Goal: Task Accomplishment & Management: Manage account settings

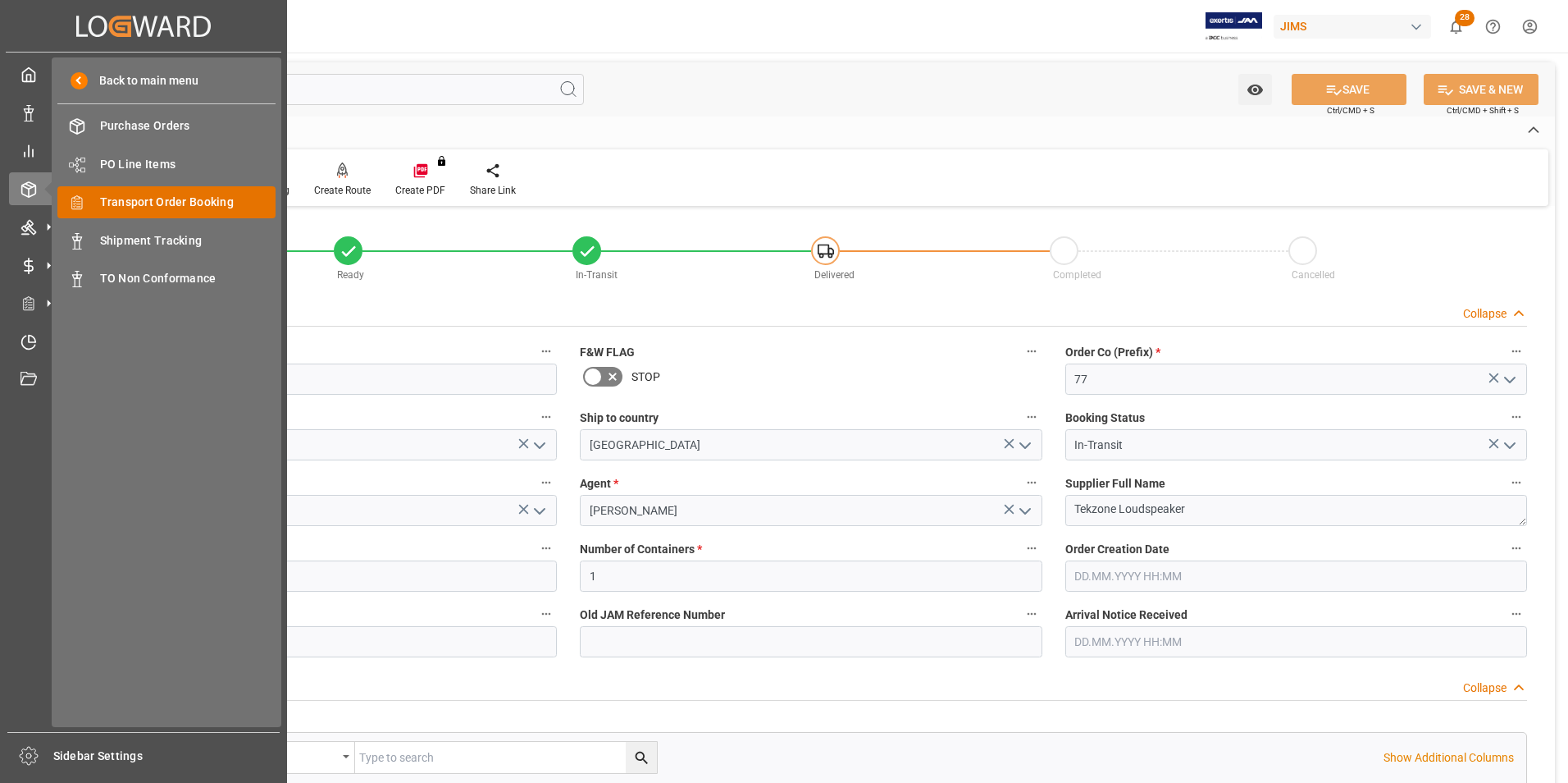
click at [173, 208] on span "Transport Order Booking" at bounding box center [188, 202] width 177 height 17
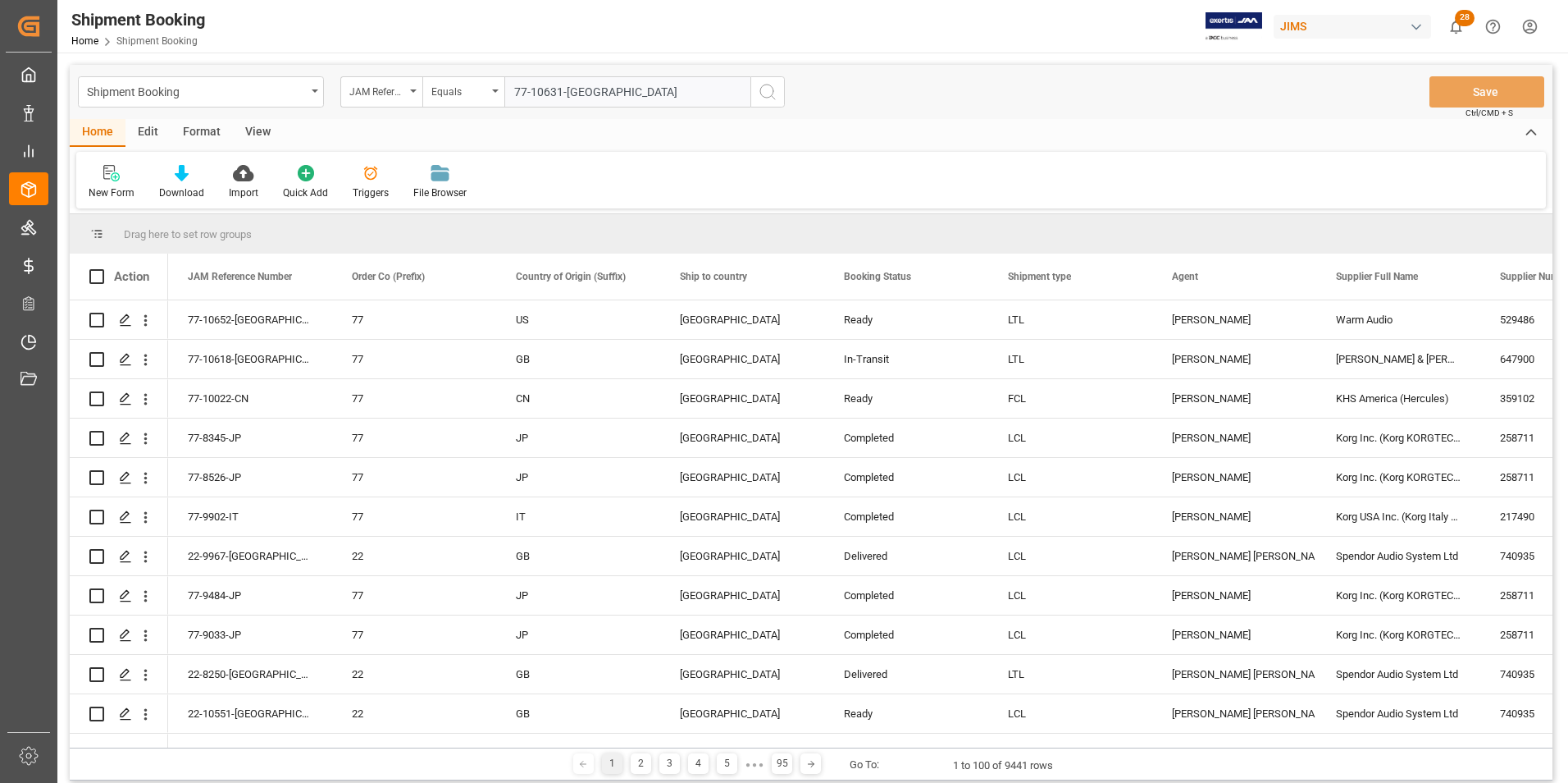
type input "77-10631-[GEOGRAPHIC_DATA]"
click at [765, 92] on icon "search button" at bounding box center [767, 91] width 20 height 20
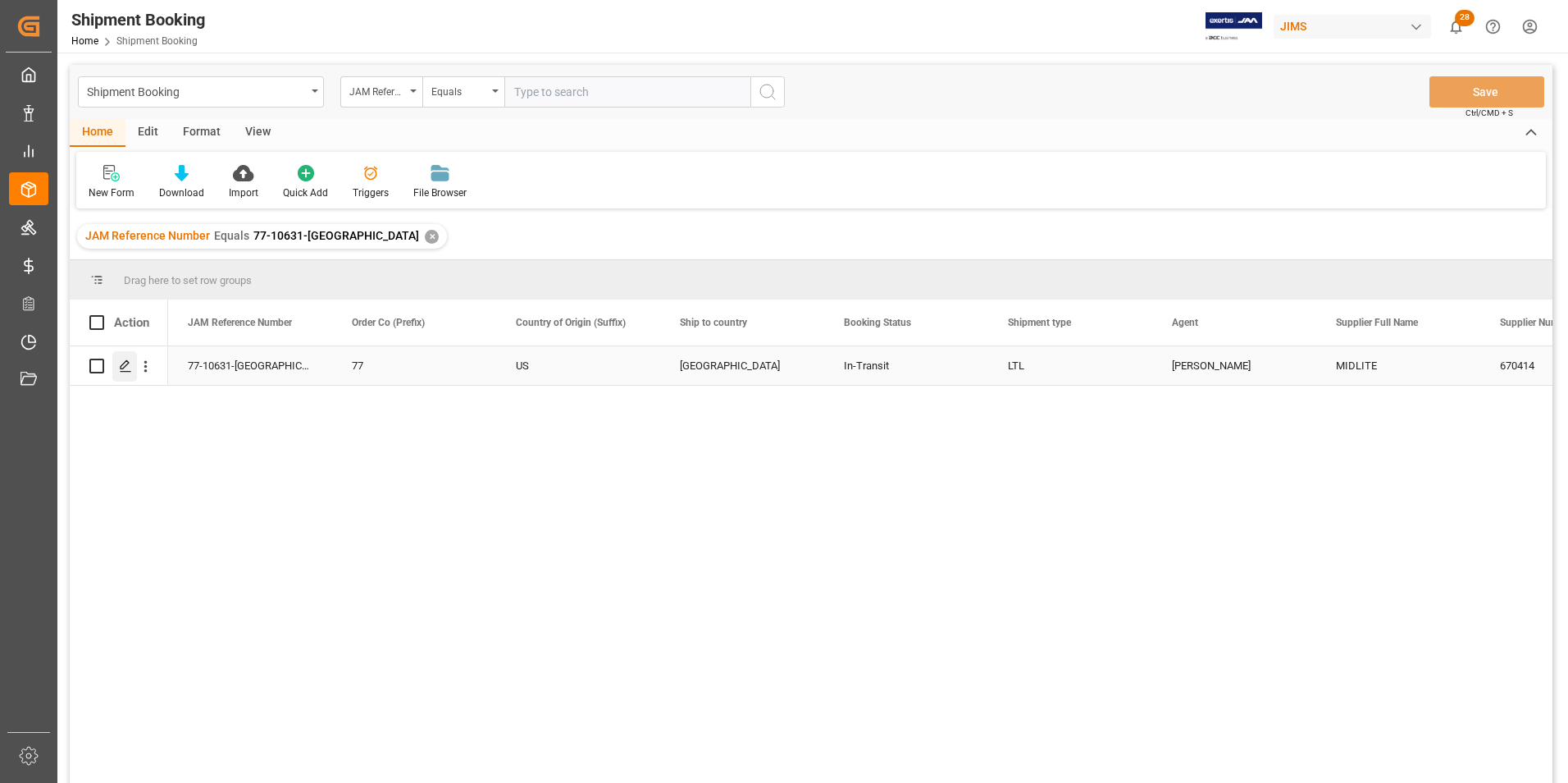
click at [128, 367] on icon "Press SPACE to select this row." at bounding box center [125, 365] width 13 height 13
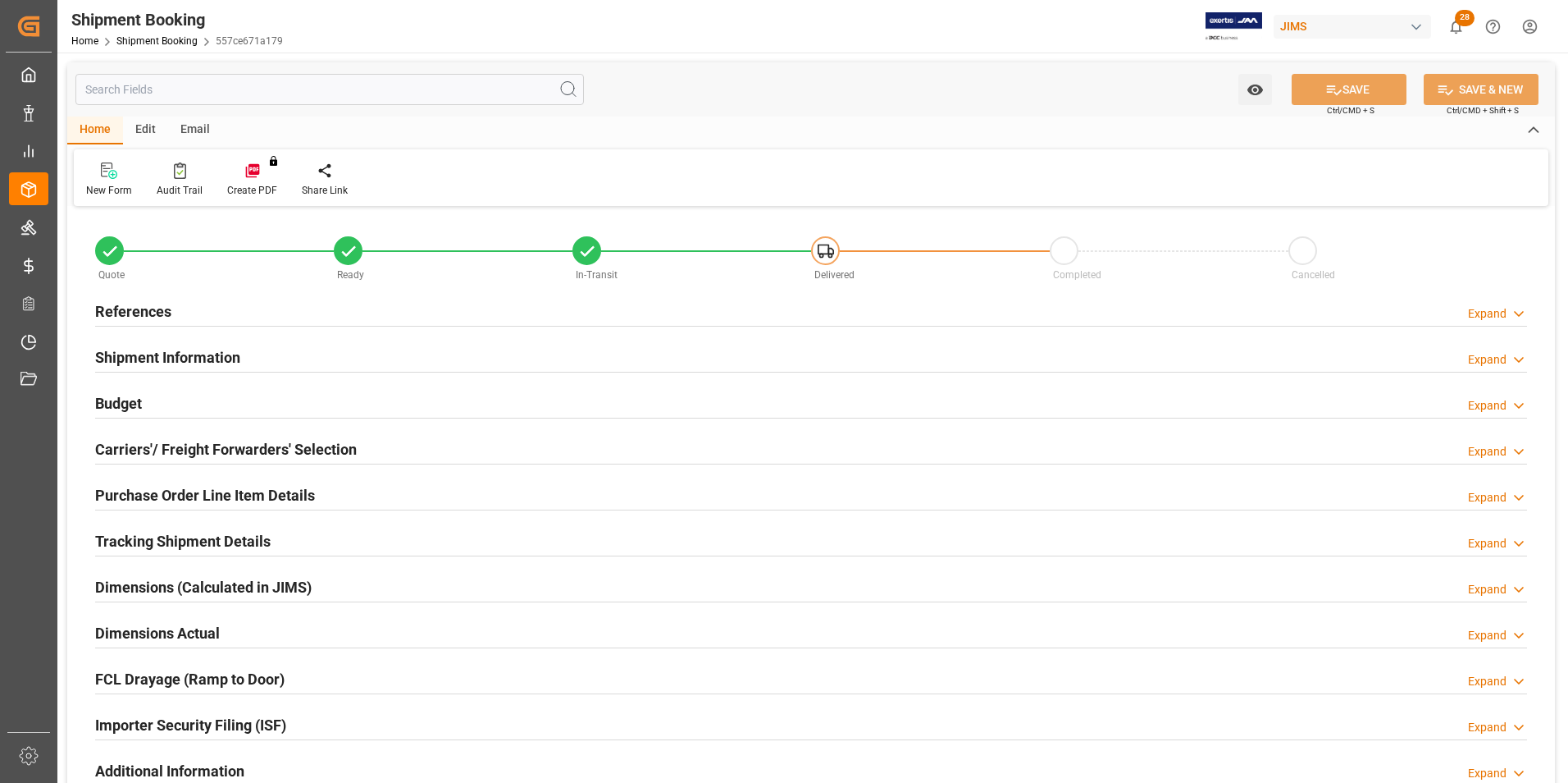
type input "0"
type input "16"
type input "19.08.2025"
click at [122, 308] on h2 "References" at bounding box center [133, 312] width 77 height 22
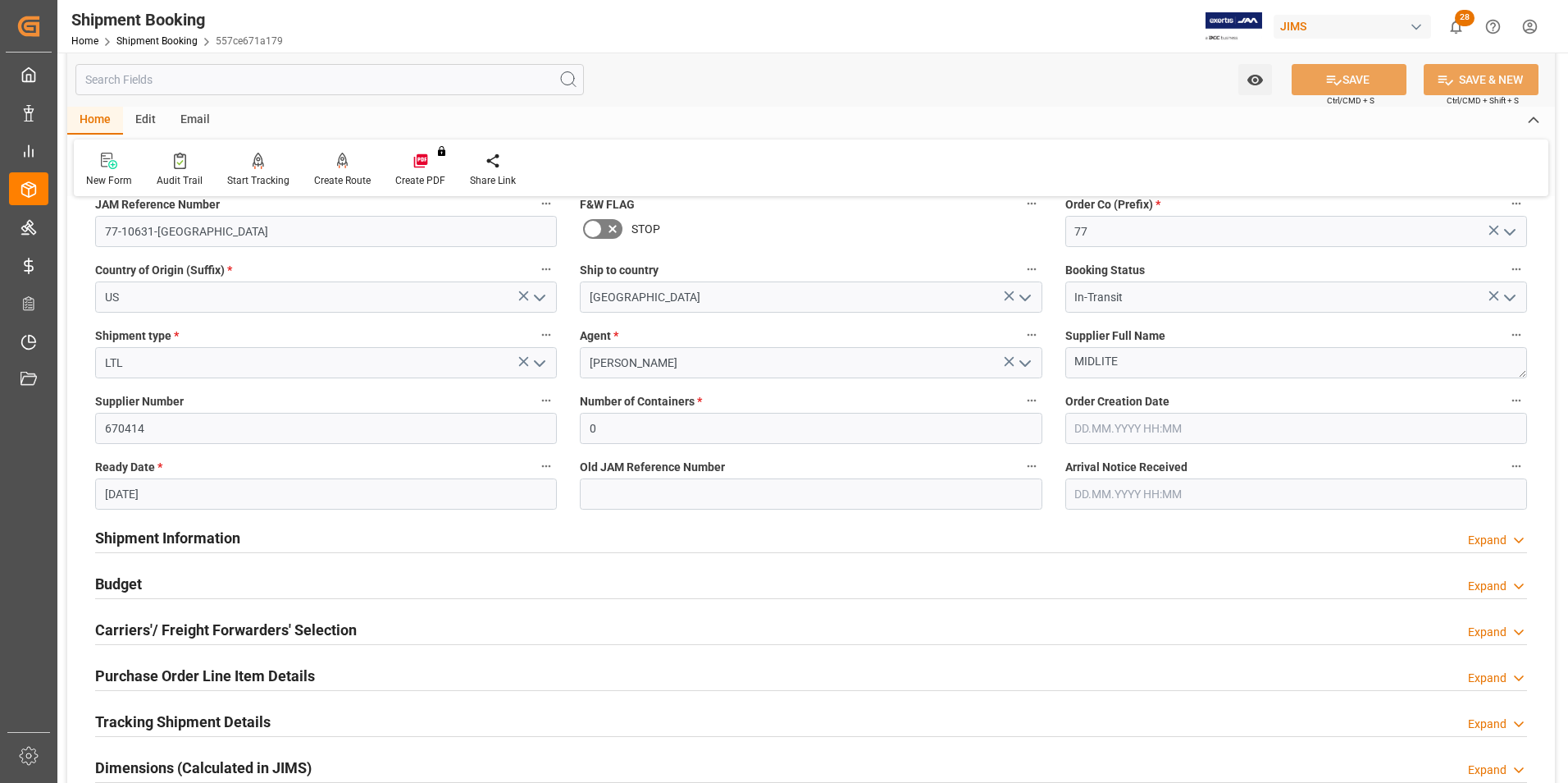
scroll to position [164, 0]
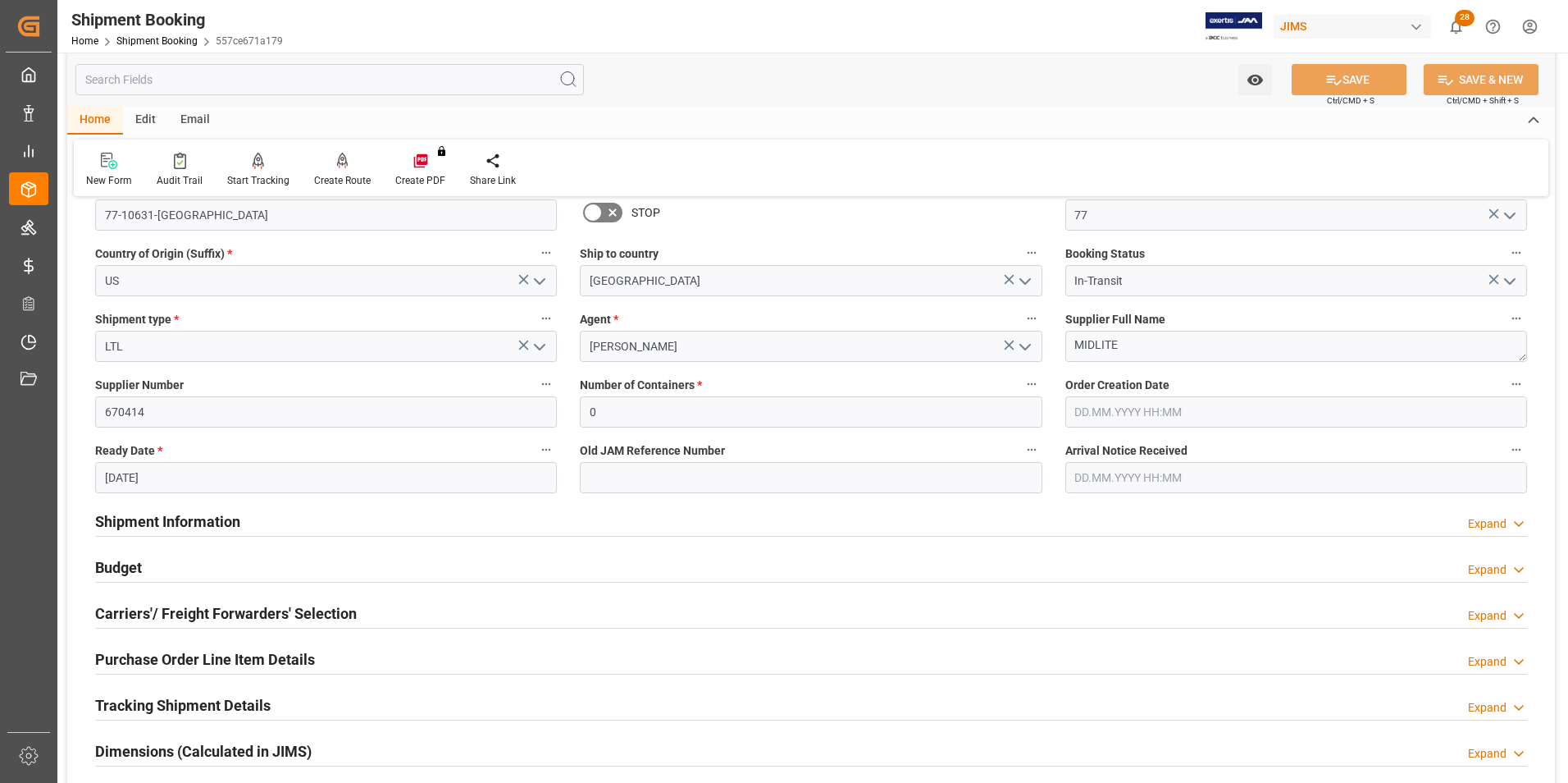
click at [143, 523] on h2 "Shipment Information" at bounding box center [167, 521] width 146 height 22
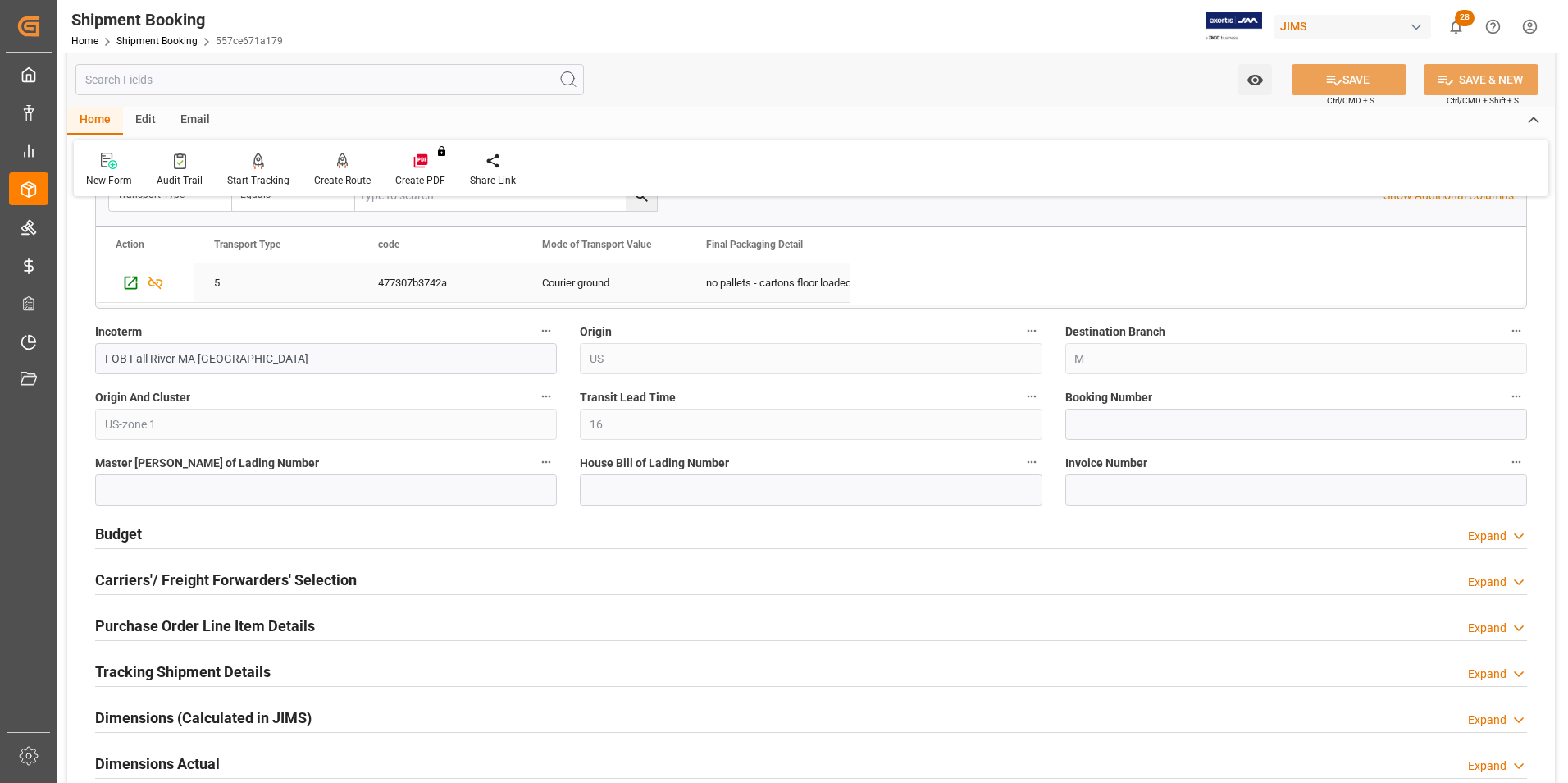
scroll to position [820, 0]
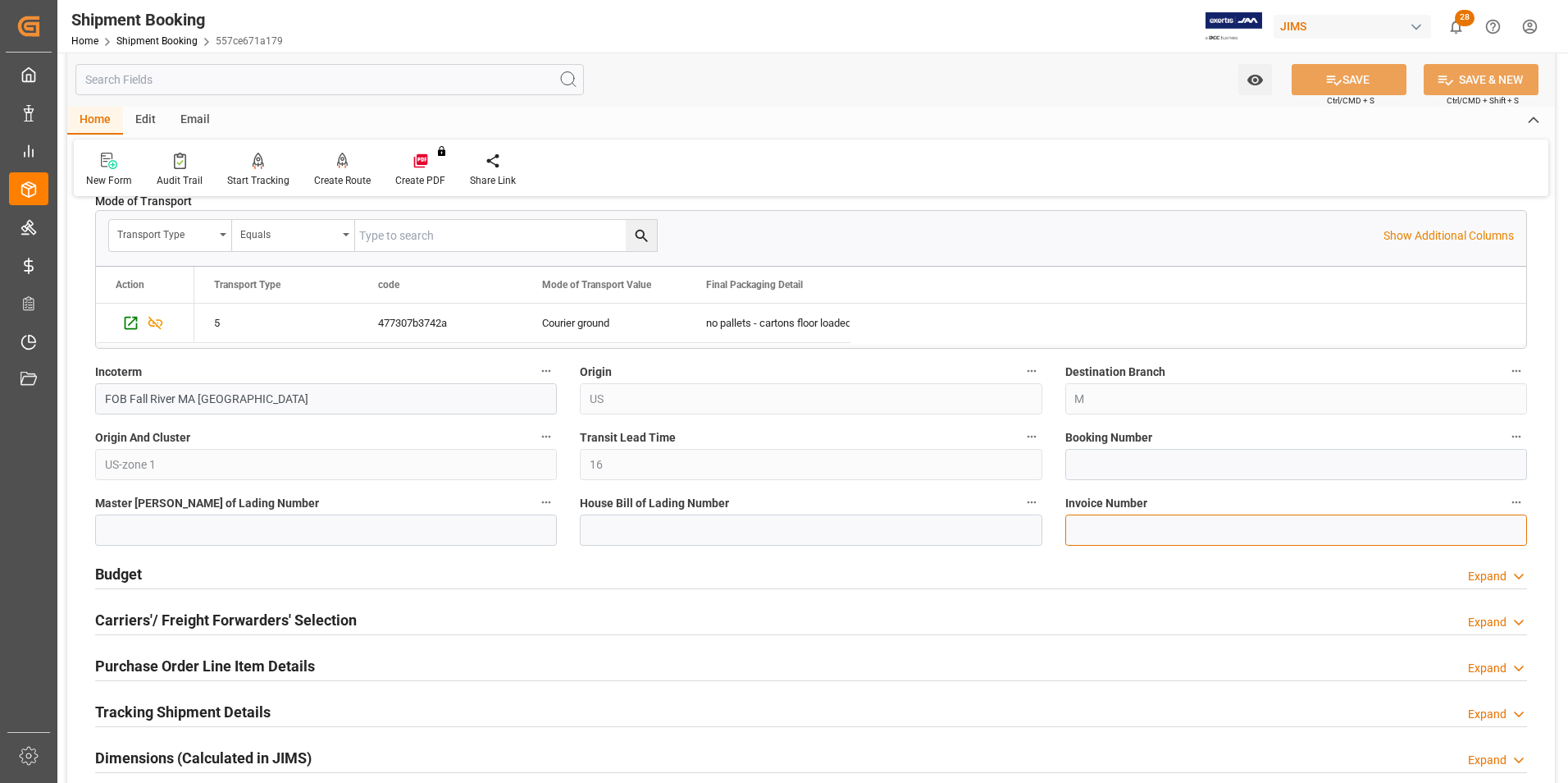
click at [1075, 535] on input at bounding box center [1296, 530] width 462 height 31
type input "72402"
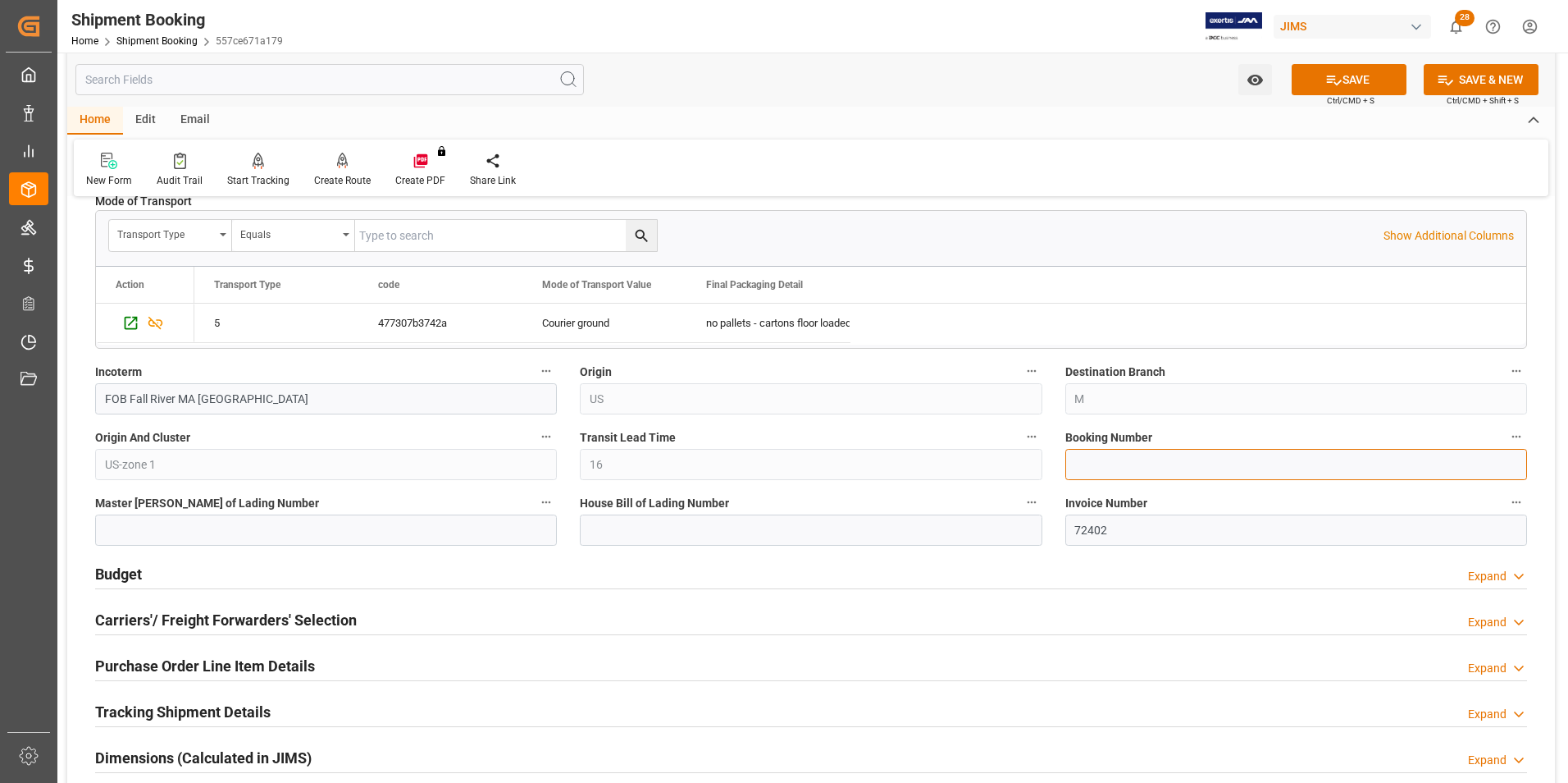
click at [1078, 468] on input at bounding box center [1296, 464] width 462 height 31
click at [1129, 465] on input "1Z0V31YO6838741391," at bounding box center [1296, 464] width 462 height 31
drag, startPoint x: 1142, startPoint y: 467, endPoint x: 1069, endPoint y: 466, distance: 73.0
click at [1069, 466] on input "1Z0V31Y06838741391," at bounding box center [1296, 464] width 462 height 31
paste input "1Z0V31Y068"
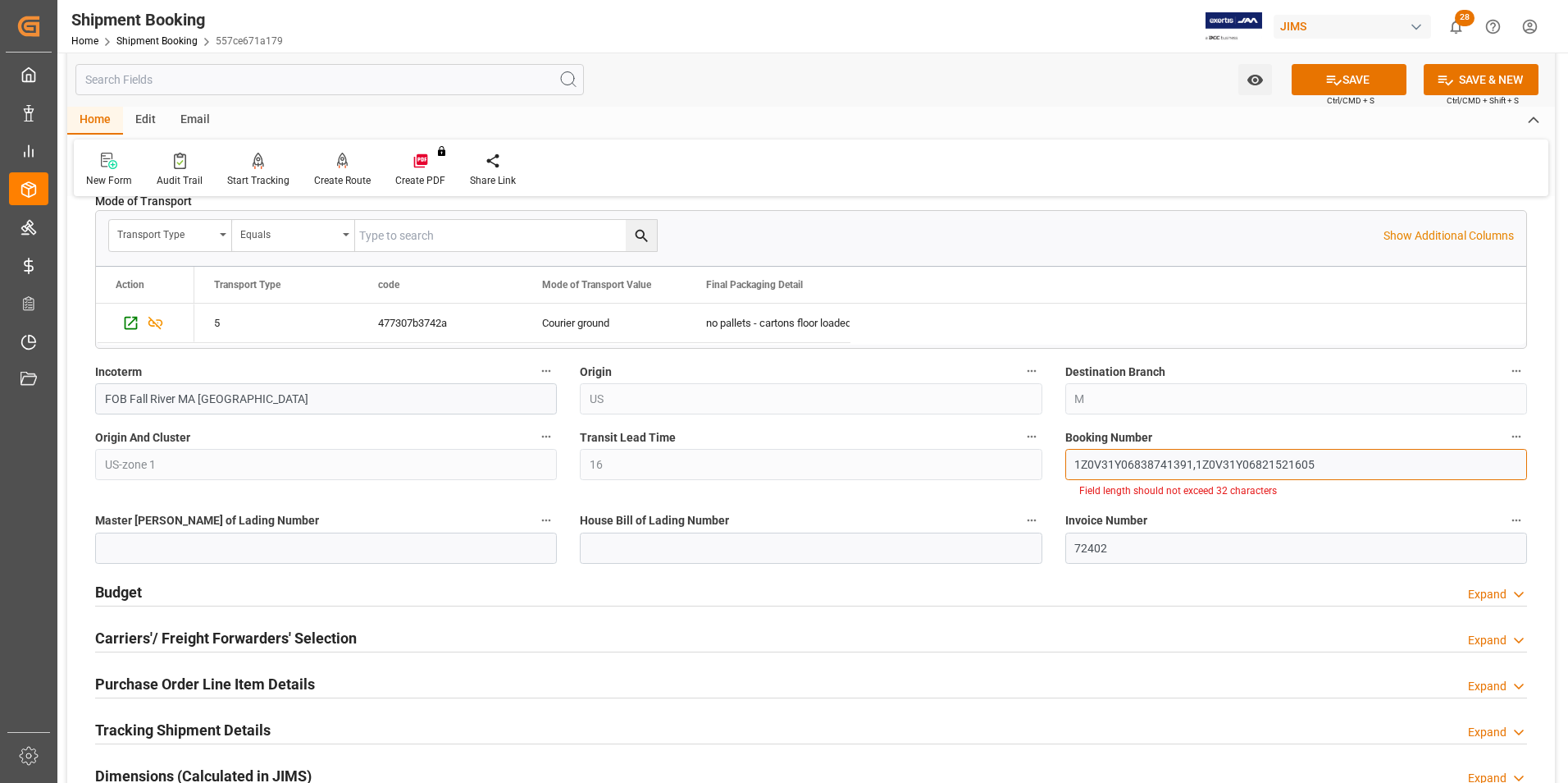
click at [1197, 466] on input "1Z0V31Y06838741391,1Z0V31Y06821521605" at bounding box center [1296, 464] width 462 height 31
type input "1Z0V31Y06838741391, 1Z0V31Y06821521605"
click at [1229, 549] on div "Invoice Number 72402" at bounding box center [1296, 537] width 485 height 65
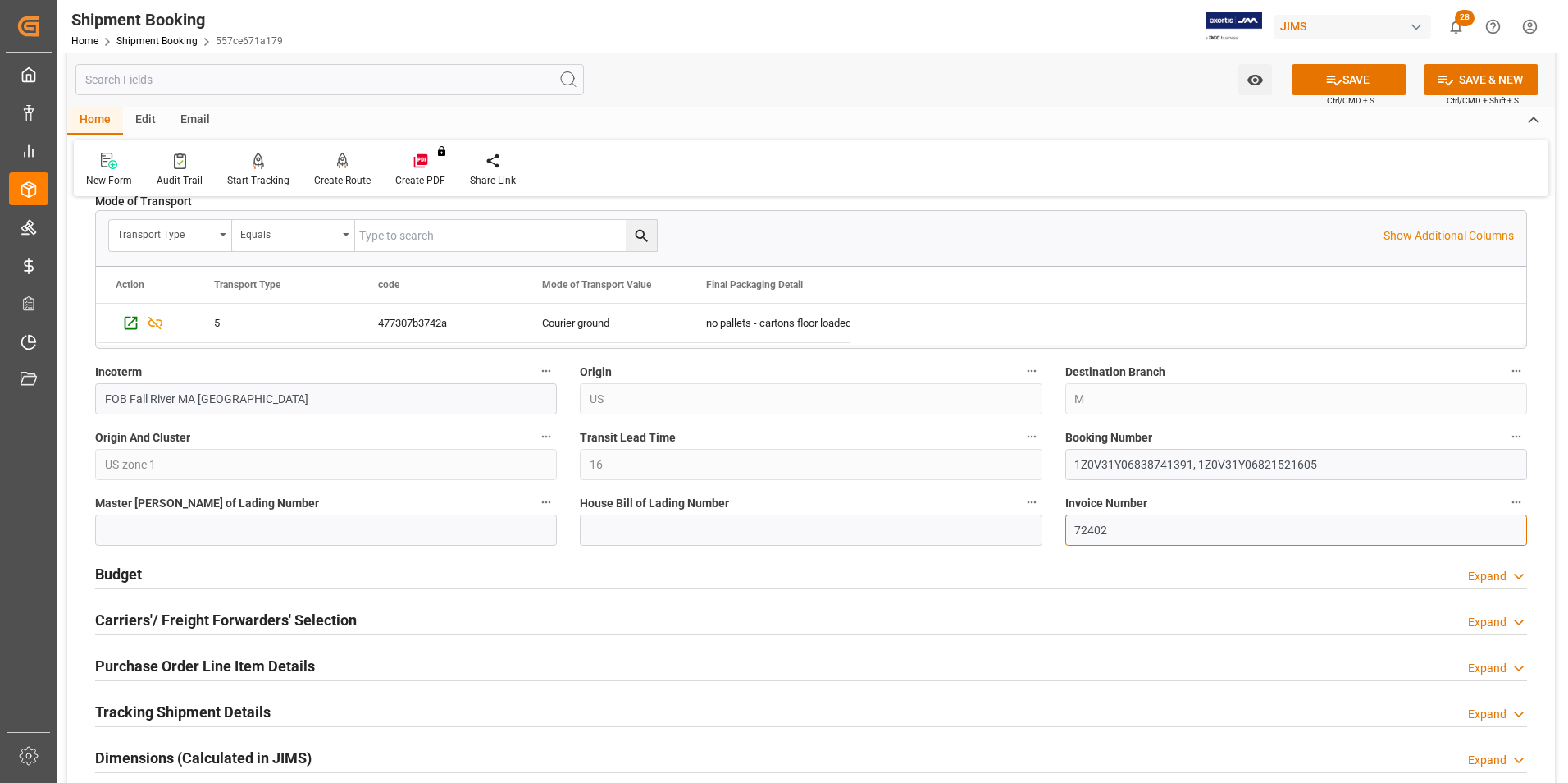
click at [1075, 527] on input "72402" at bounding box center [1296, 530] width 462 height 31
click at [1367, 77] on button "SAVE" at bounding box center [1348, 79] width 115 height 31
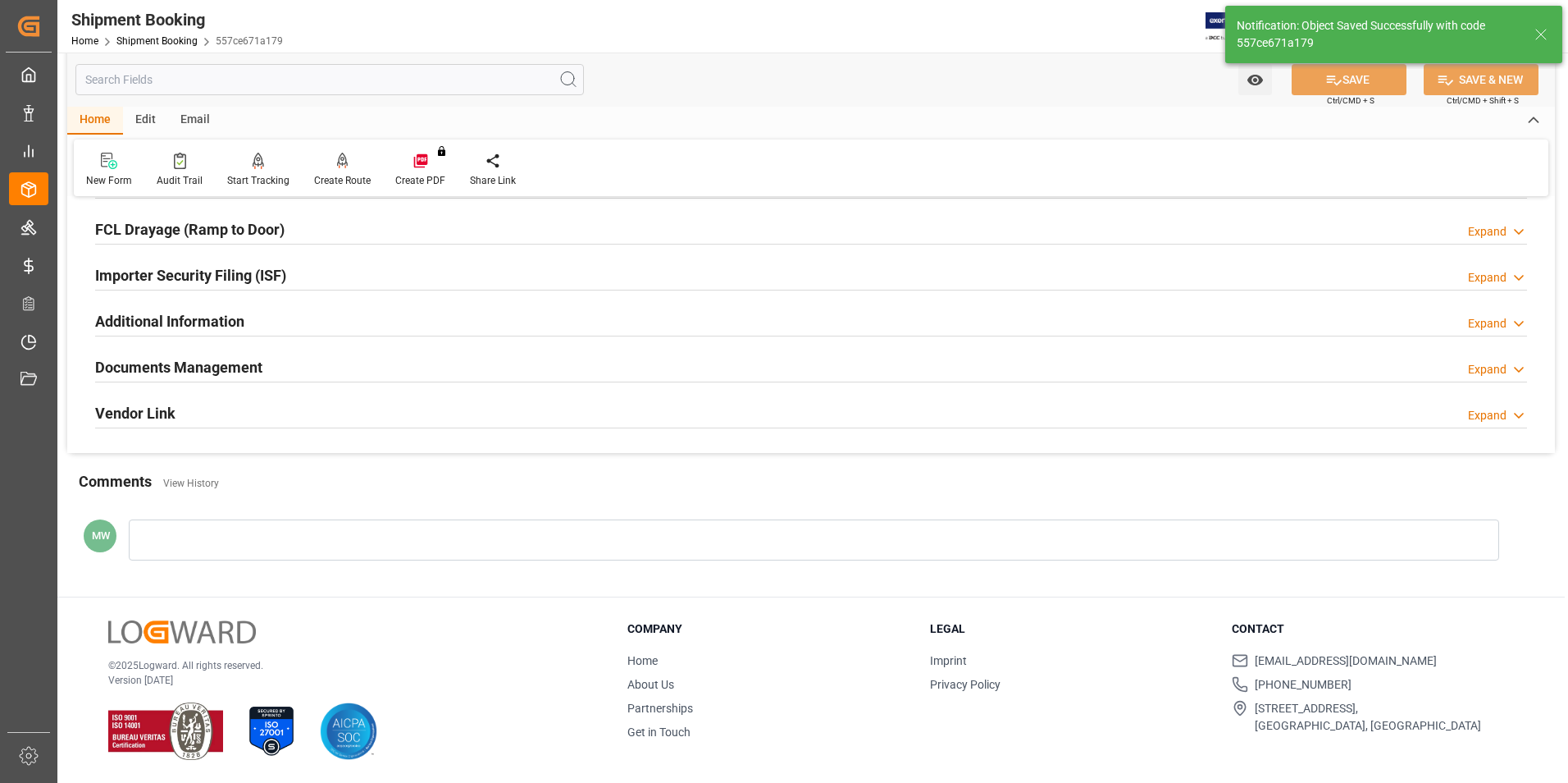
scroll to position [0, 0]
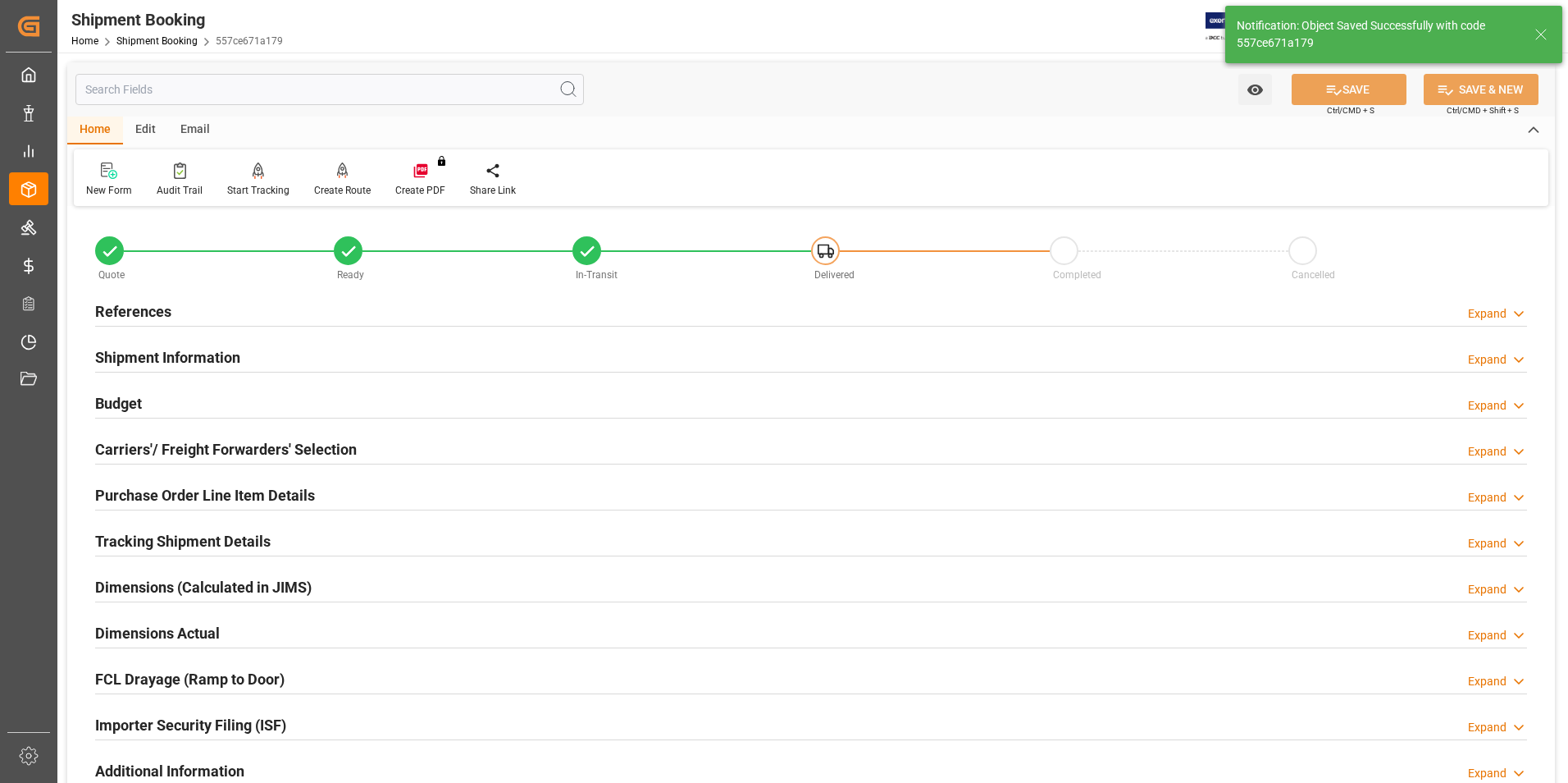
click at [152, 351] on h2 "Shipment Information" at bounding box center [167, 357] width 146 height 22
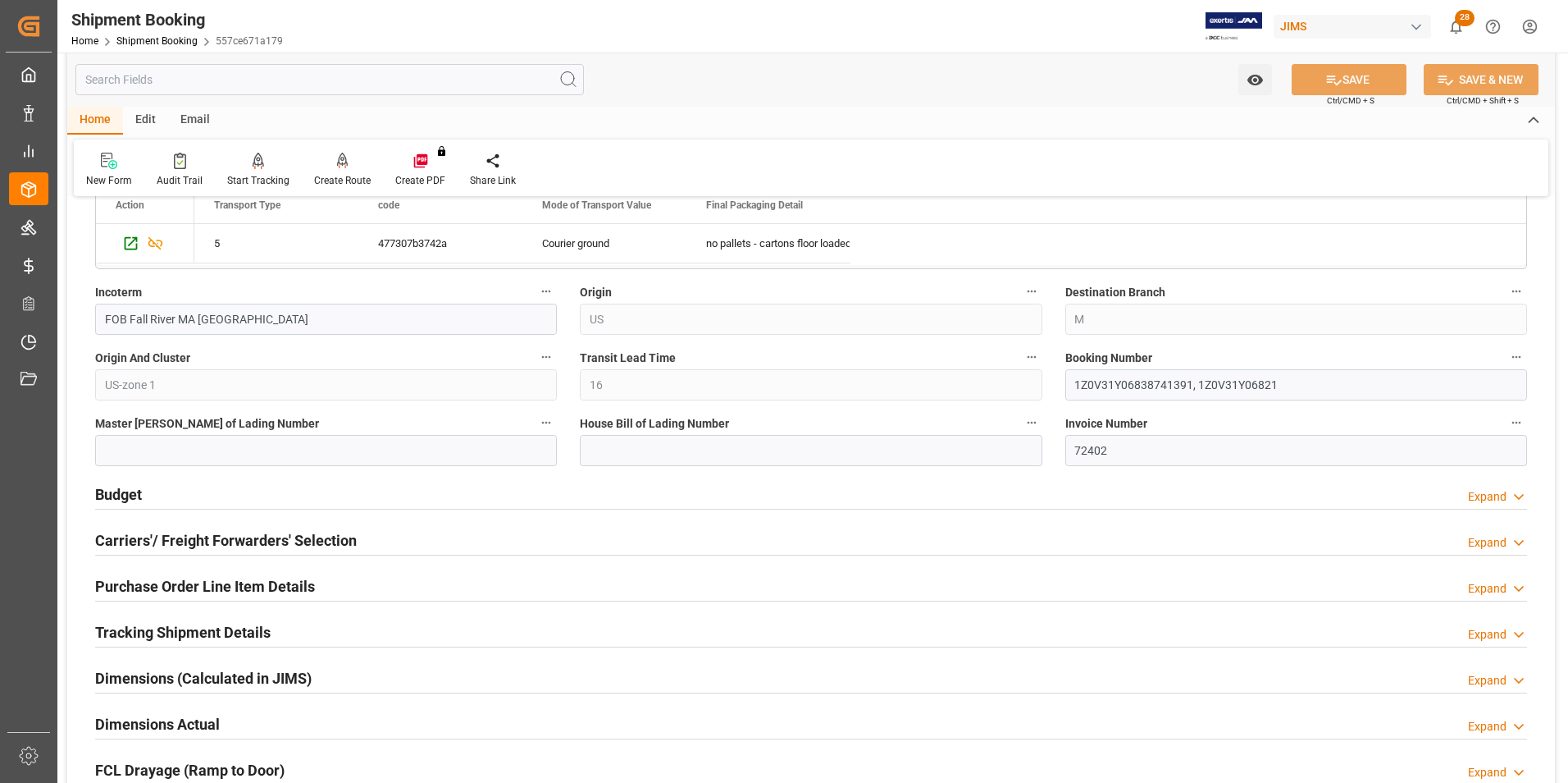
scroll to position [575, 0]
click at [133, 528] on h2 "Carriers'/ Freight Forwarders' Selection" at bounding box center [226, 538] width 262 height 22
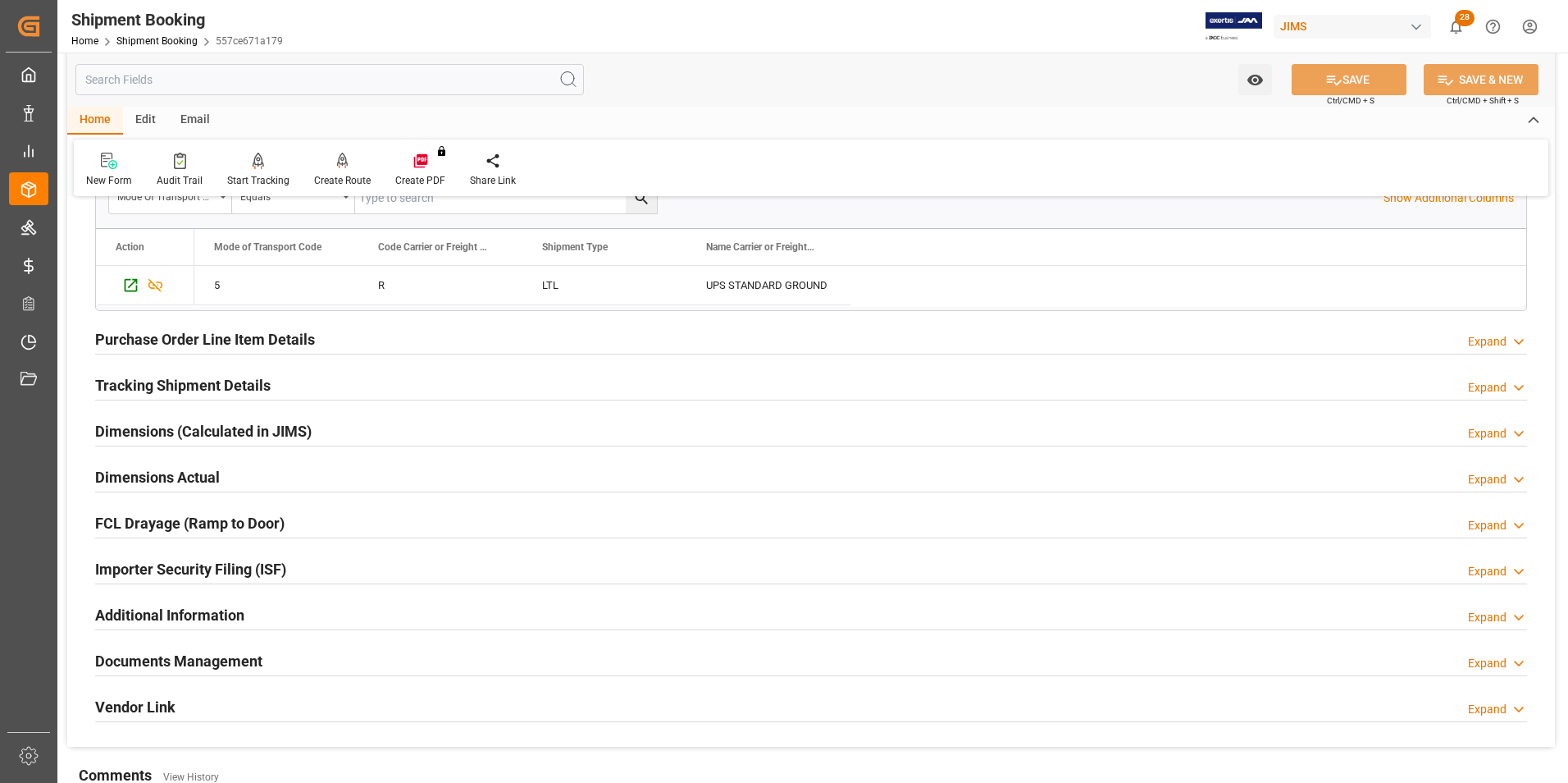
scroll to position [1230, 0]
click at [148, 386] on h2 "Tracking Shipment Details" at bounding box center [183, 383] width 176 height 22
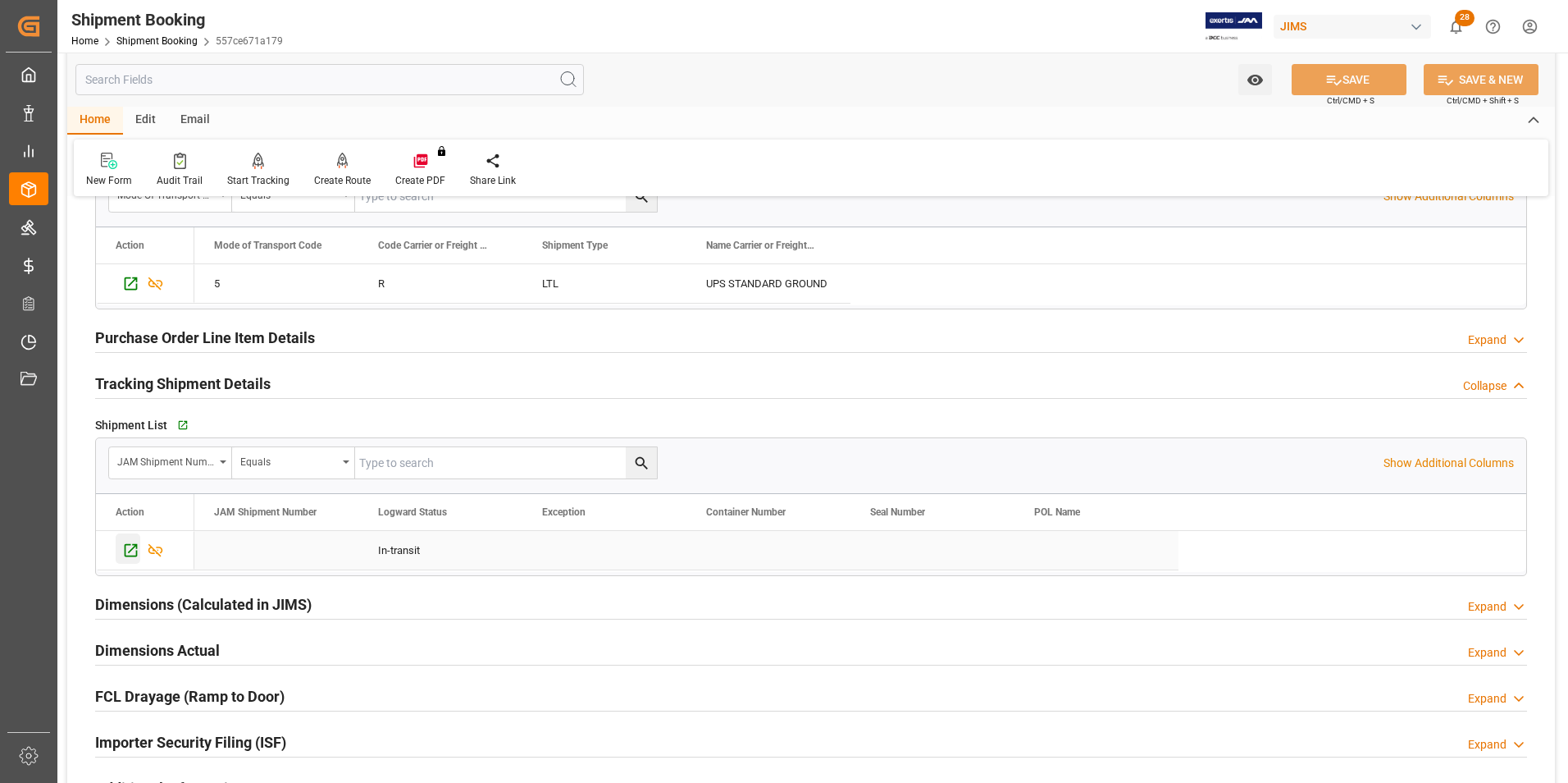
click at [134, 553] on icon "Press SPACE to select this row." at bounding box center [131, 550] width 17 height 17
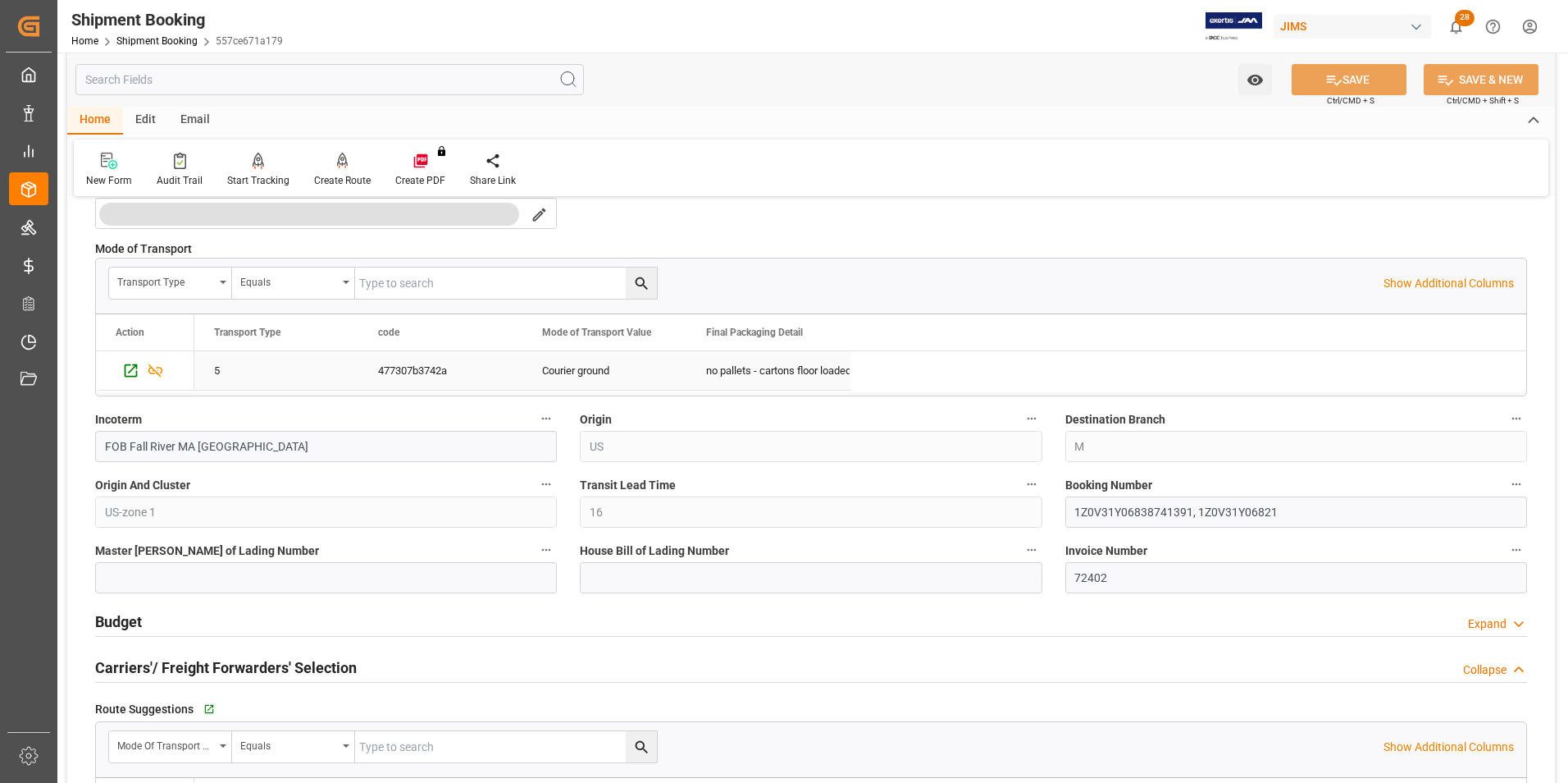
scroll to position [575, 0]
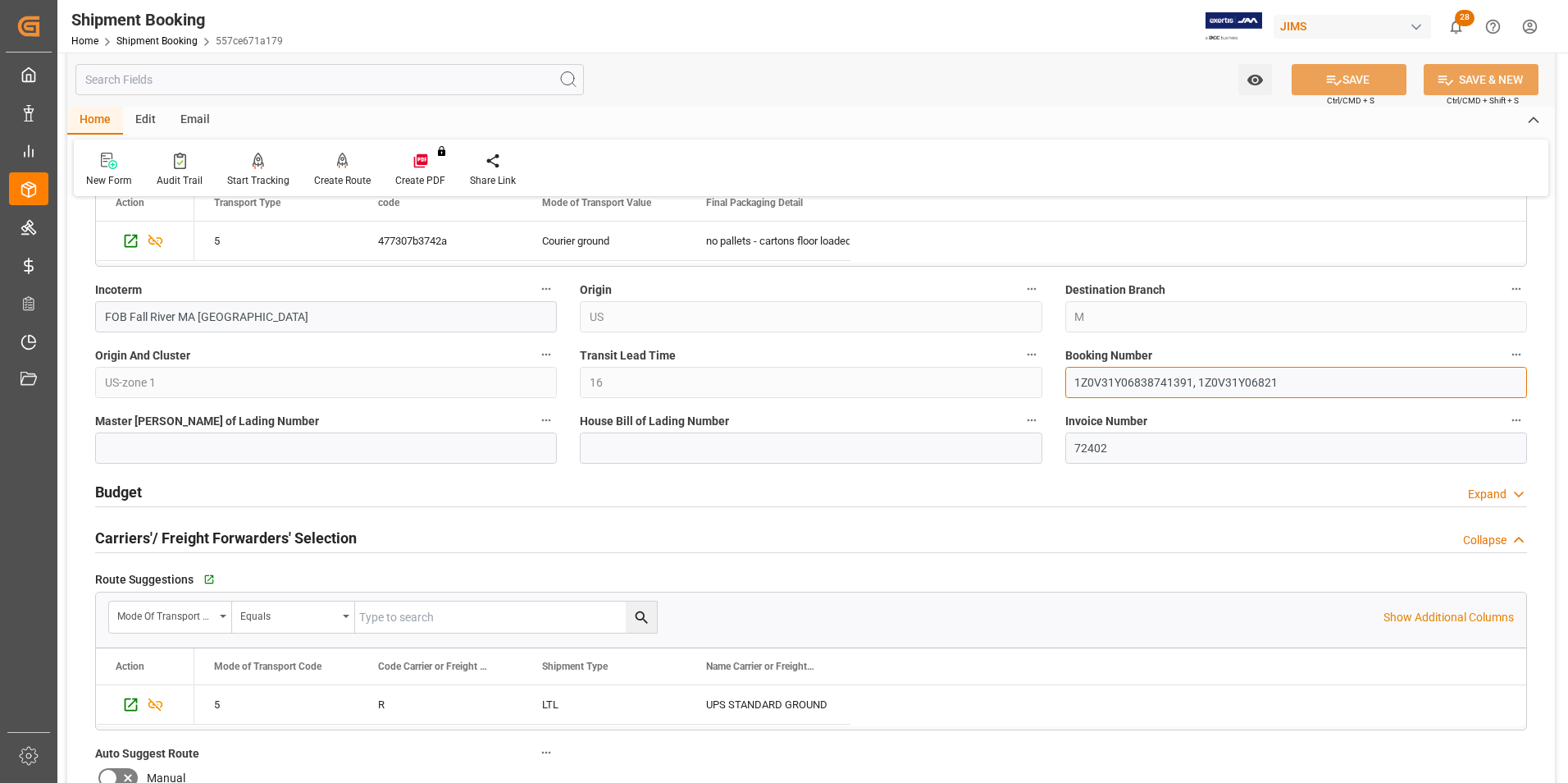
drag, startPoint x: 1075, startPoint y: 383, endPoint x: 1192, endPoint y: 382, distance: 117.0
click at [1192, 382] on input "1Z0V31Y06838741391, 1Z0V31Y06821" at bounding box center [1296, 382] width 462 height 31
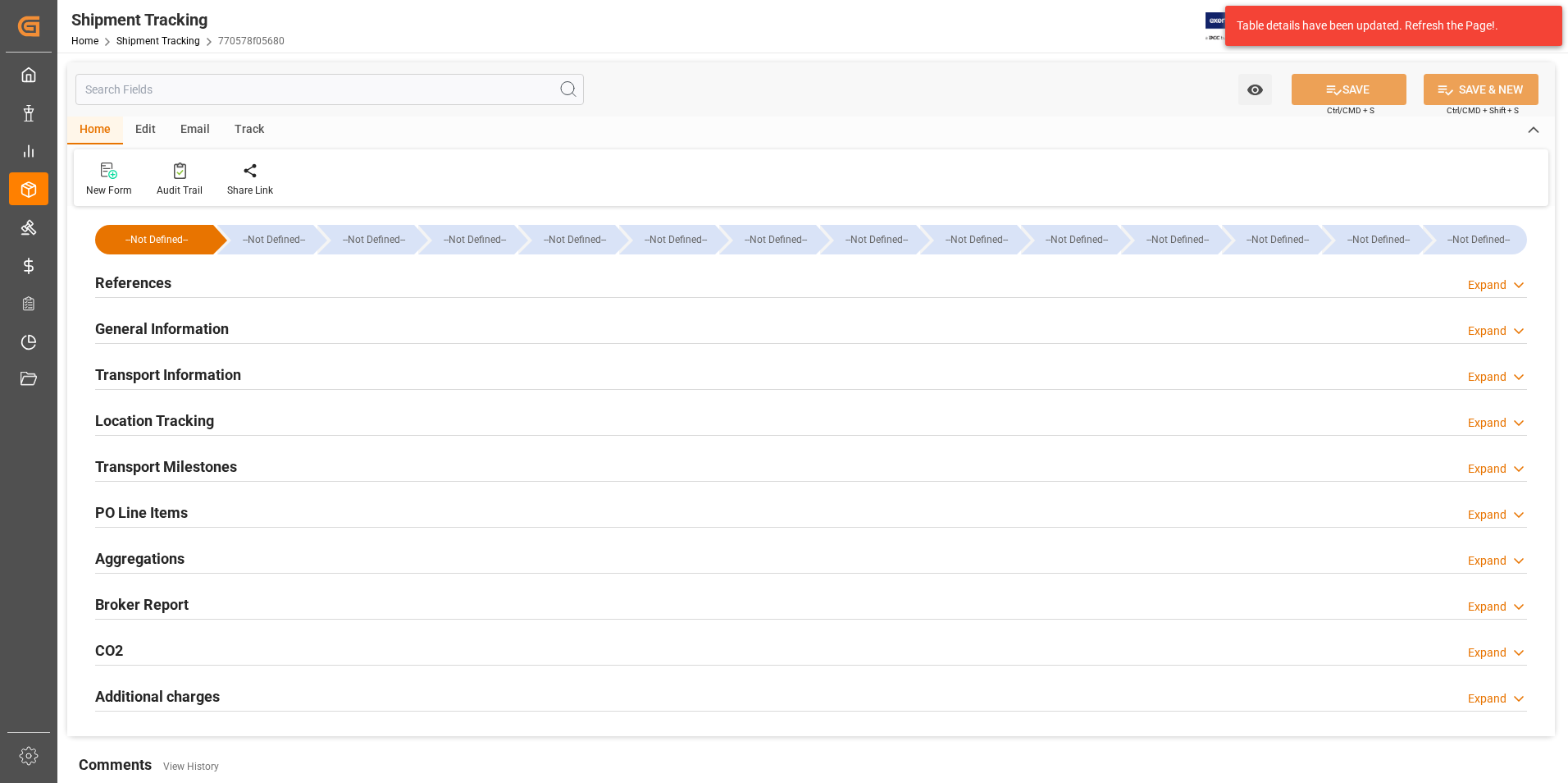
type input "[DATE]"
click at [130, 285] on h2 "References" at bounding box center [133, 283] width 77 height 22
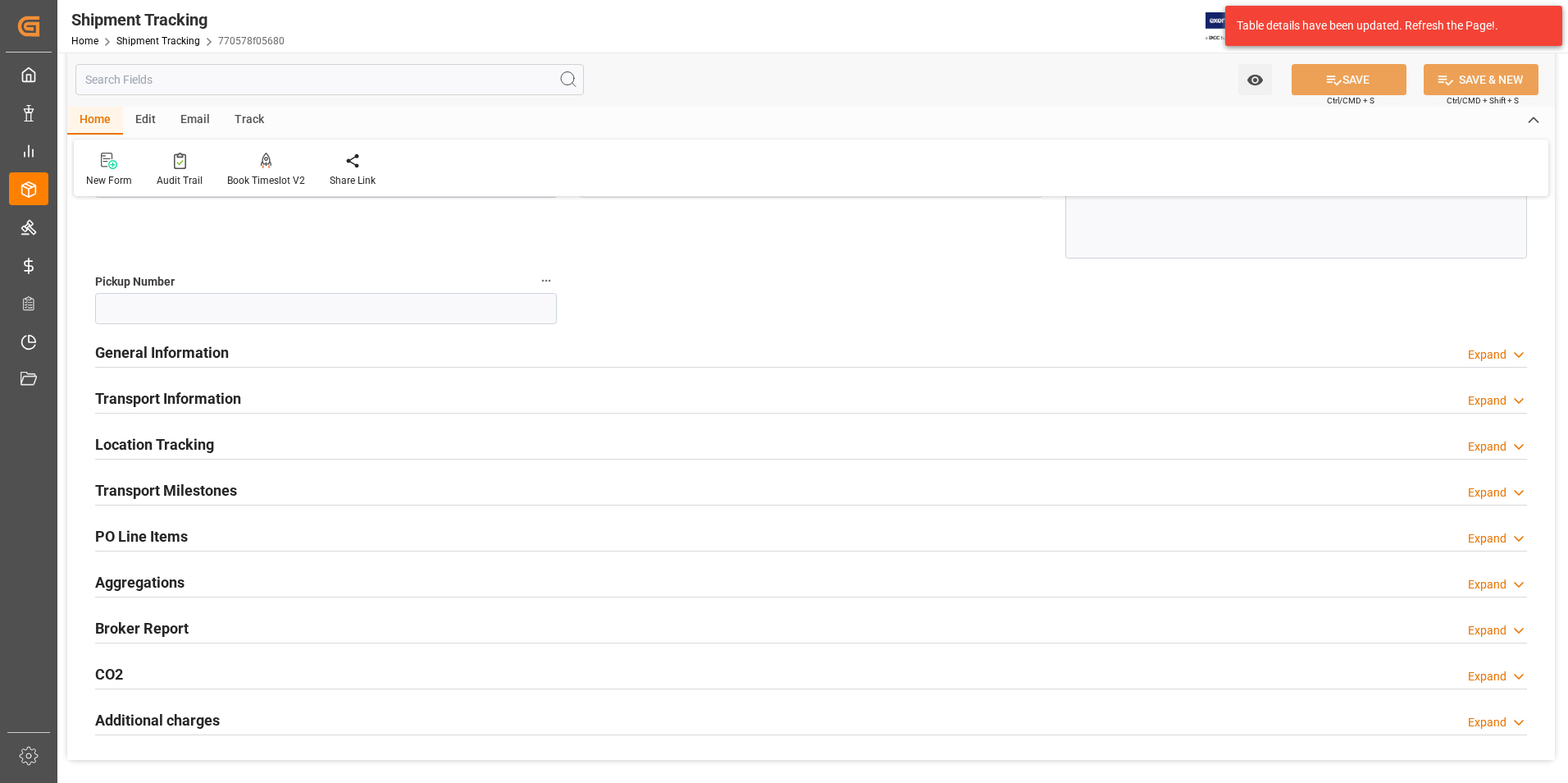
scroll to position [328, 0]
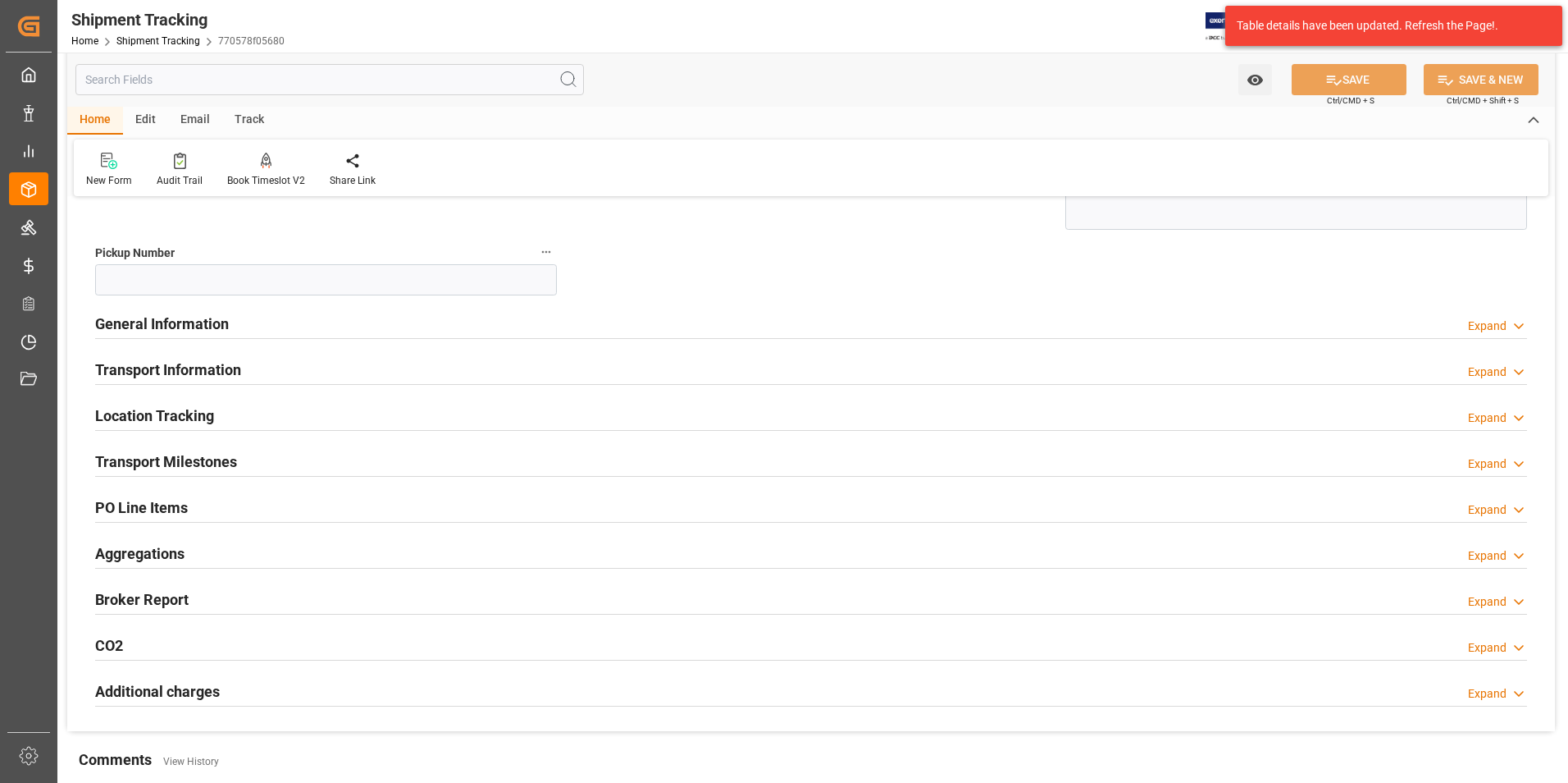
click at [170, 456] on h2 "Transport Milestones" at bounding box center [165, 462] width 142 height 22
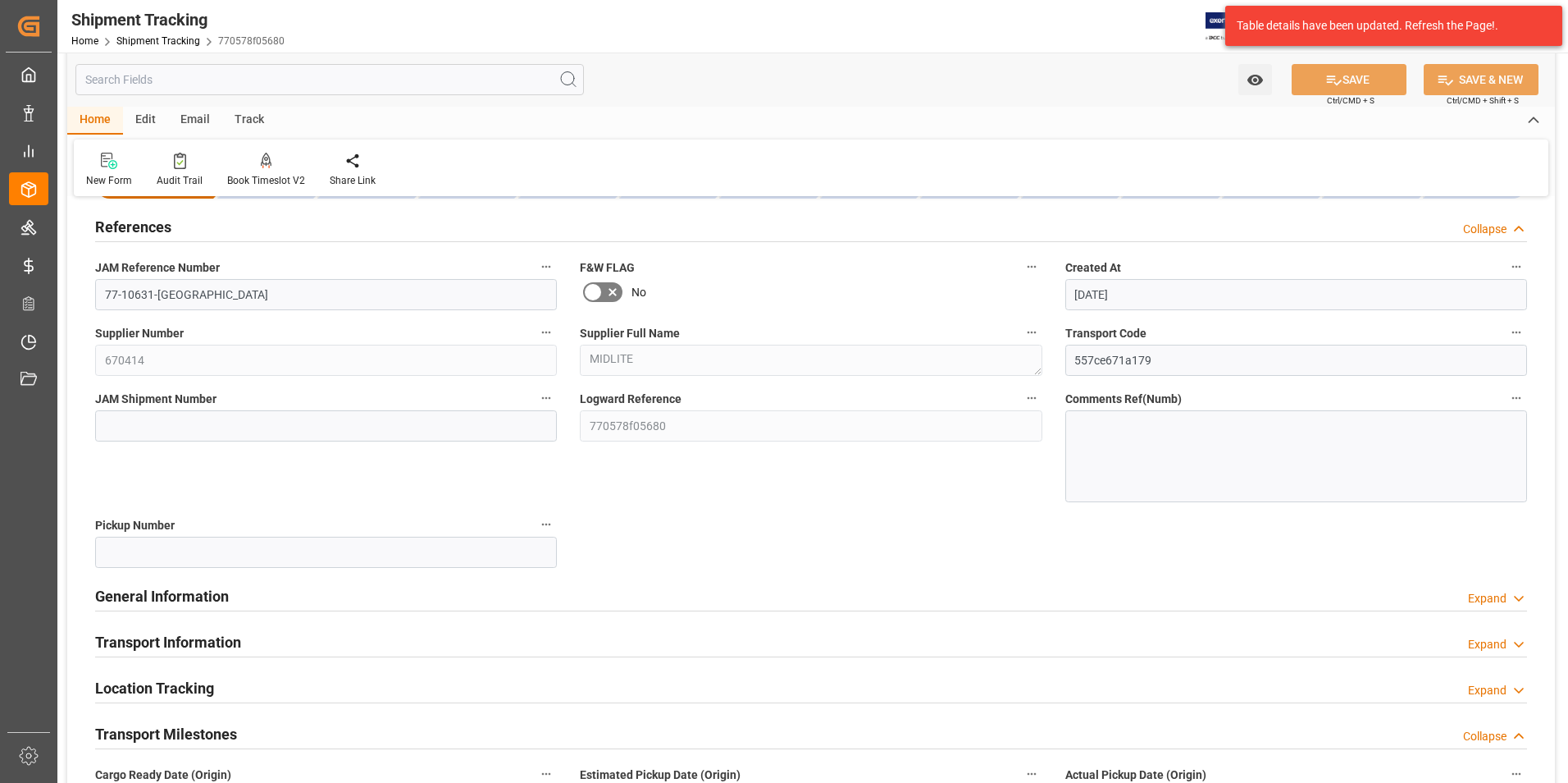
scroll to position [0, 0]
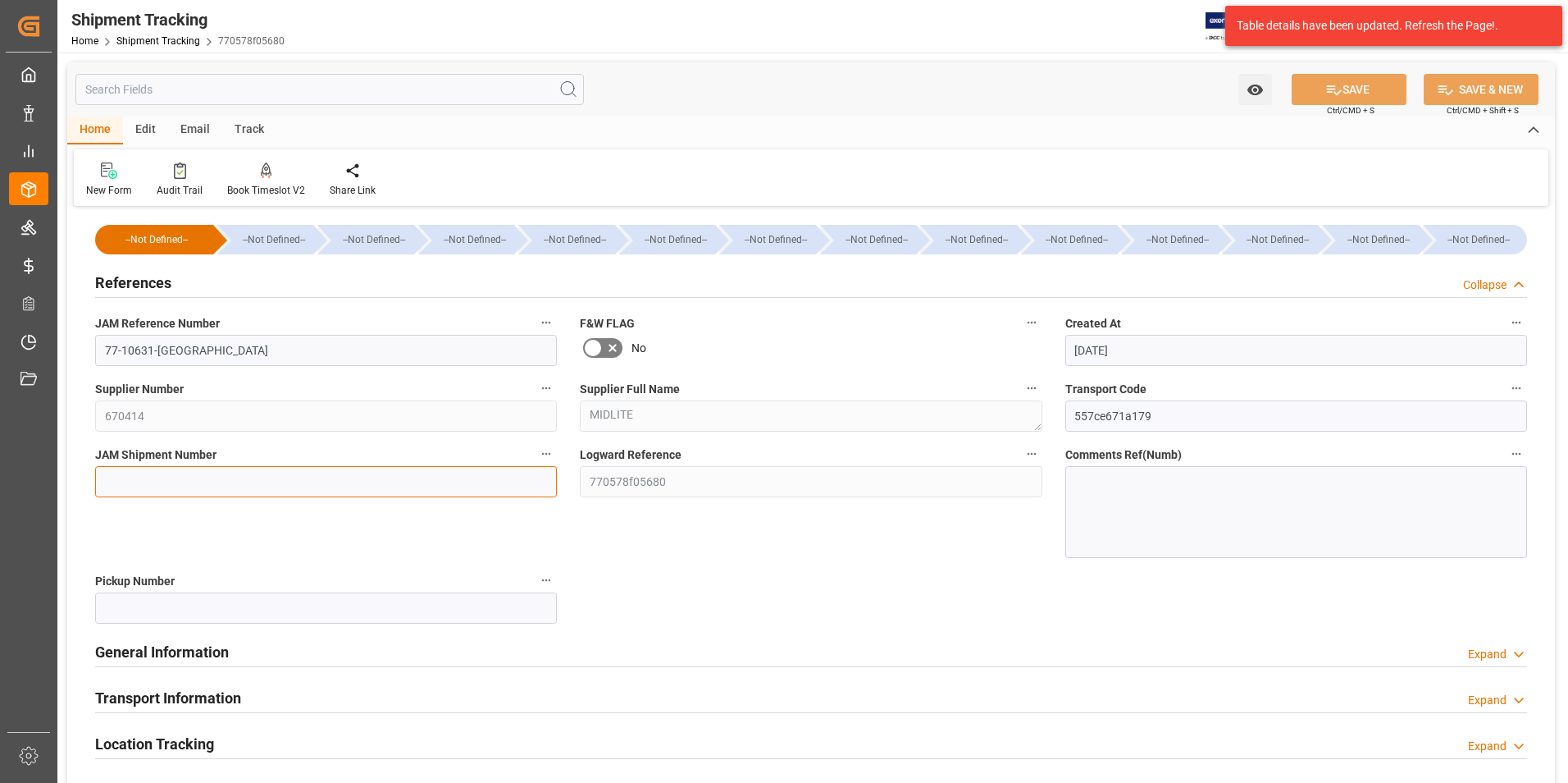
paste input "72621"
type input "72621"
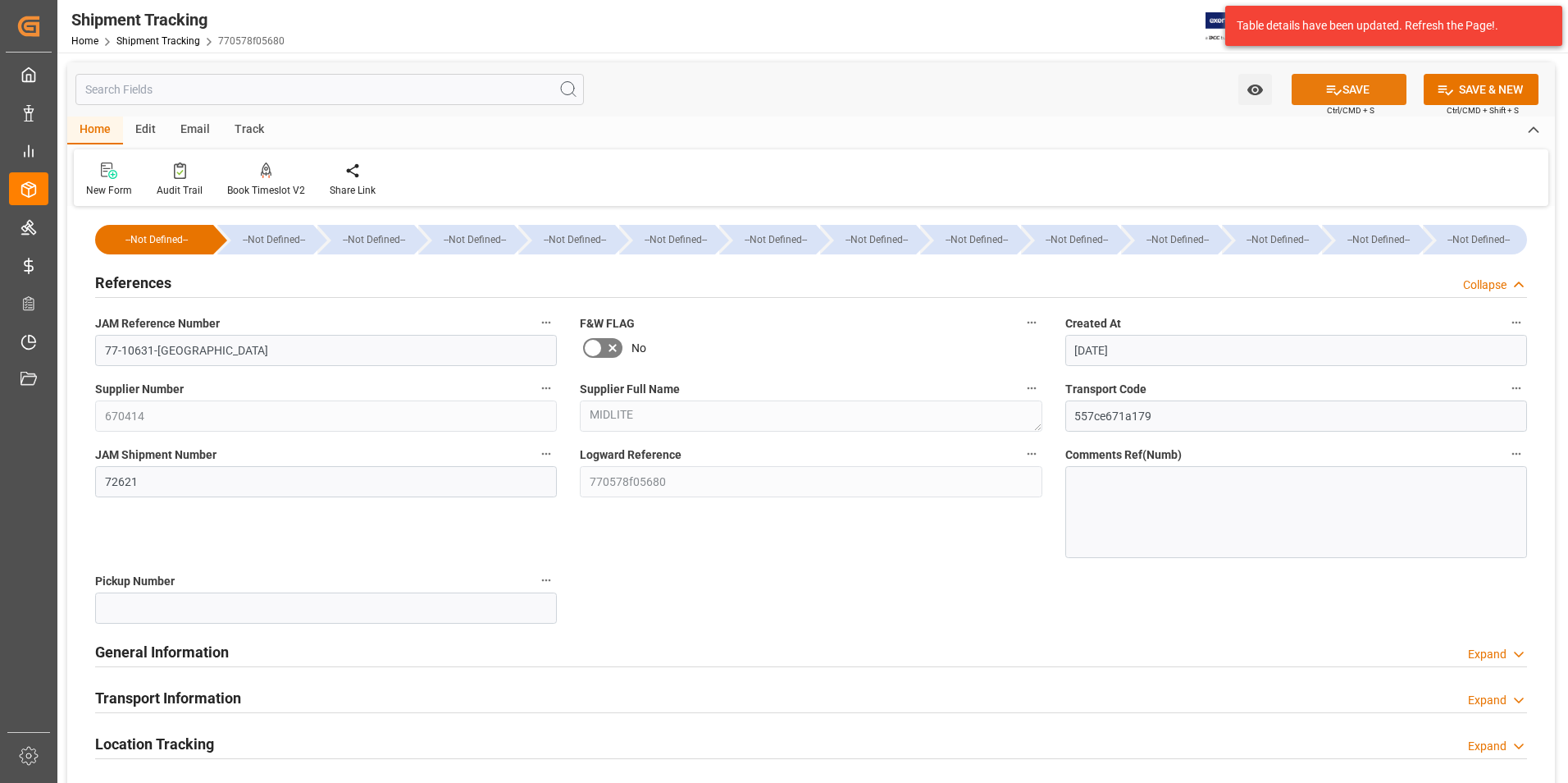
click at [1373, 88] on button "SAVE" at bounding box center [1348, 90] width 115 height 31
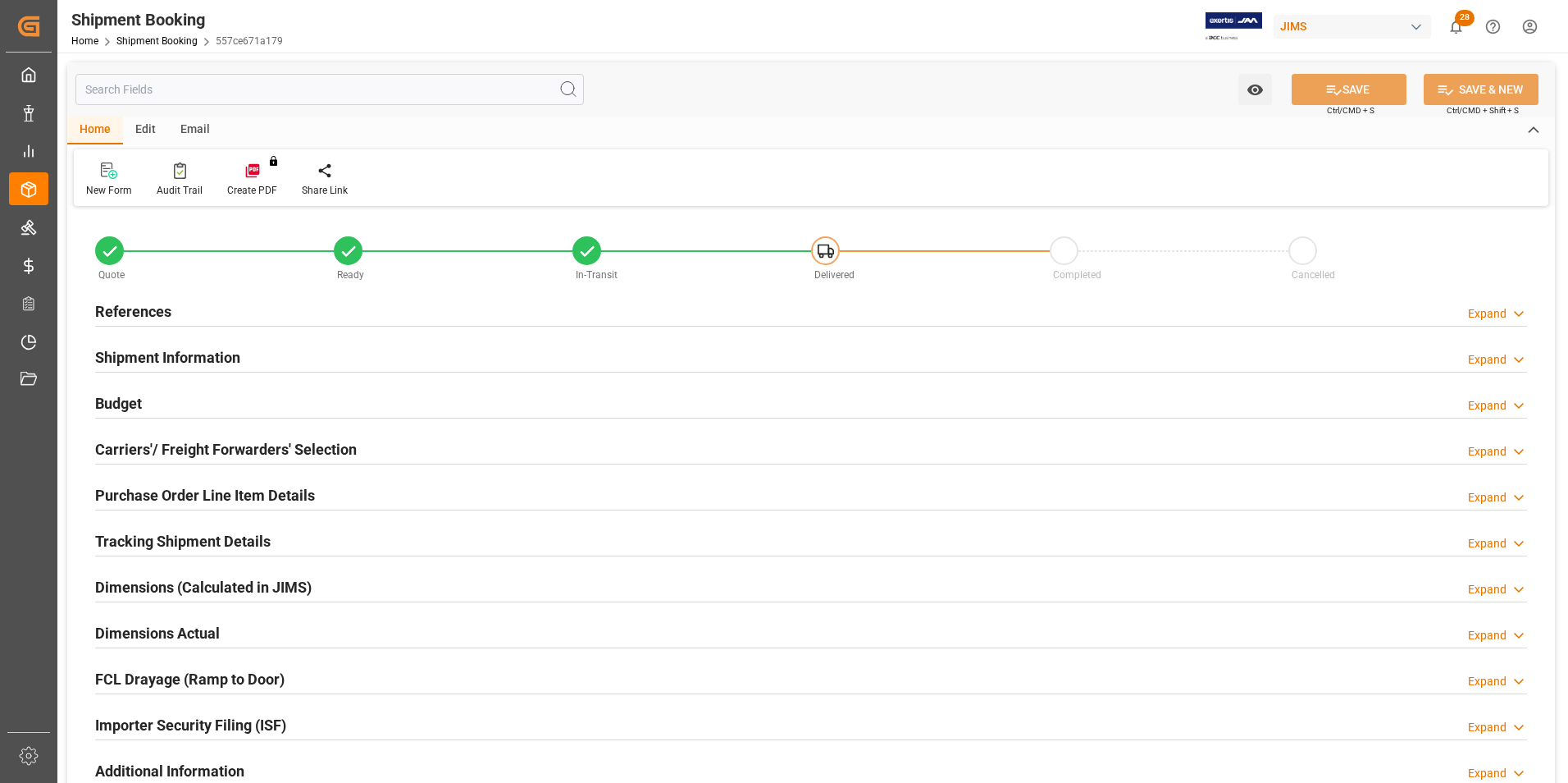
type input "22"
type input "2"
type input "0"
click at [128, 630] on h2 "Dimensions Actual" at bounding box center [157, 633] width 125 height 22
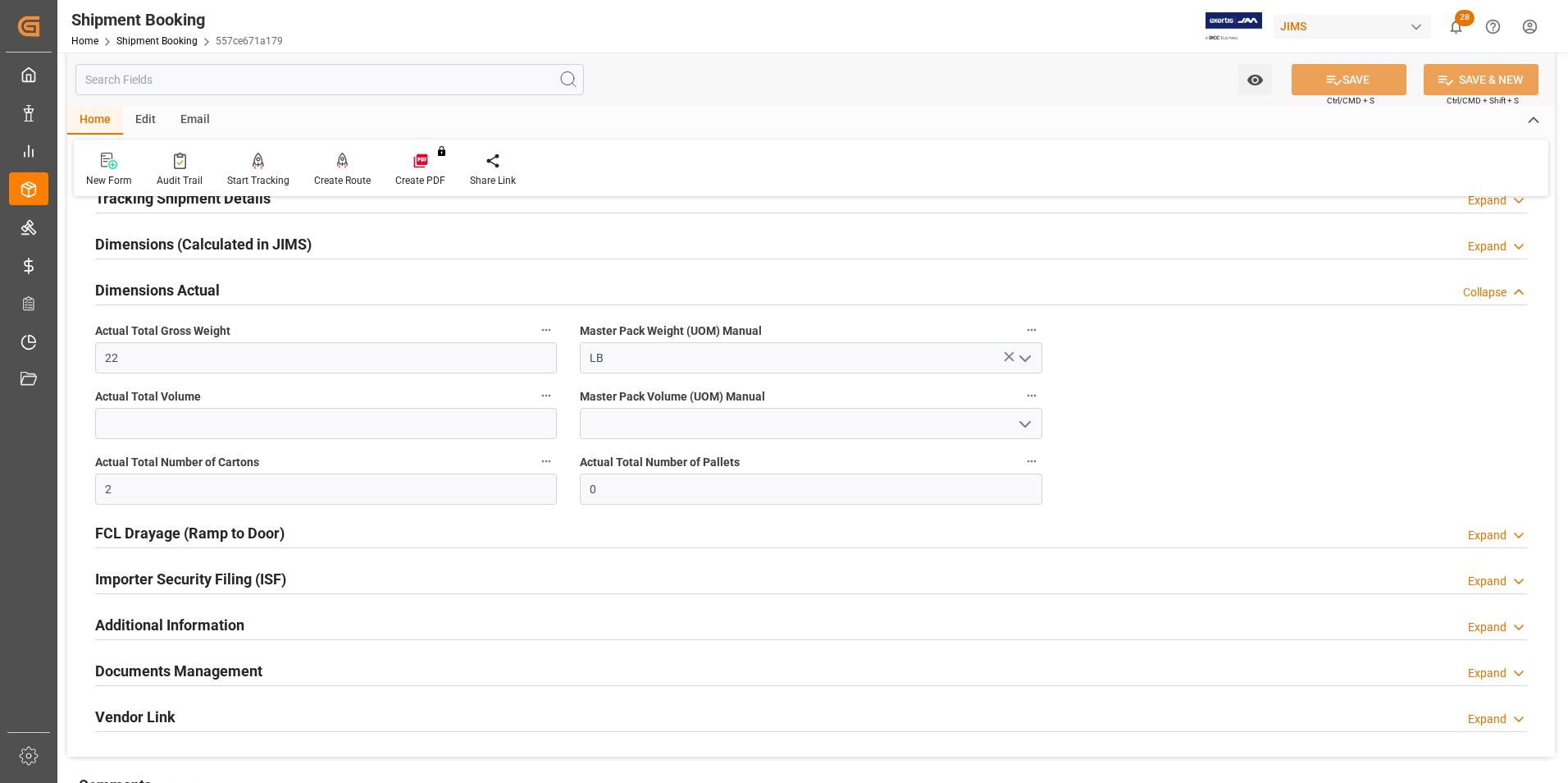
scroll to position [410, 0]
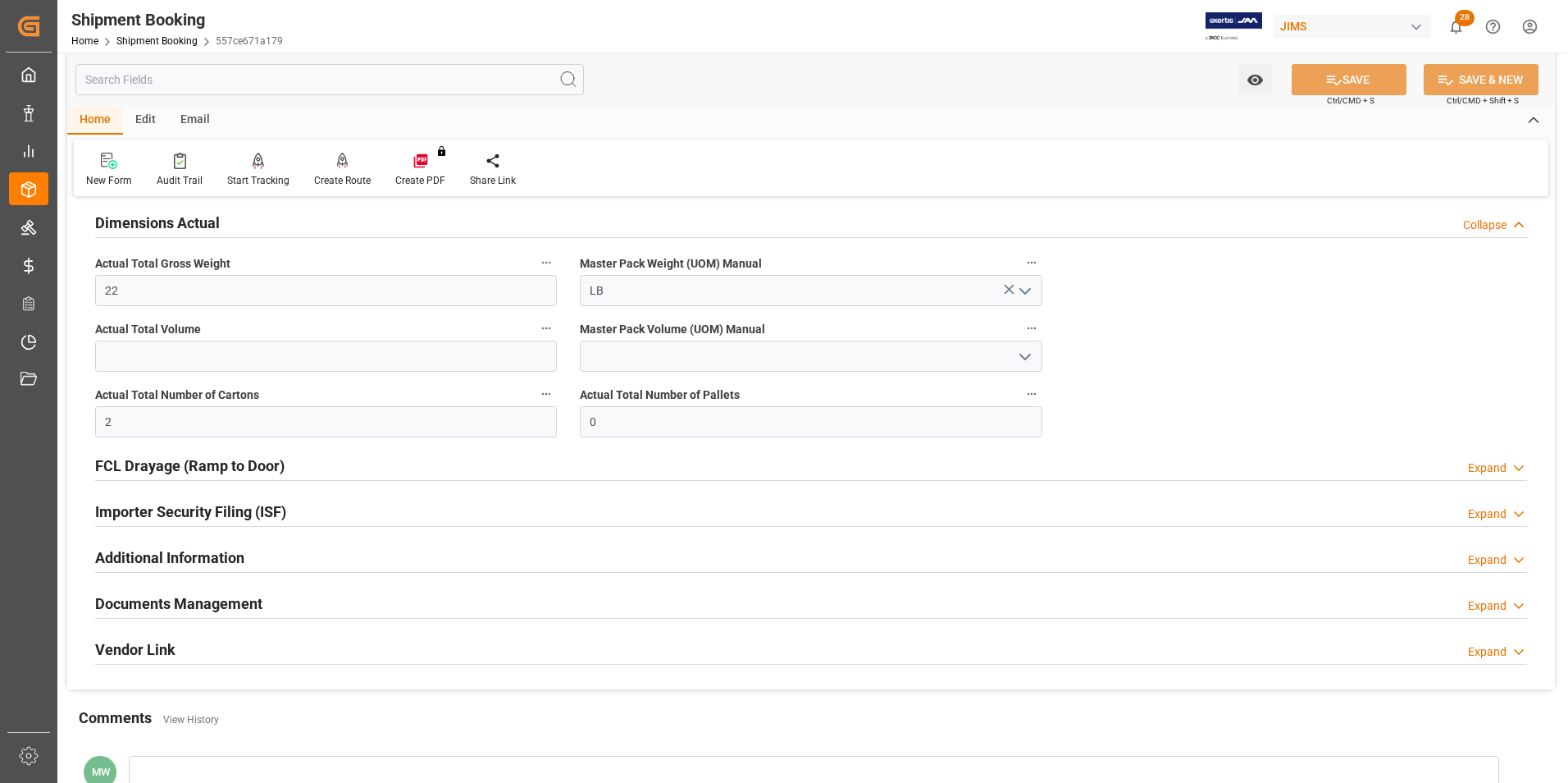
click at [219, 606] on h2 "Documents Management" at bounding box center [178, 604] width 167 height 22
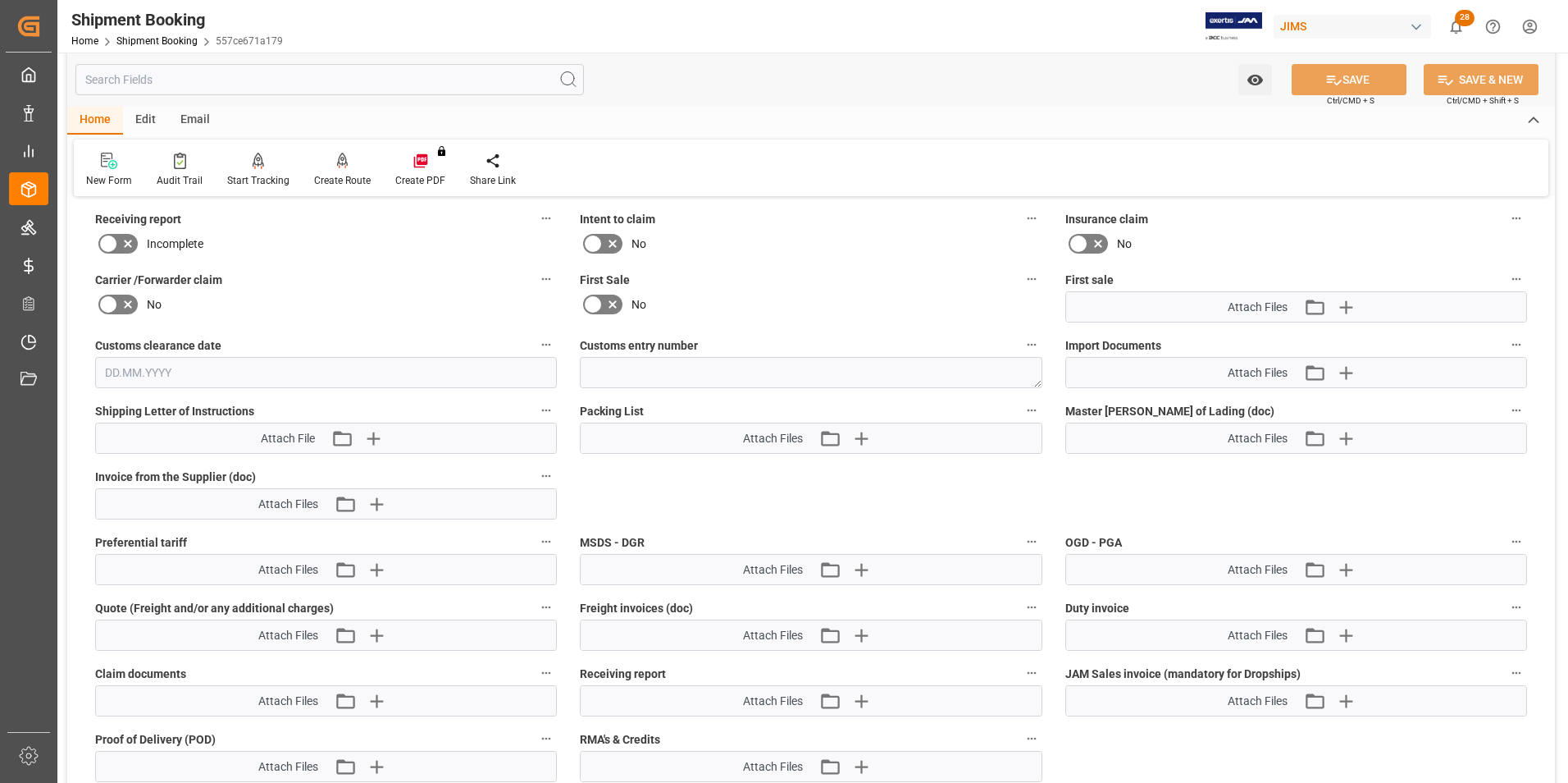
scroll to position [985, 0]
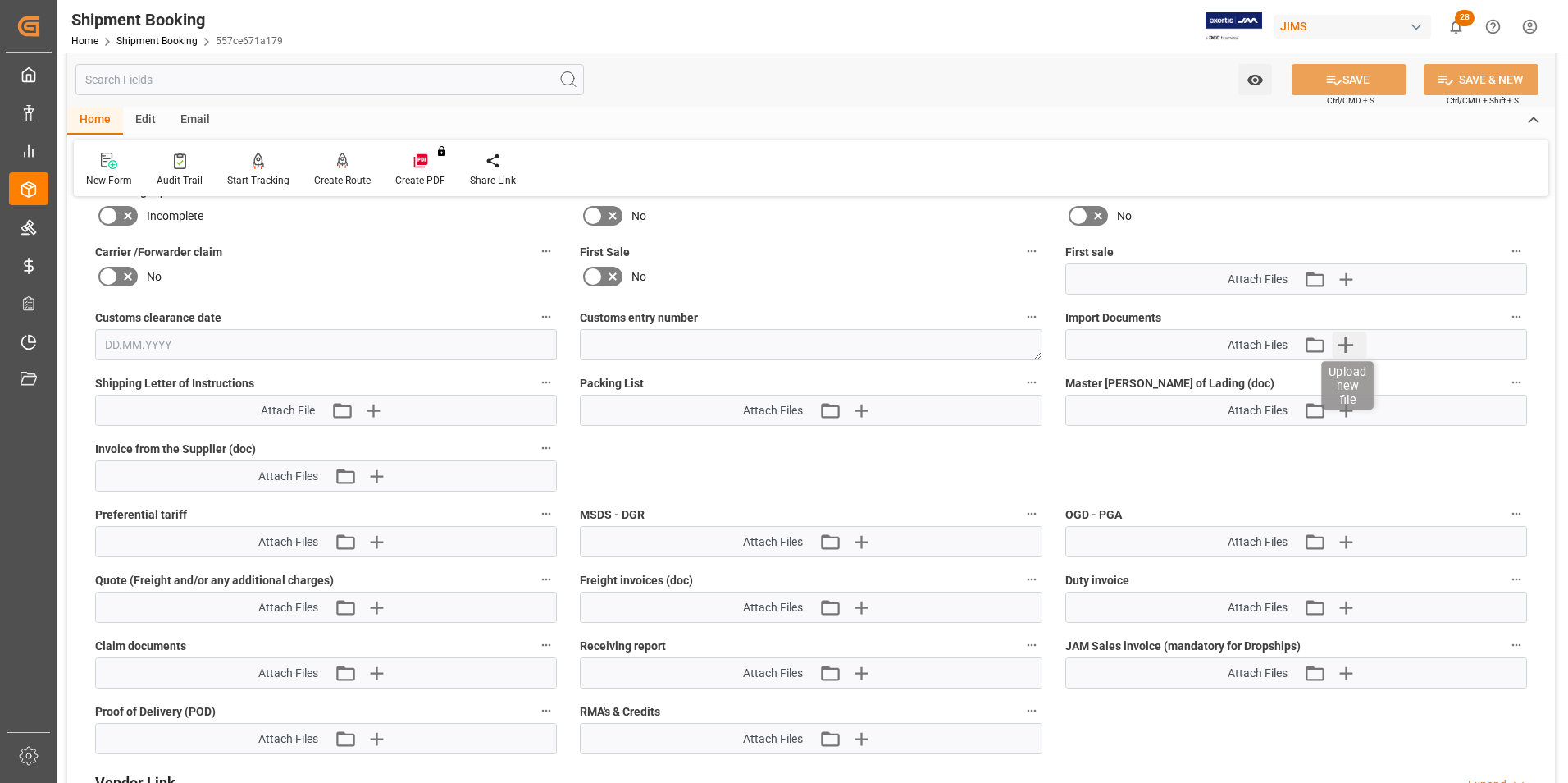
click at [1350, 345] on icon "button" at bounding box center [1346, 345] width 26 height 26
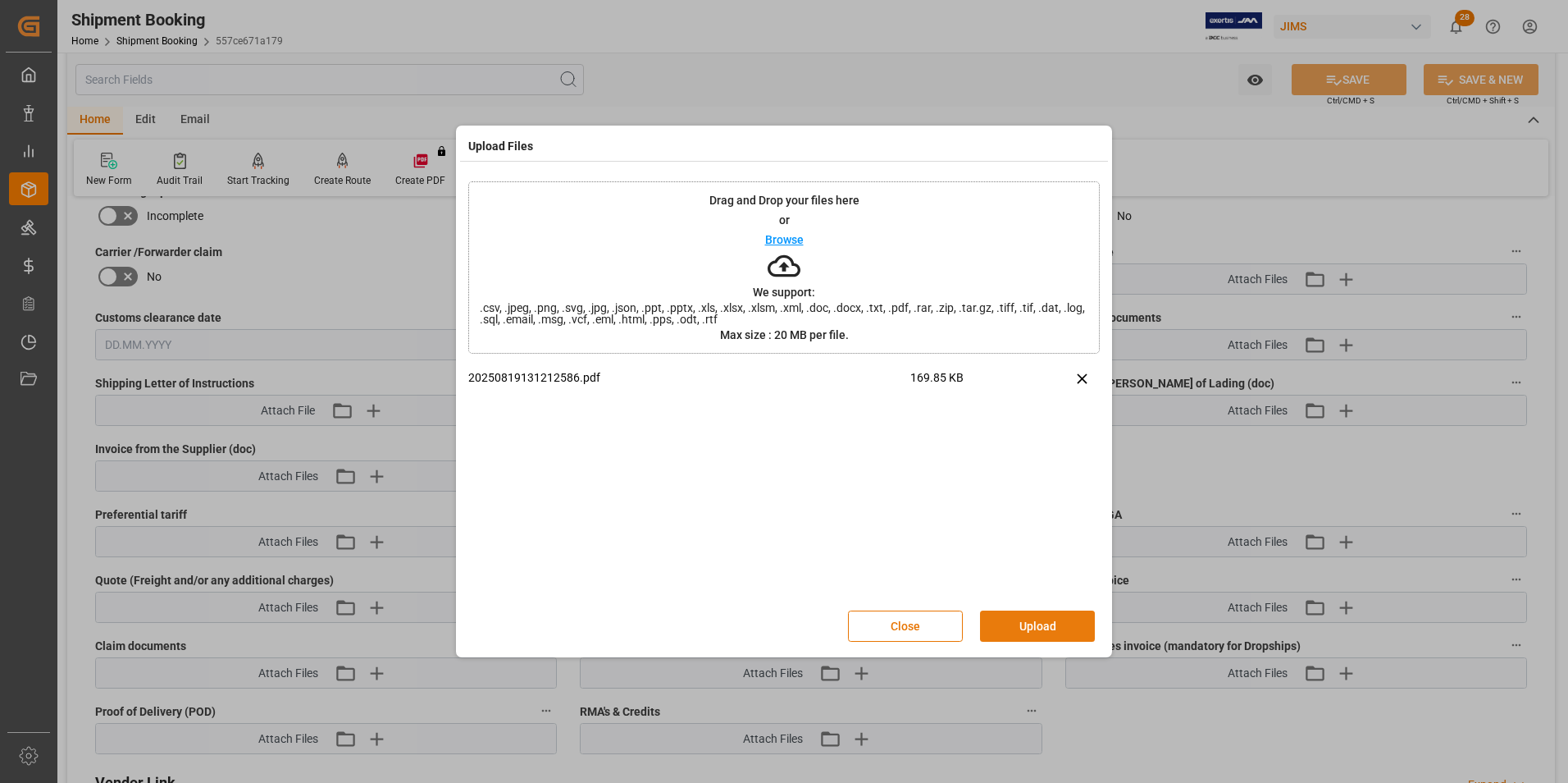
click at [1025, 625] on button "Upload" at bounding box center [1037, 626] width 115 height 31
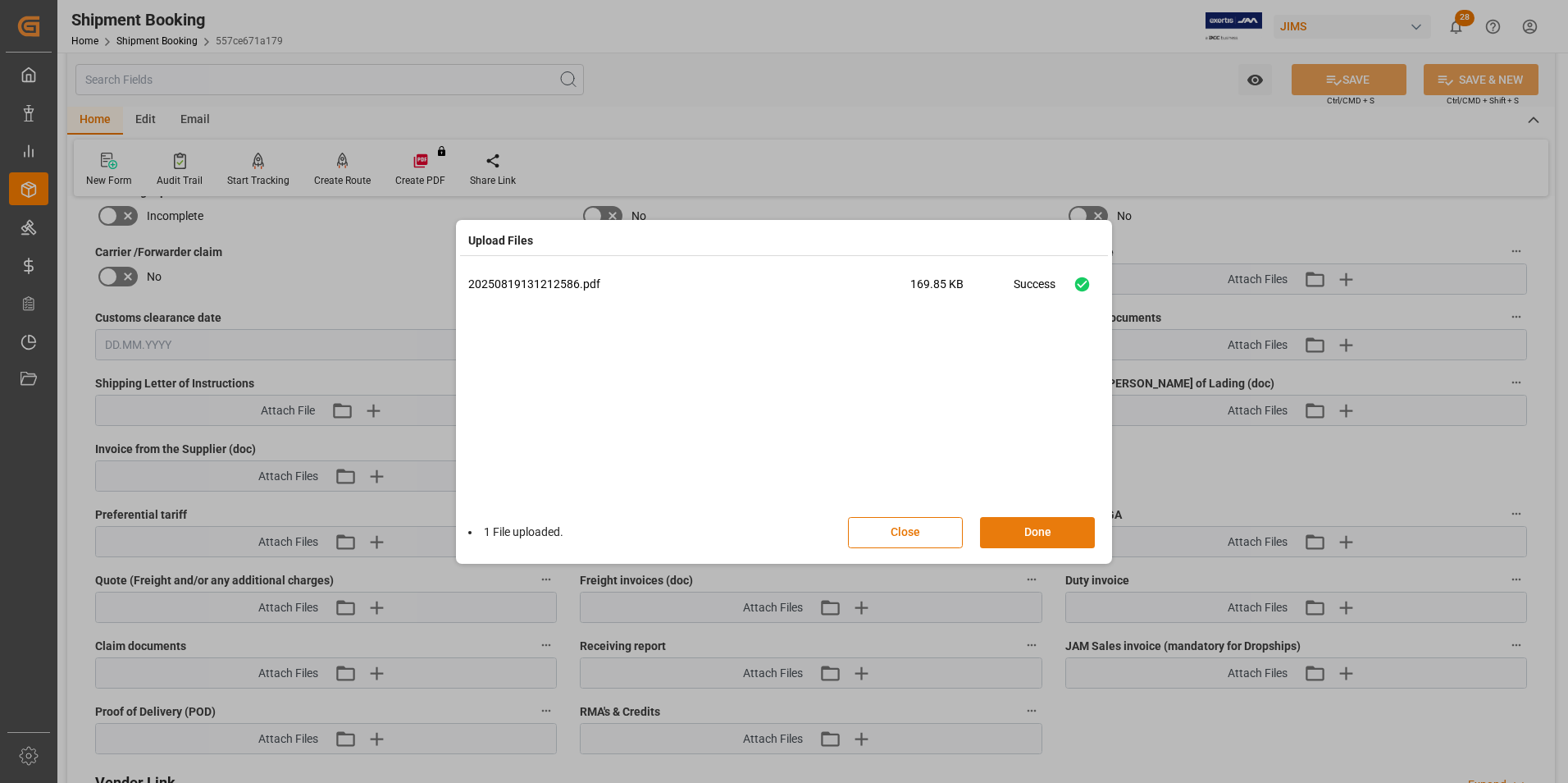
click at [1002, 525] on button "Done" at bounding box center [1037, 532] width 115 height 31
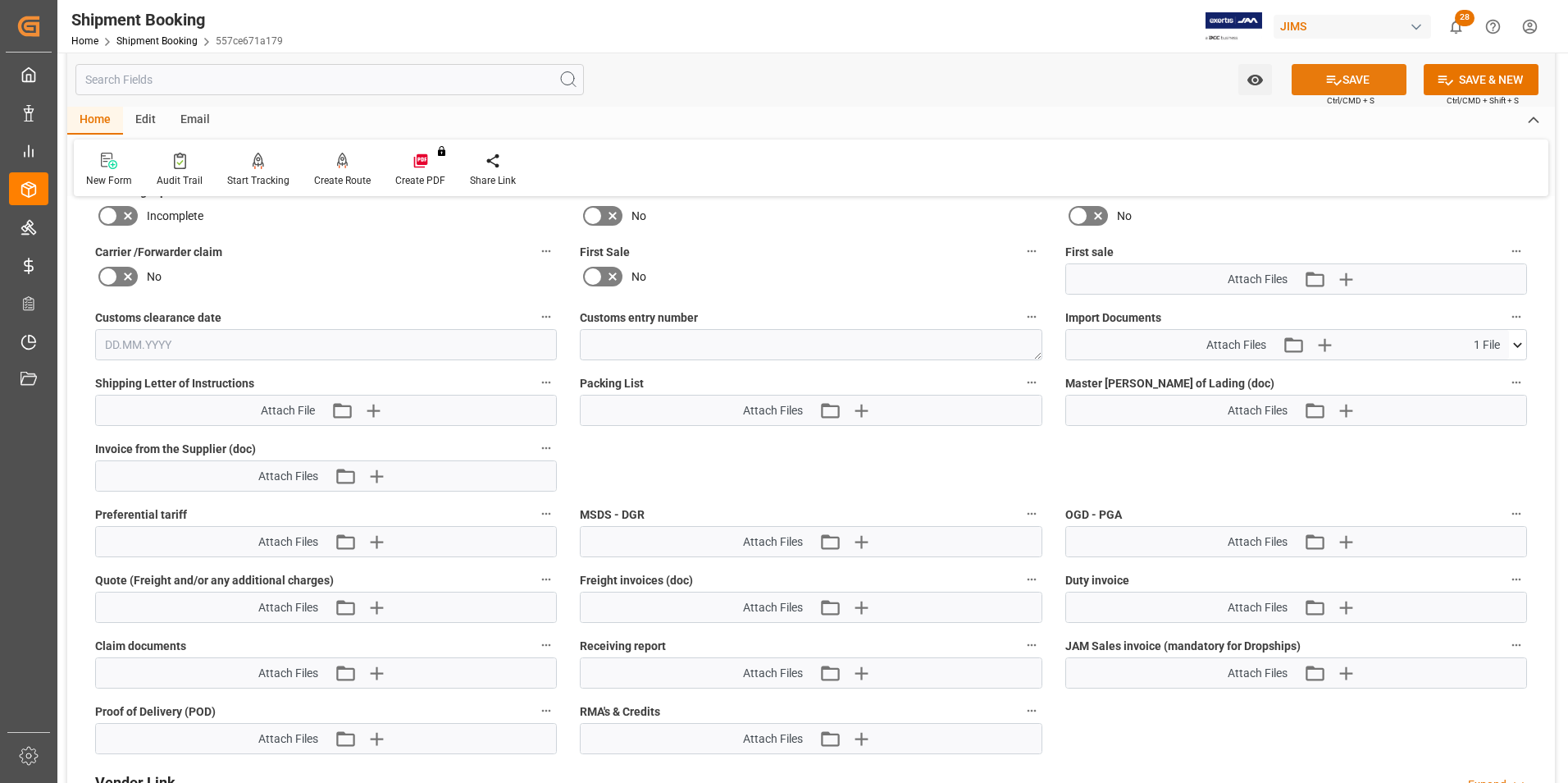
click at [1358, 73] on button "SAVE" at bounding box center [1348, 79] width 115 height 31
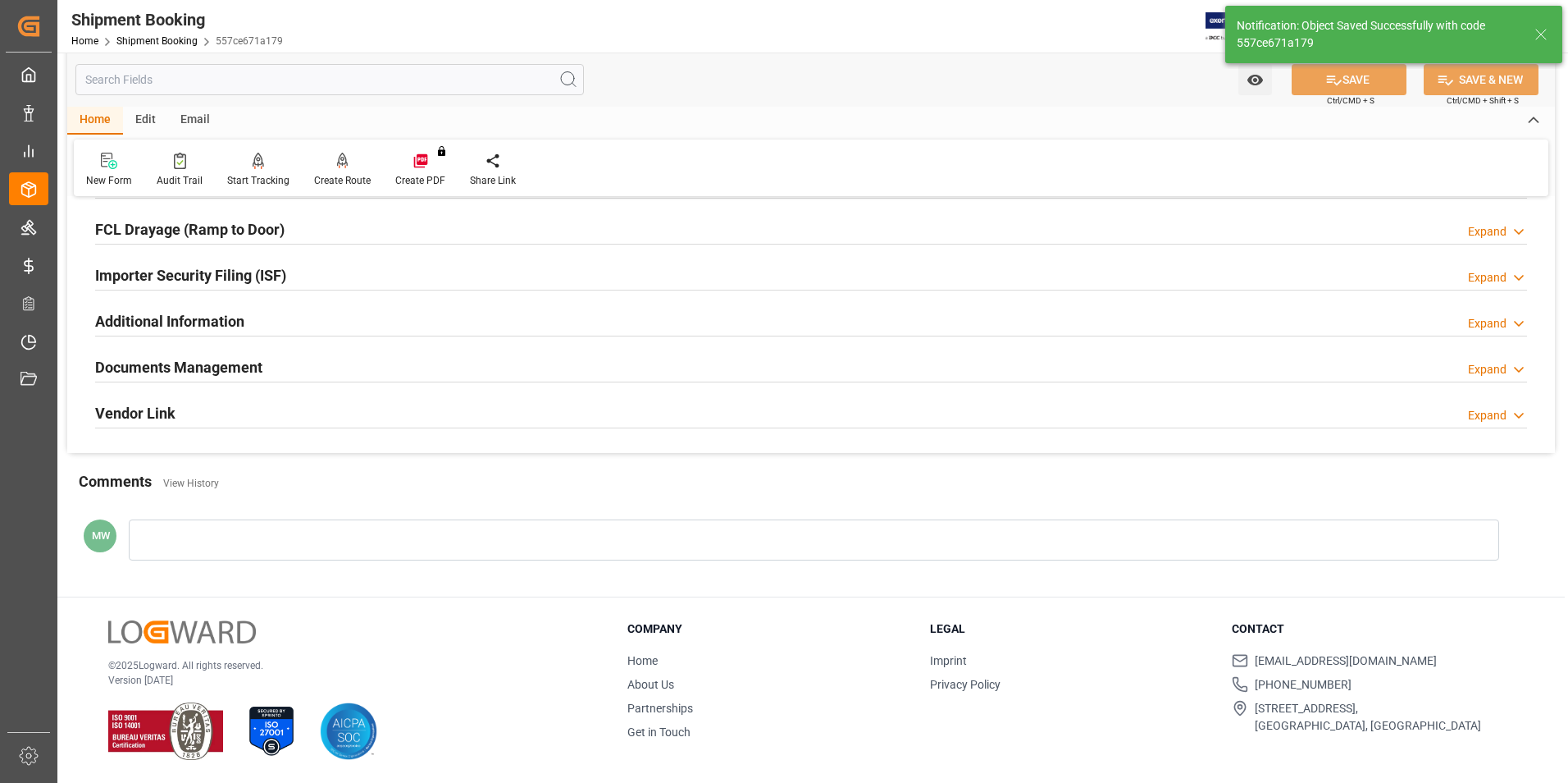
scroll to position [80, 0]
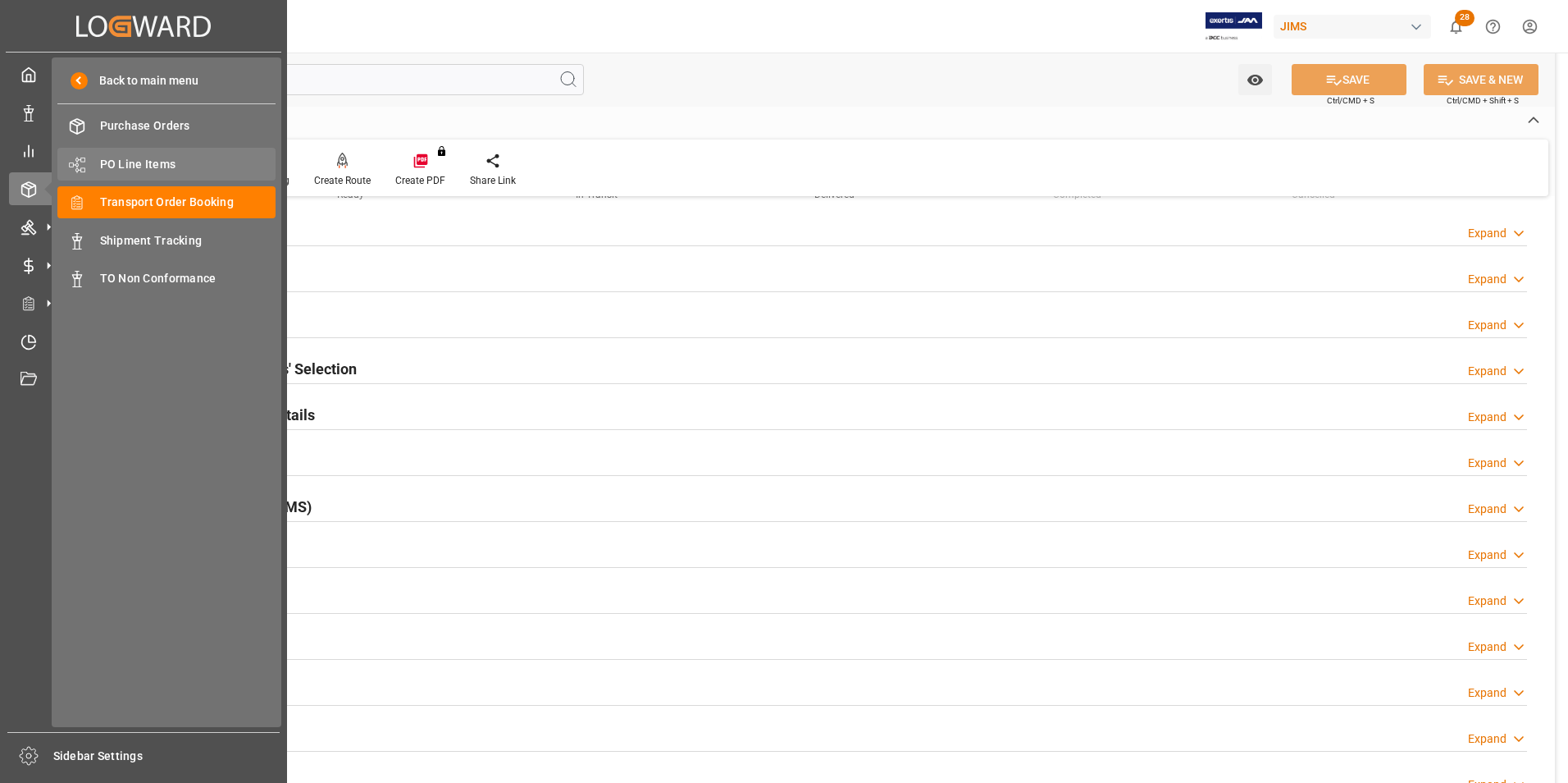
click at [124, 157] on span "PO Line Items" at bounding box center [188, 165] width 177 height 17
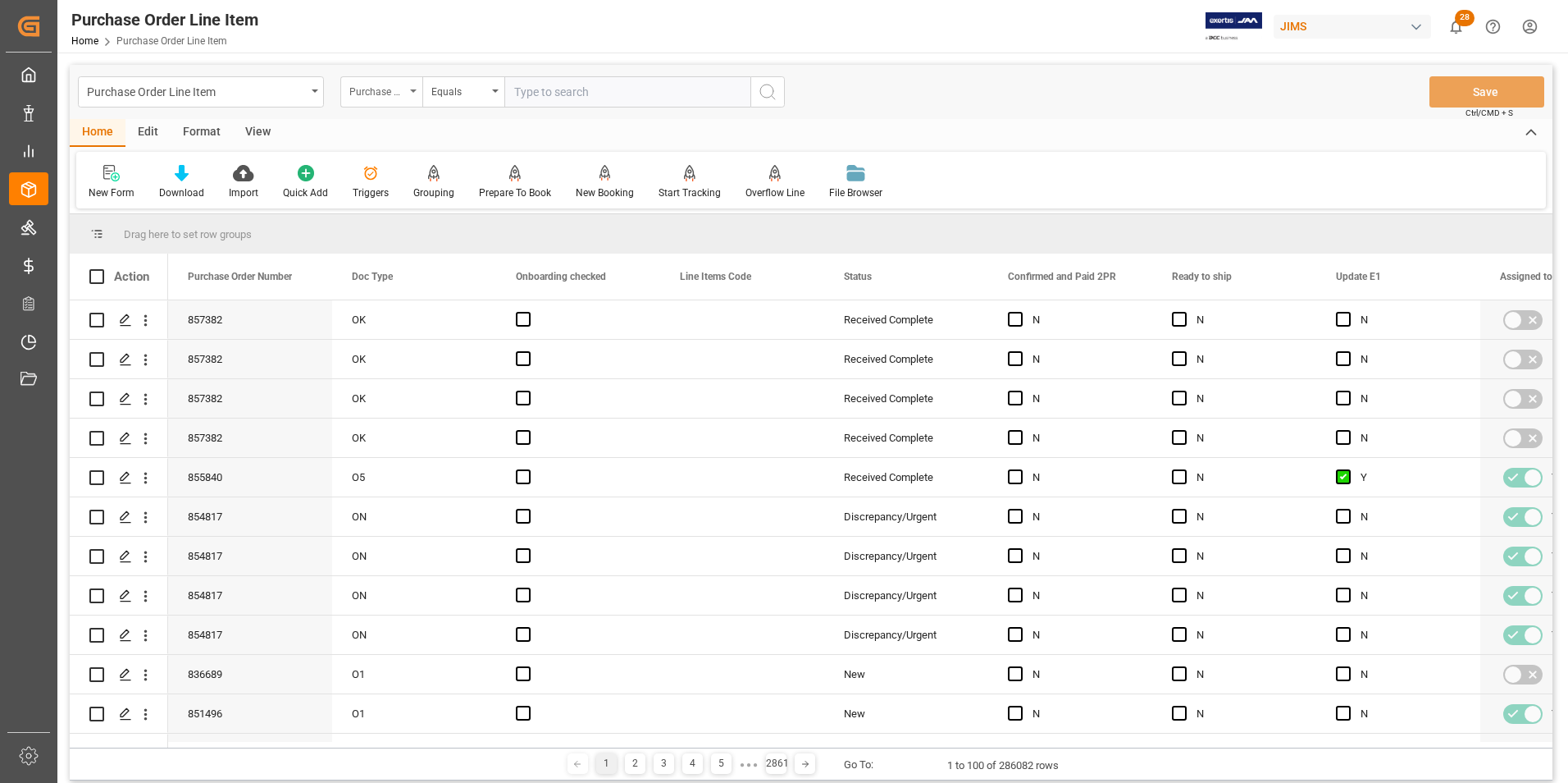
drag, startPoint x: 524, startPoint y: 101, endPoint x: 407, endPoint y: 90, distance: 117.5
click at [407, 90] on div "Purchase Order Number" at bounding box center [381, 92] width 82 height 31
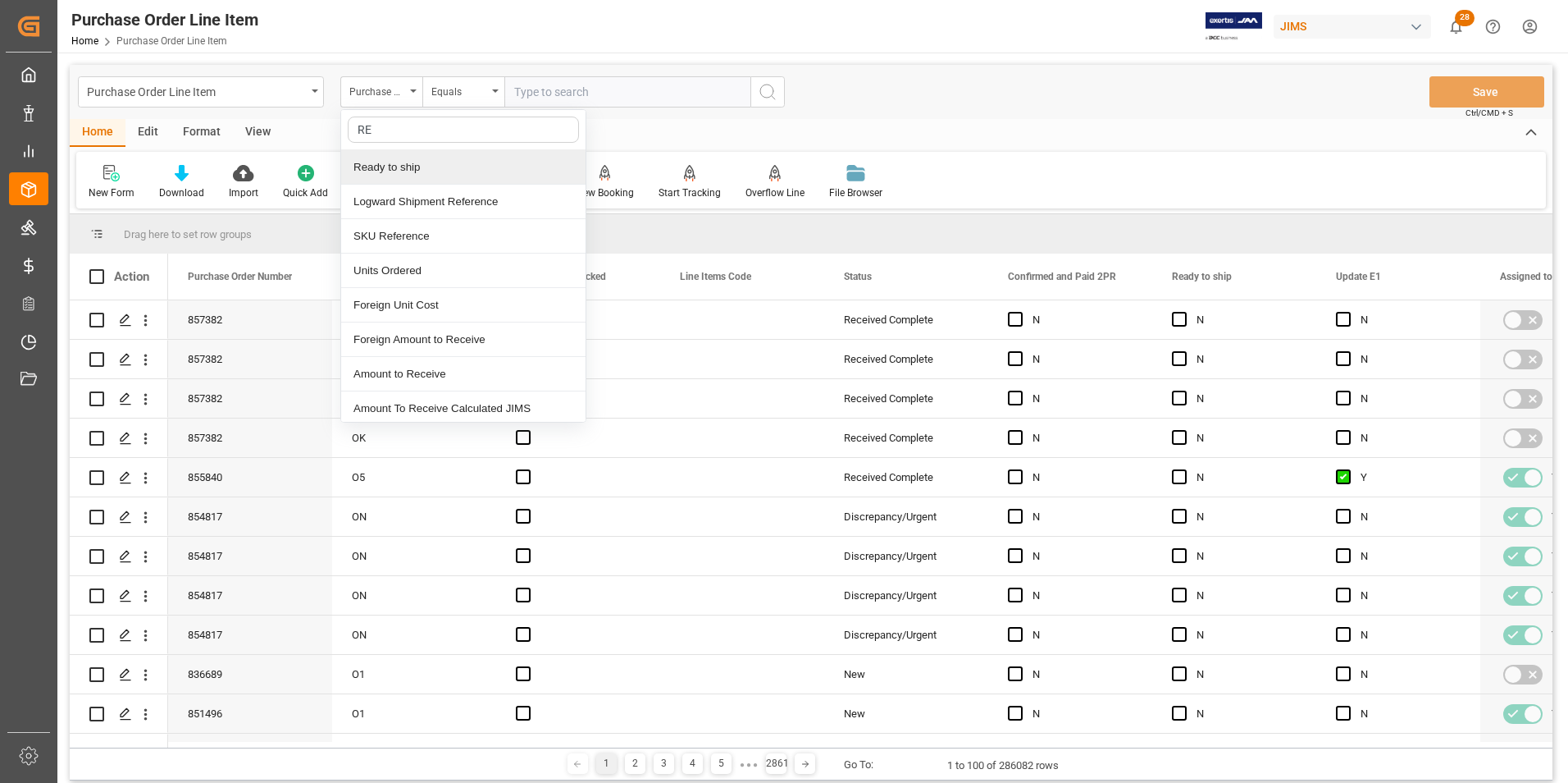
type input "REF"
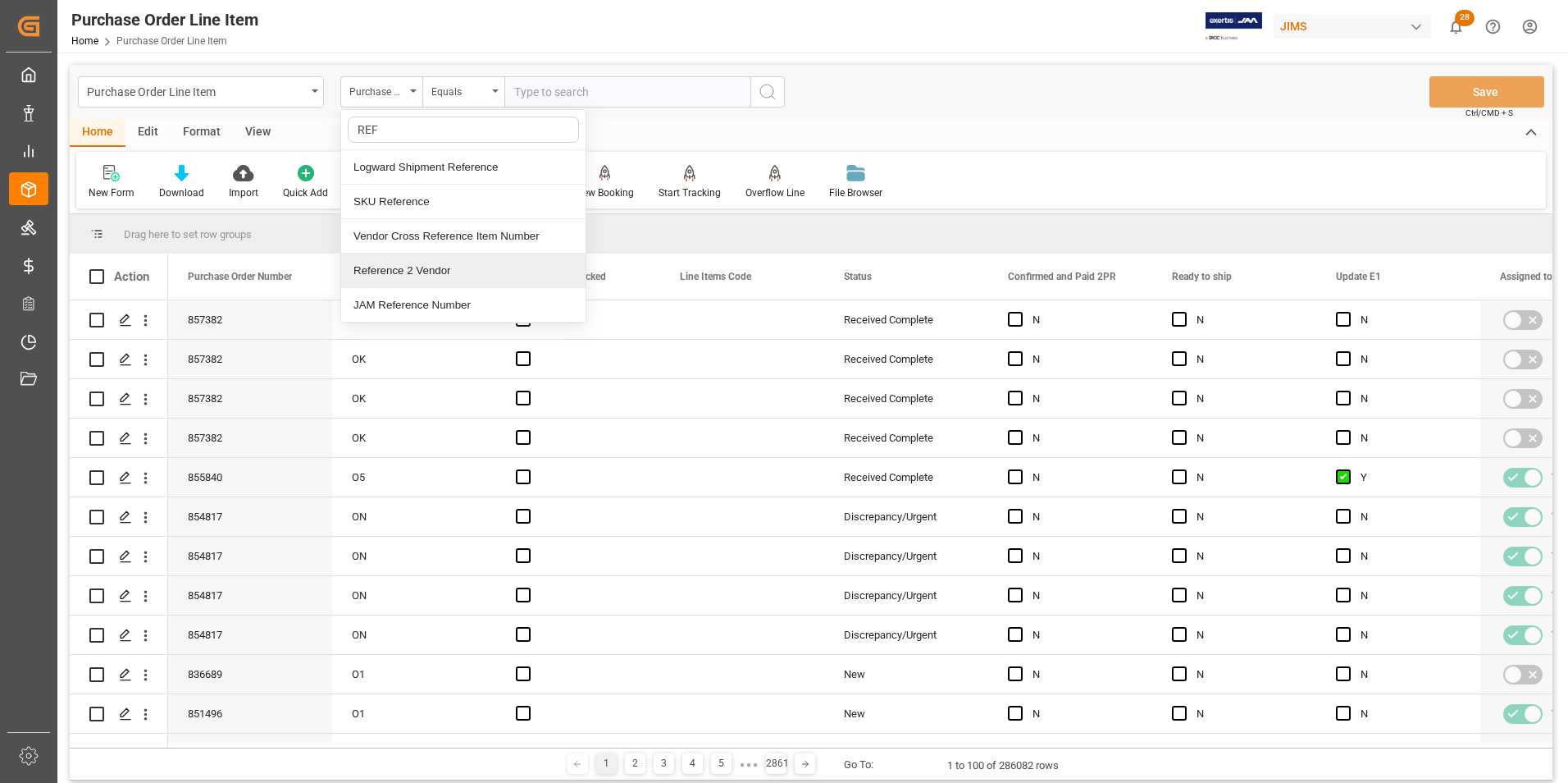
click at [402, 271] on div "Reference 2 Vendor" at bounding box center [463, 270] width 245 height 34
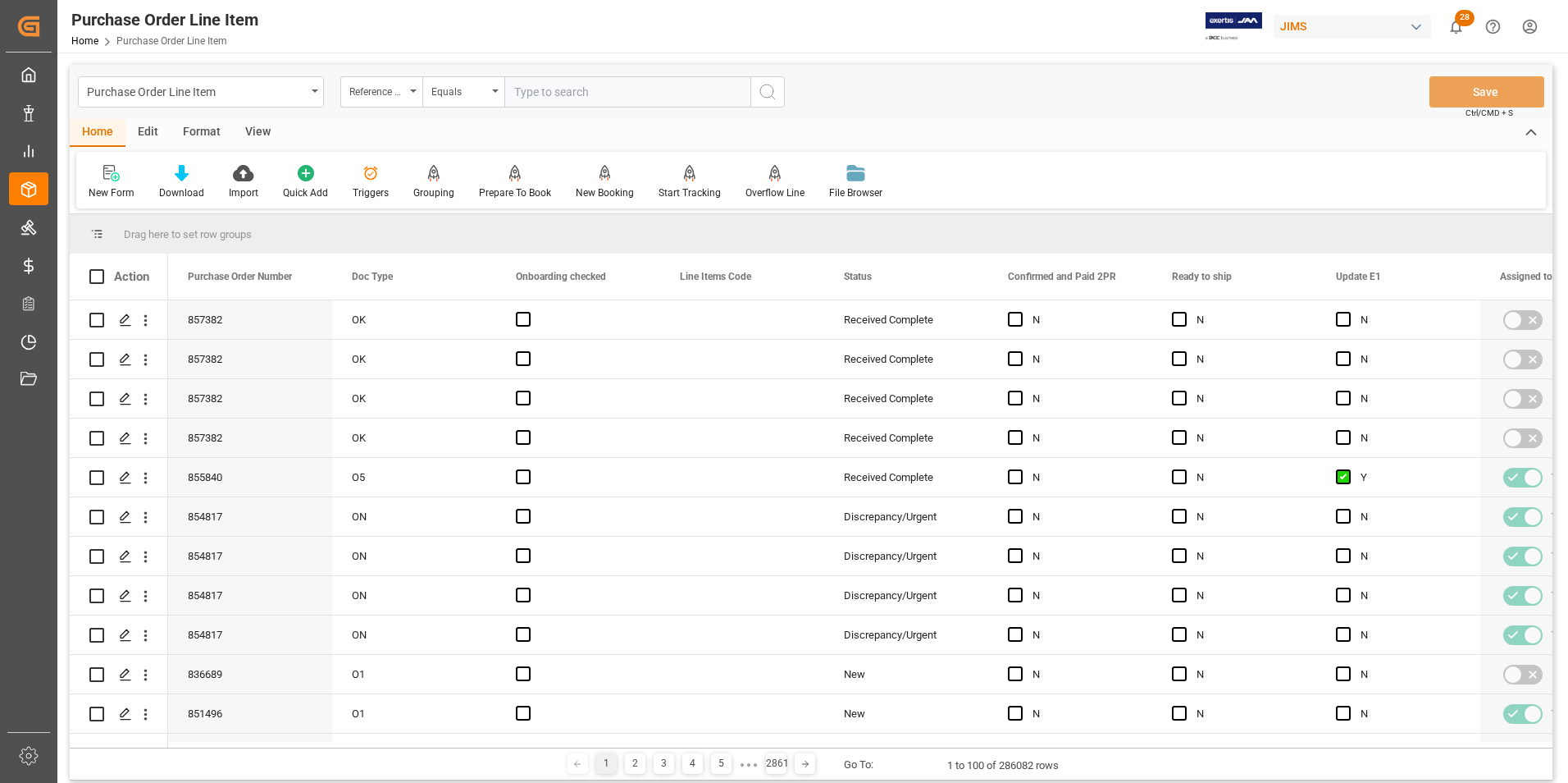
paste input "77-10631-[GEOGRAPHIC_DATA]"
type input "77-10631-[GEOGRAPHIC_DATA]"
click at [769, 92] on icon "search button" at bounding box center [767, 91] width 20 height 20
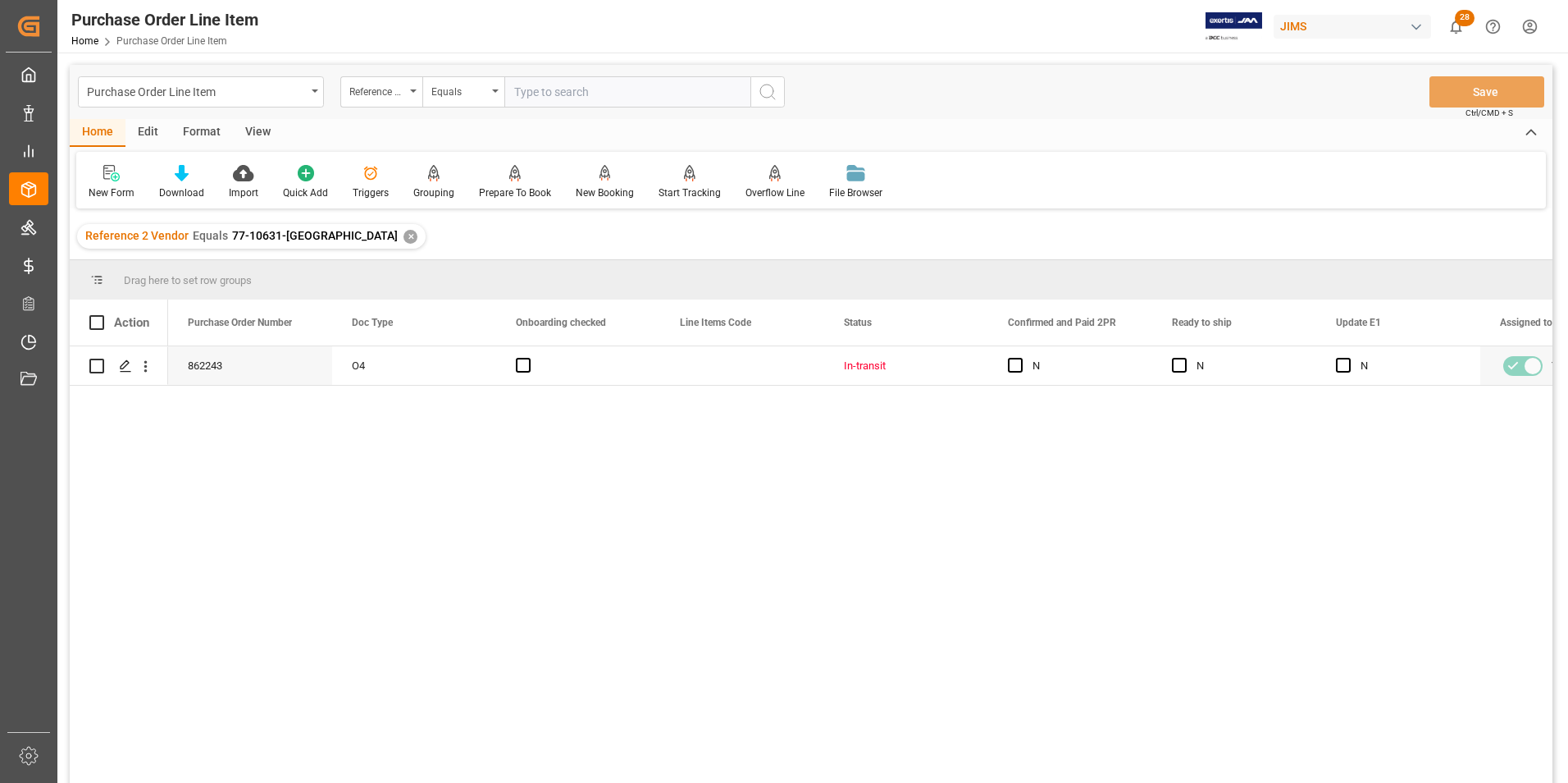
click at [266, 132] on div "View" at bounding box center [257, 133] width 50 height 28
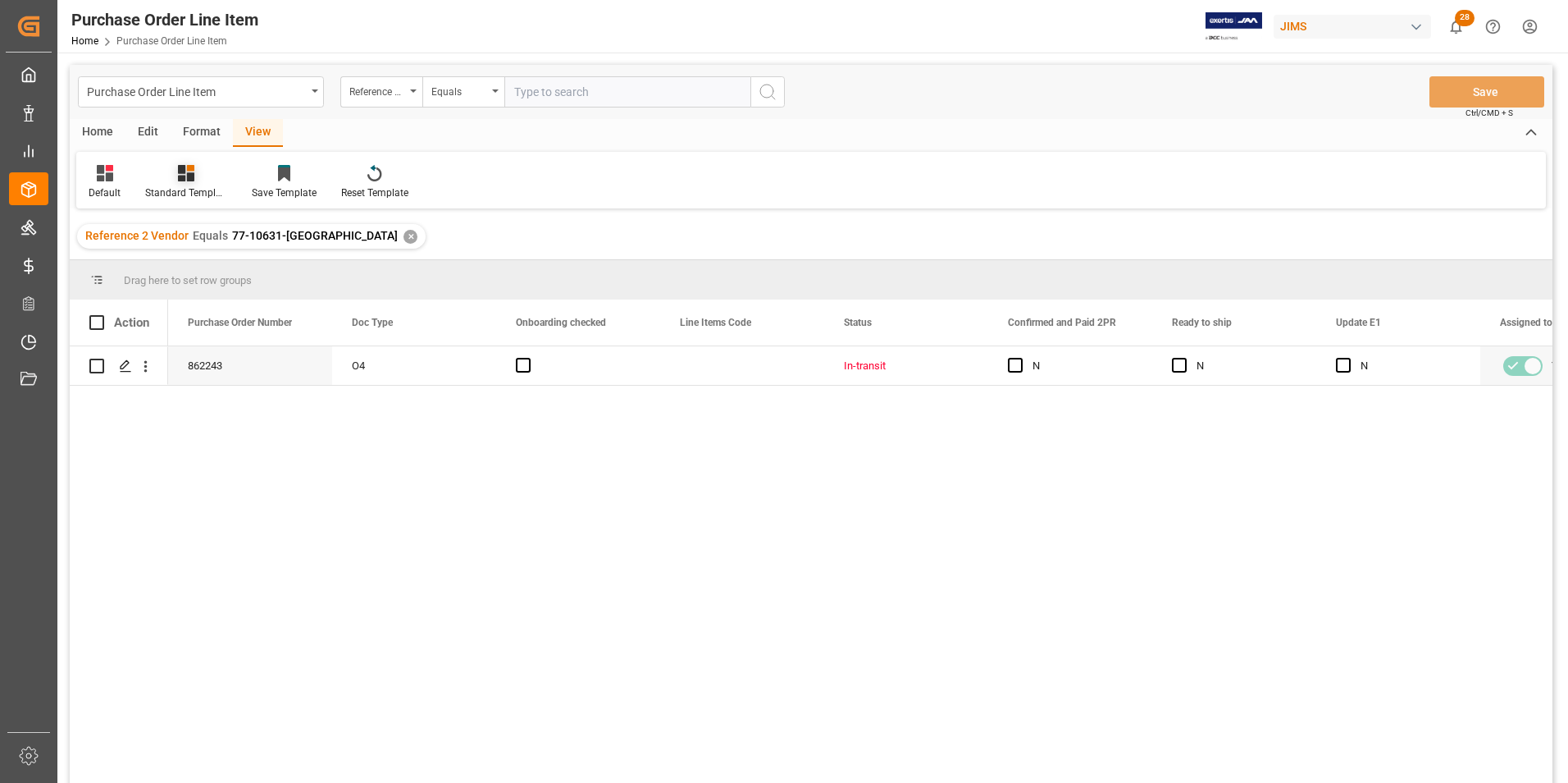
click at [171, 185] on div "Standard Templates" at bounding box center [186, 192] width 82 height 15
click at [217, 301] on div "HS Listing CANADA" at bounding box center [230, 299] width 144 height 17
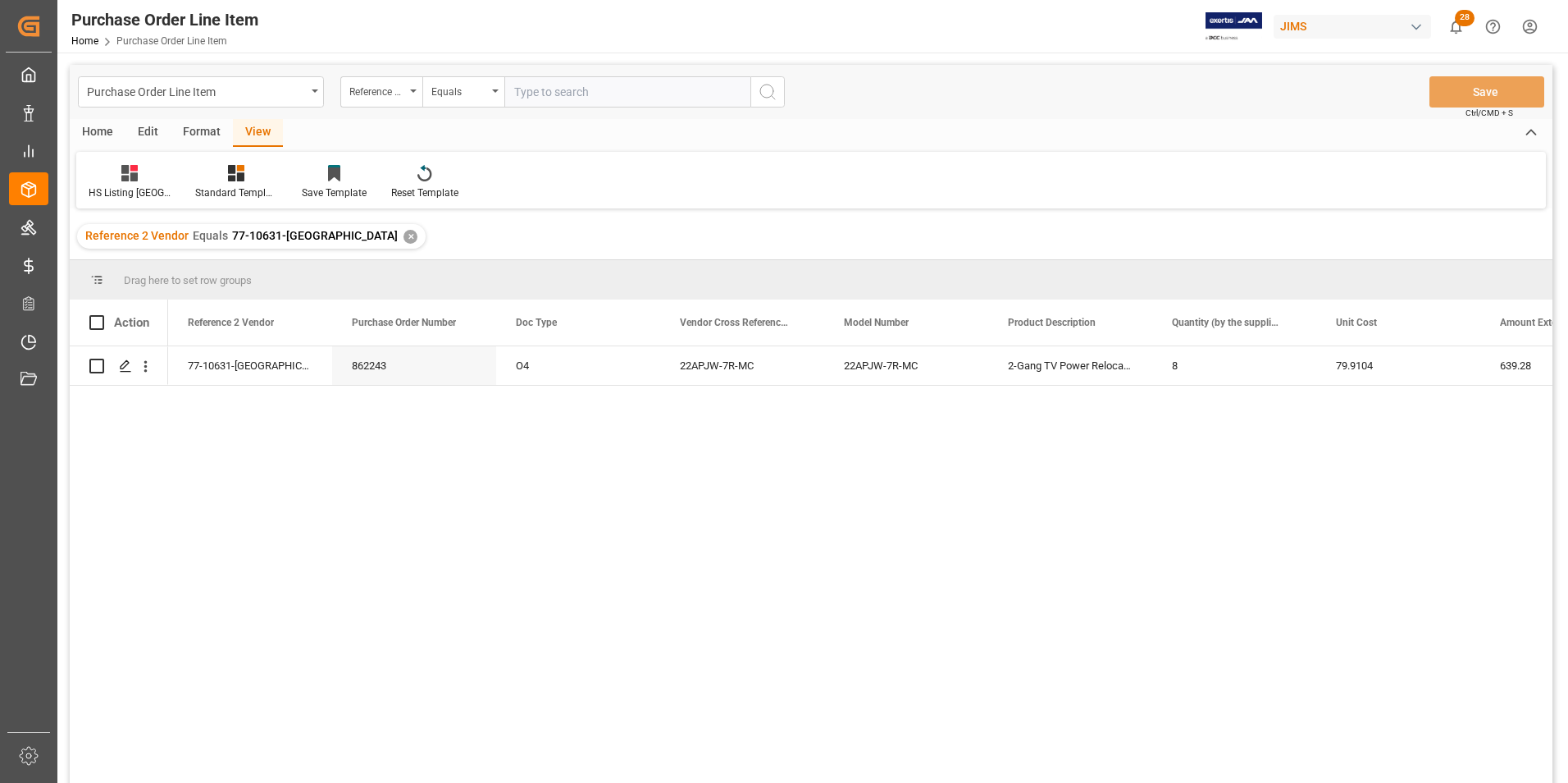
click at [102, 123] on div "Home" at bounding box center [97, 133] width 56 height 28
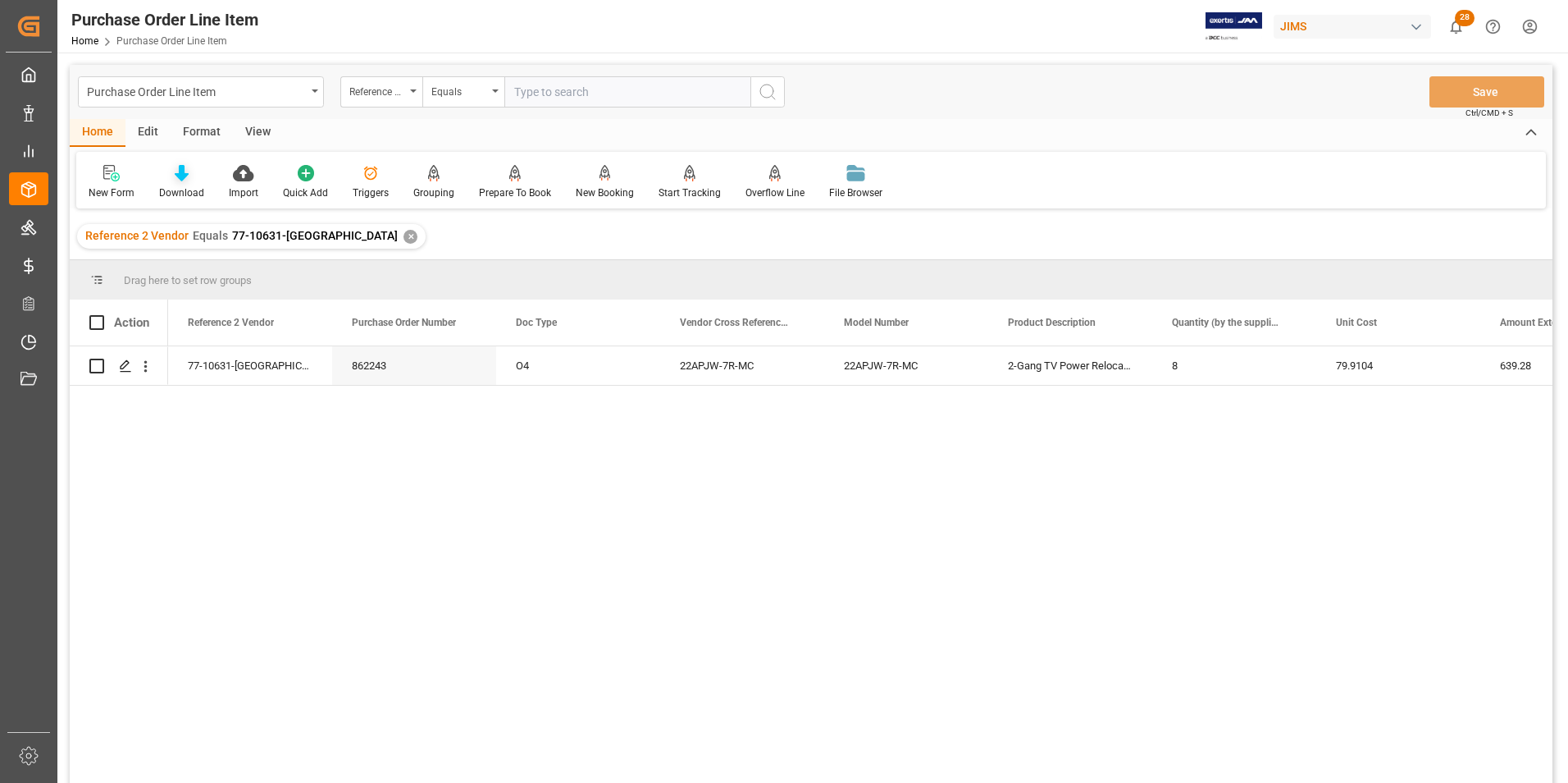
click at [174, 188] on div "Download" at bounding box center [182, 192] width 45 height 15
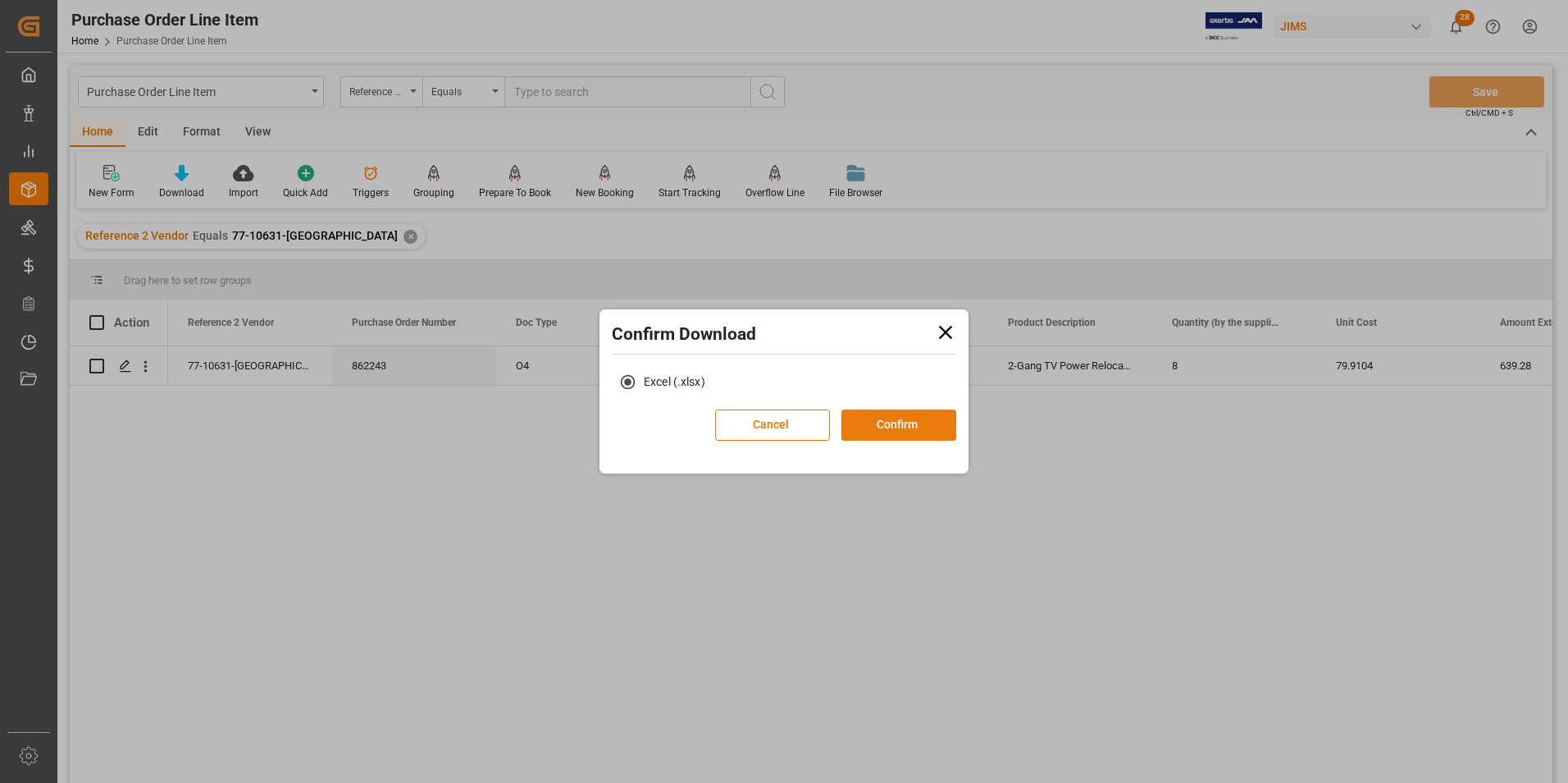
click at [877, 422] on button "Confirm" at bounding box center [898, 425] width 115 height 31
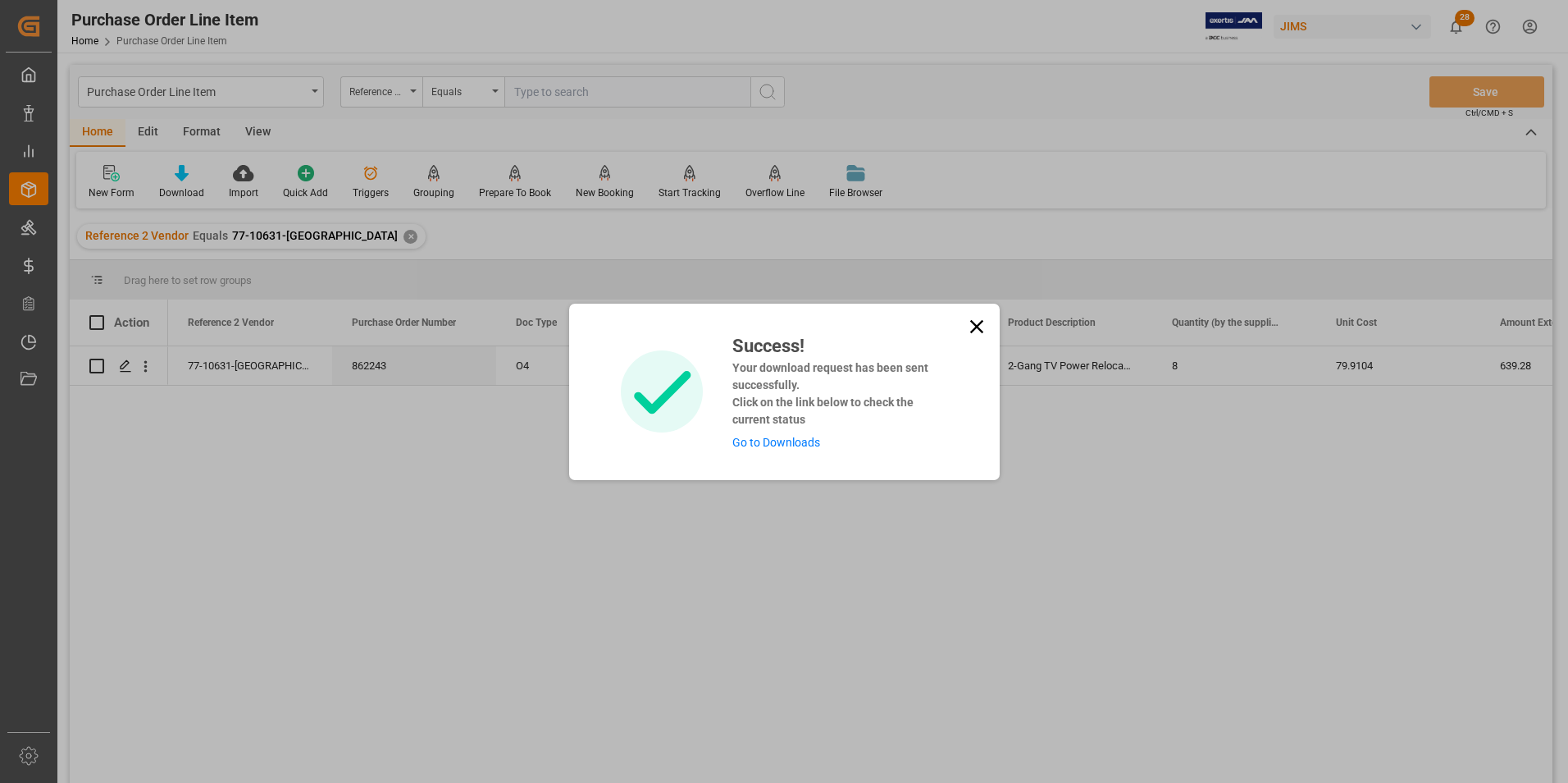
click at [762, 447] on link "Go to Downloads" at bounding box center [776, 442] width 88 height 13
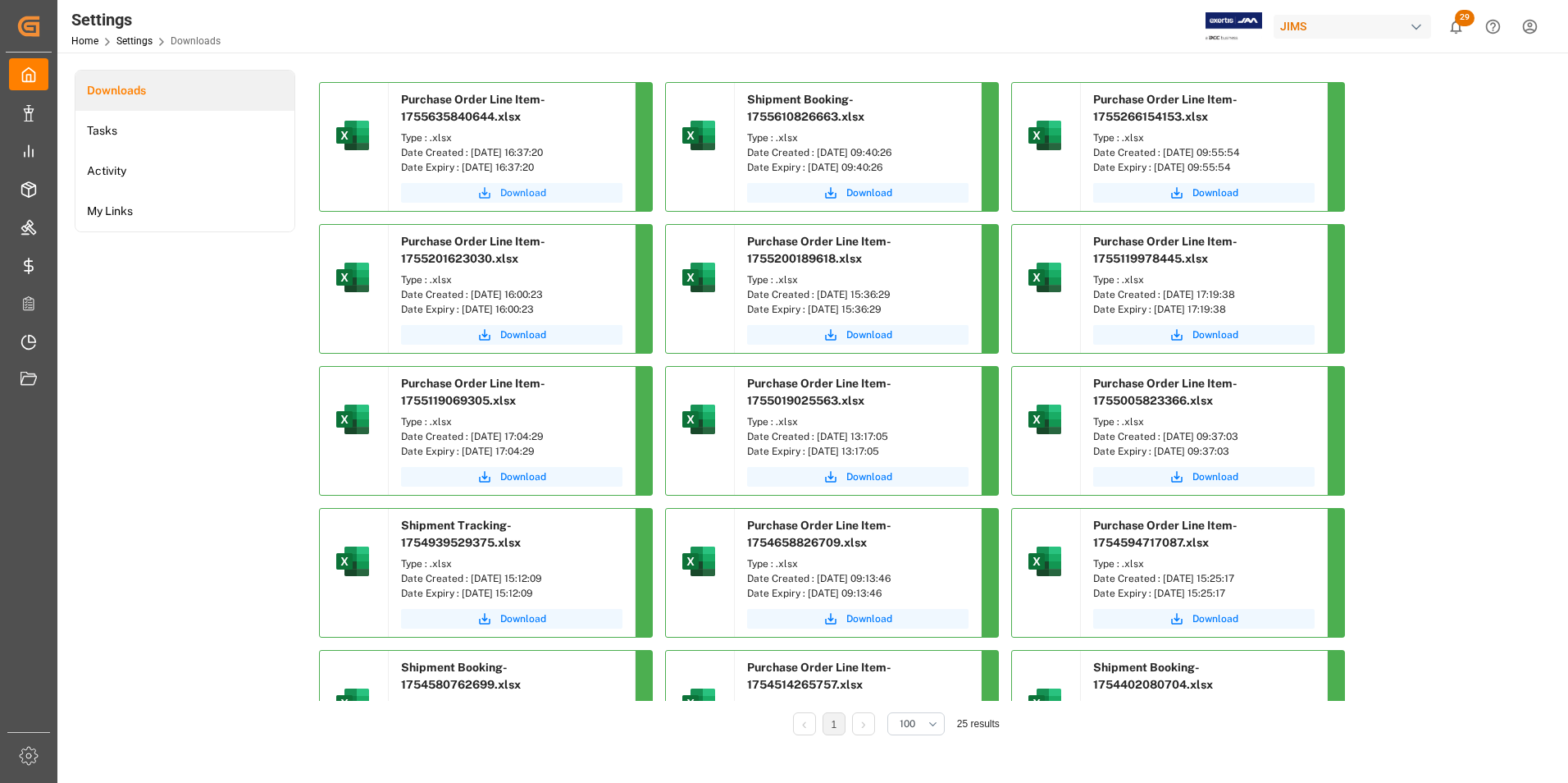
click at [525, 194] on span "Download" at bounding box center [523, 192] width 46 height 15
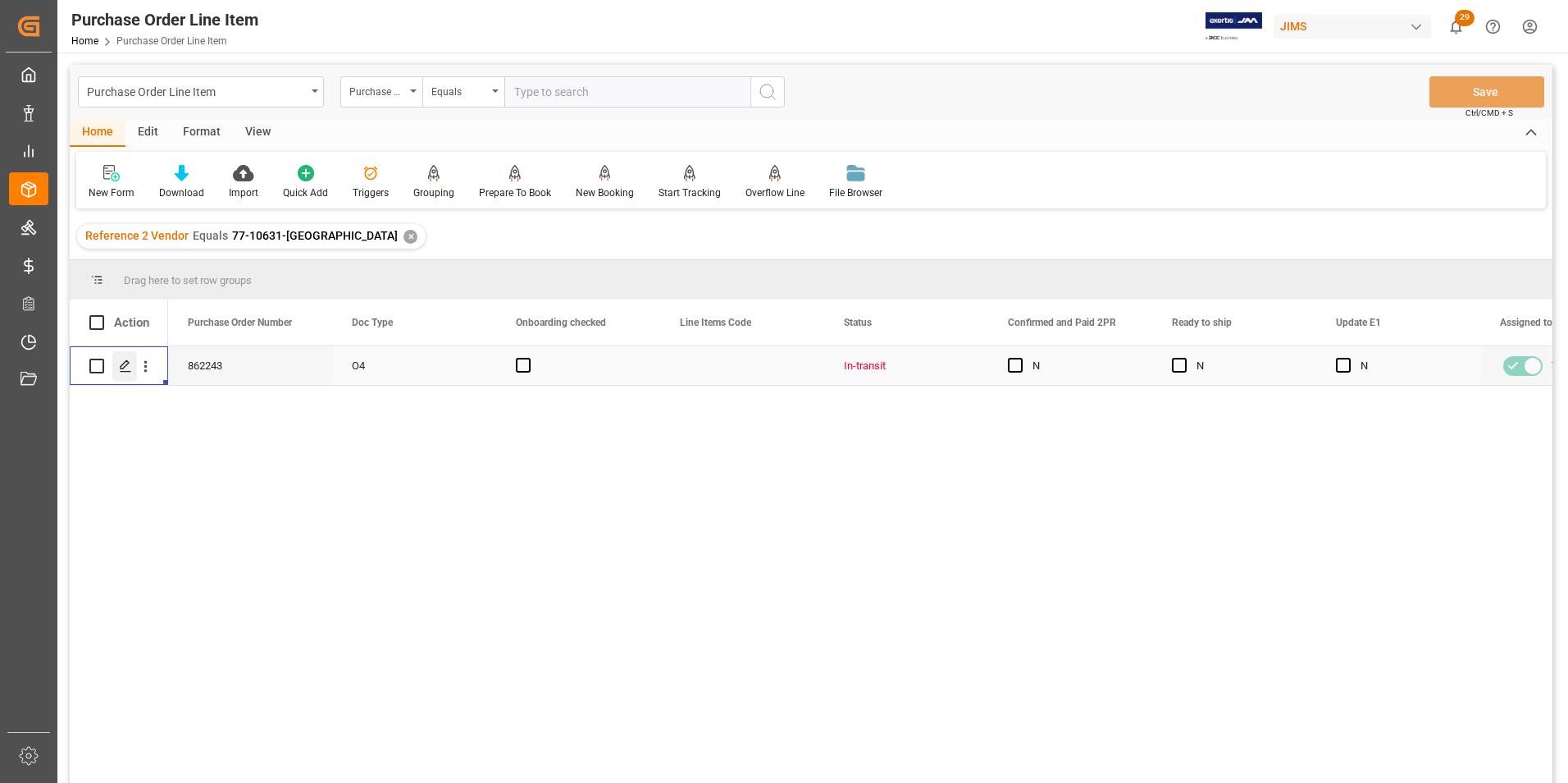
click at [121, 370] on icon "Press SPACE to select this row." at bounding box center [125, 365] width 13 height 13
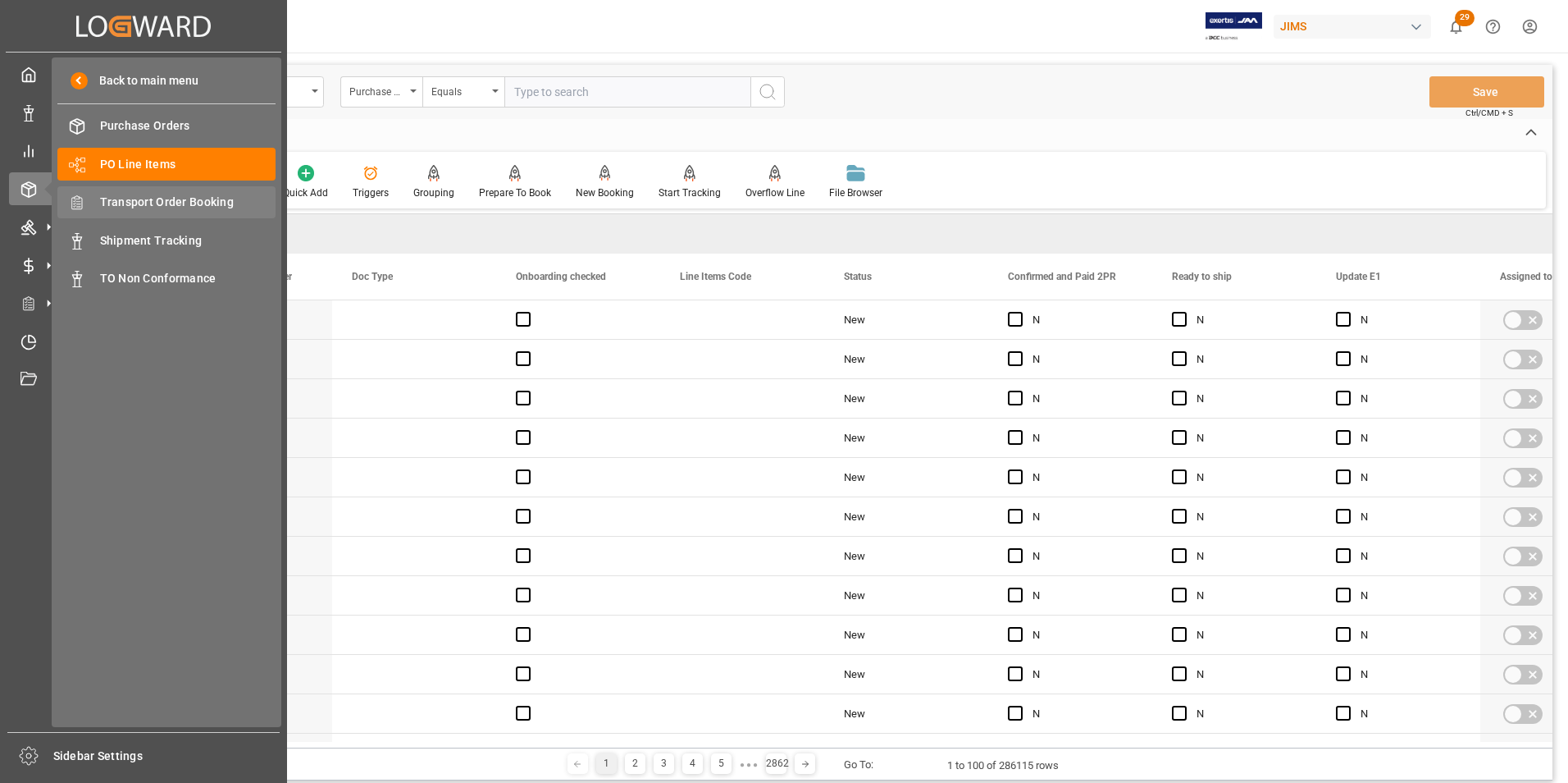
click at [164, 202] on span "Transport Order Booking" at bounding box center [188, 202] width 177 height 17
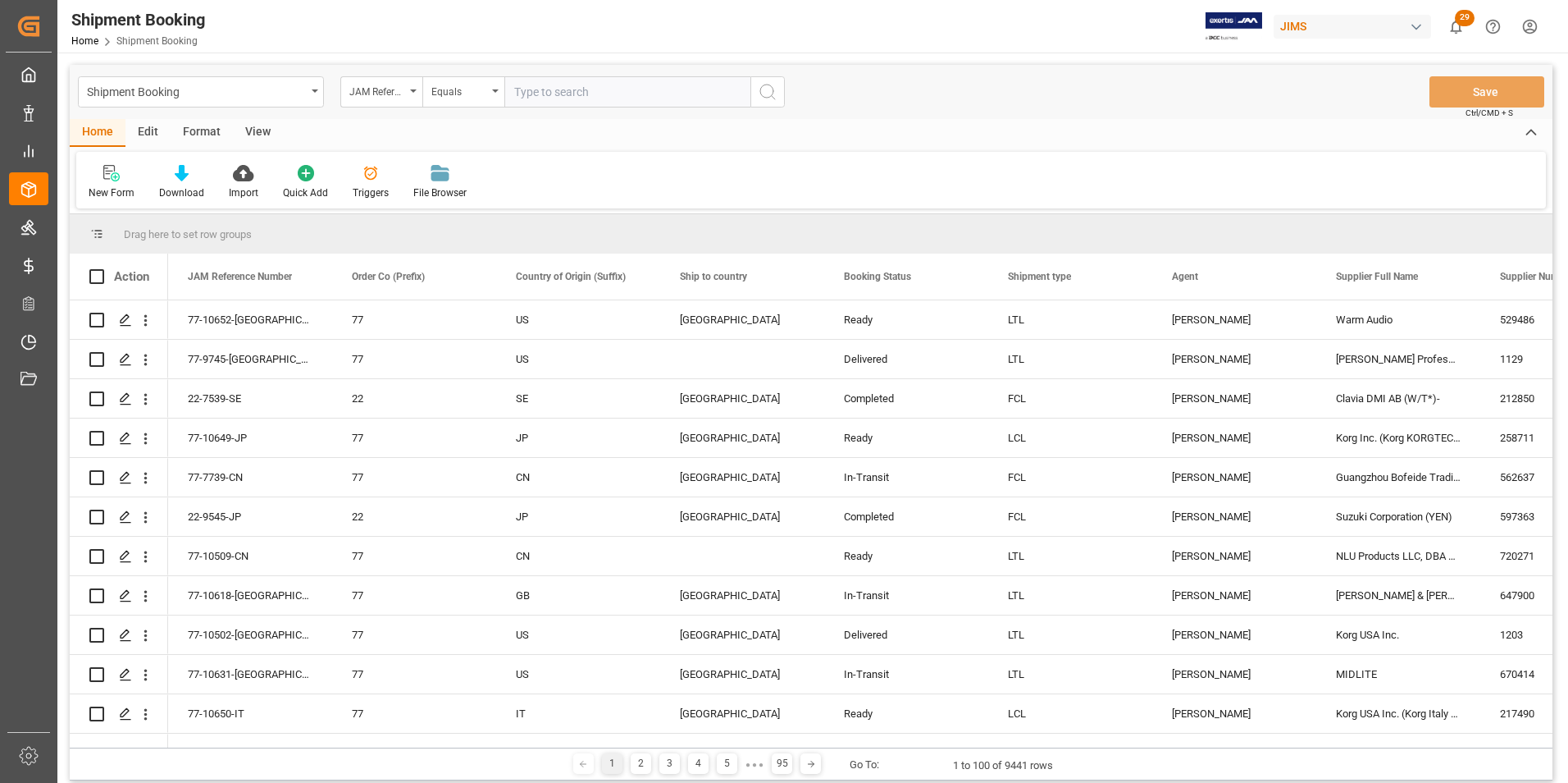
paste input "77-10631-[GEOGRAPHIC_DATA]"
type input "77-10631-[GEOGRAPHIC_DATA]"
click at [767, 97] on circle "search button" at bounding box center [766, 90] width 13 height 13
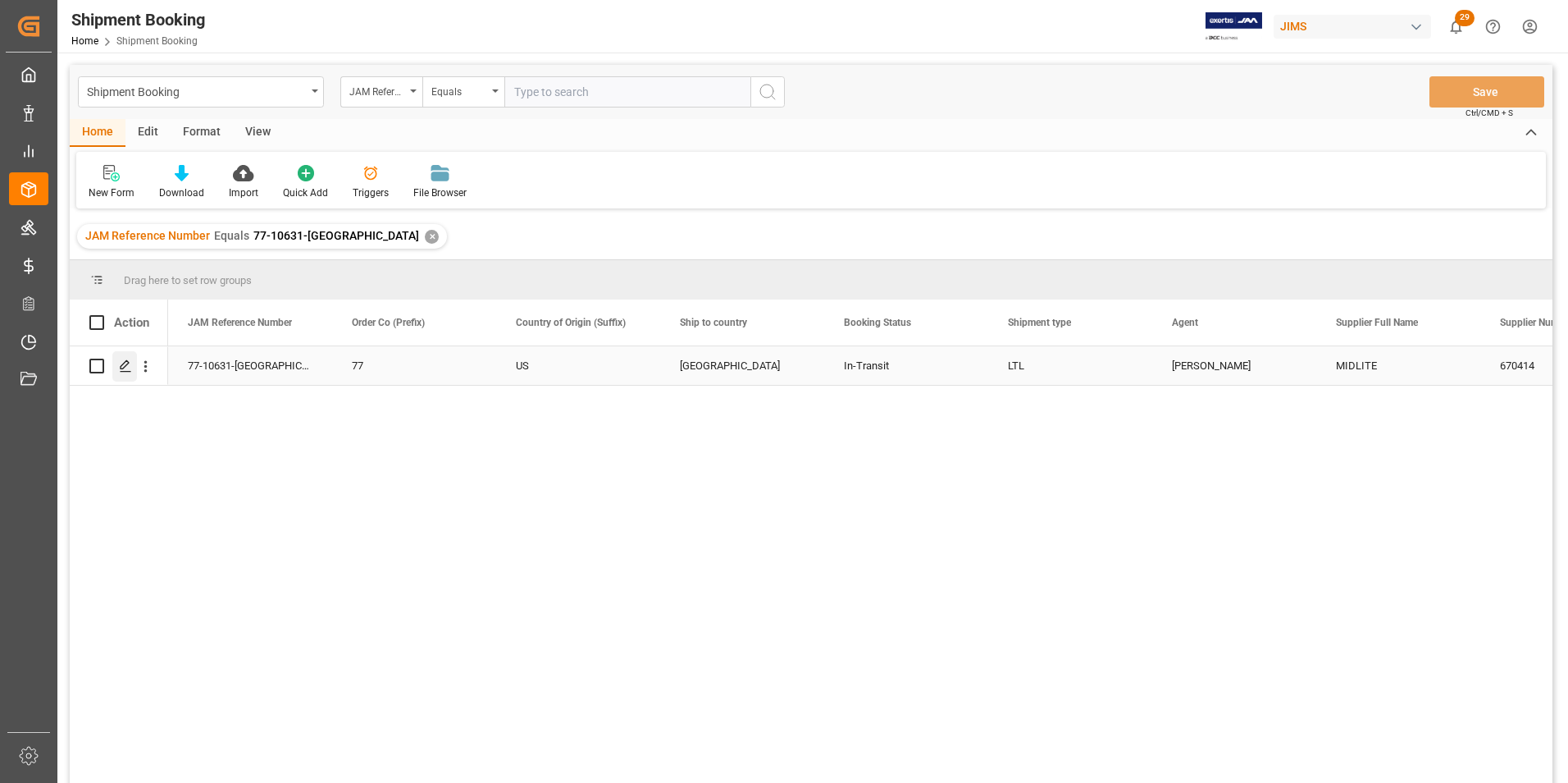
click at [121, 370] on icon "Press SPACE to select this row." at bounding box center [125, 365] width 13 height 13
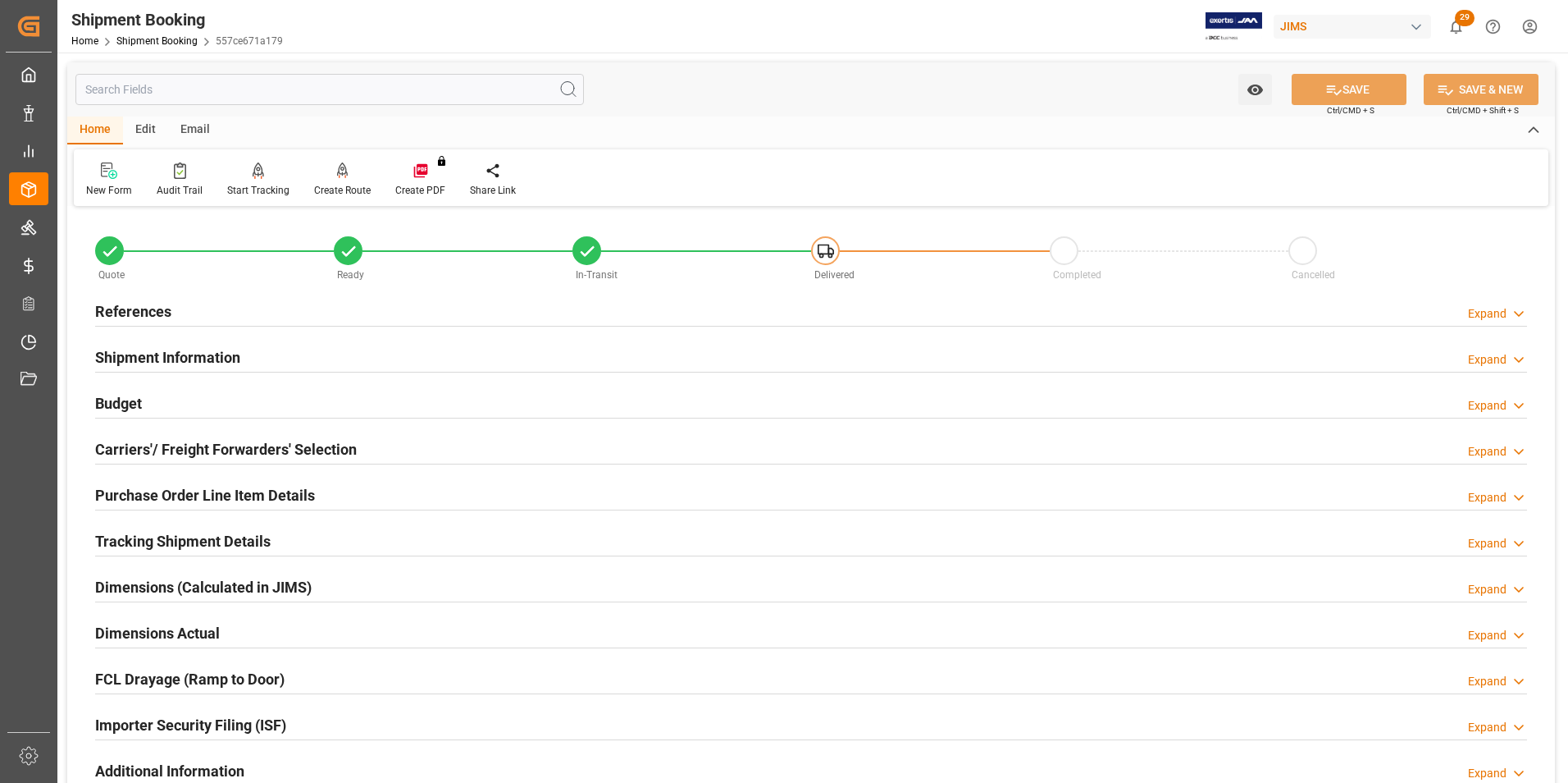
click at [133, 447] on h2 "Carriers'/ Freight Forwarders' Selection" at bounding box center [226, 450] width 262 height 22
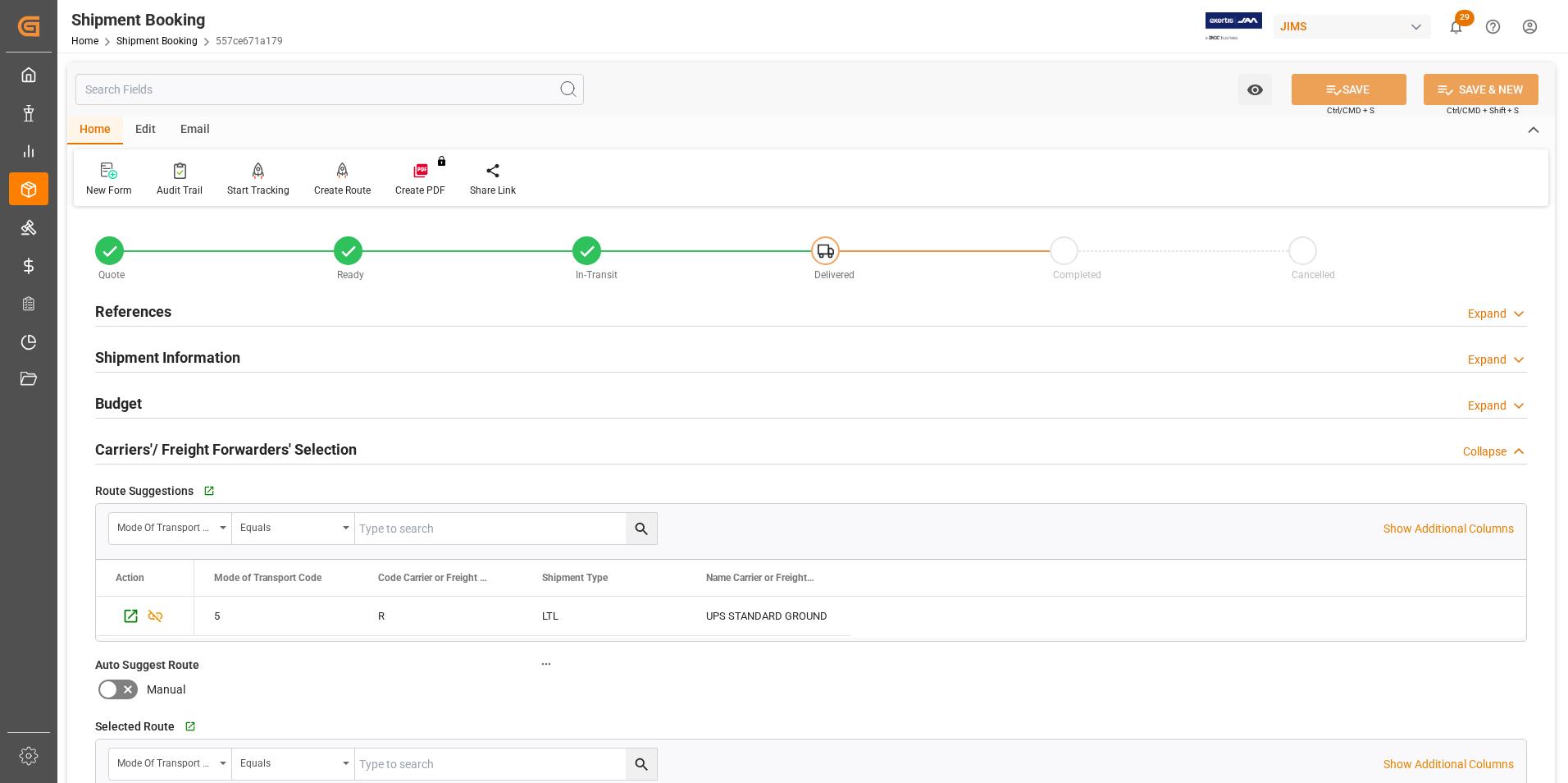
click at [156, 316] on h2 "References" at bounding box center [133, 312] width 77 height 22
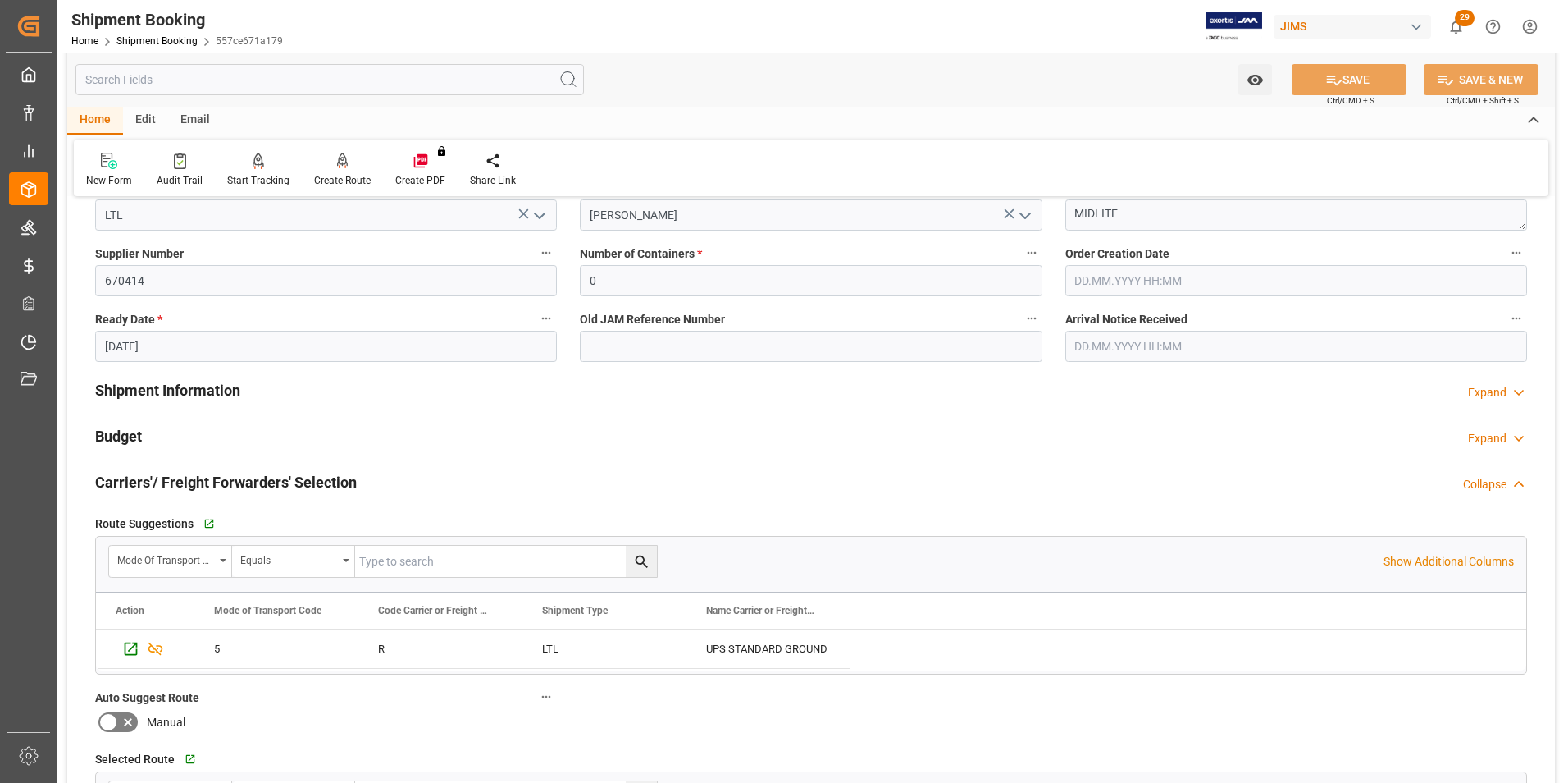
scroll to position [328, 0]
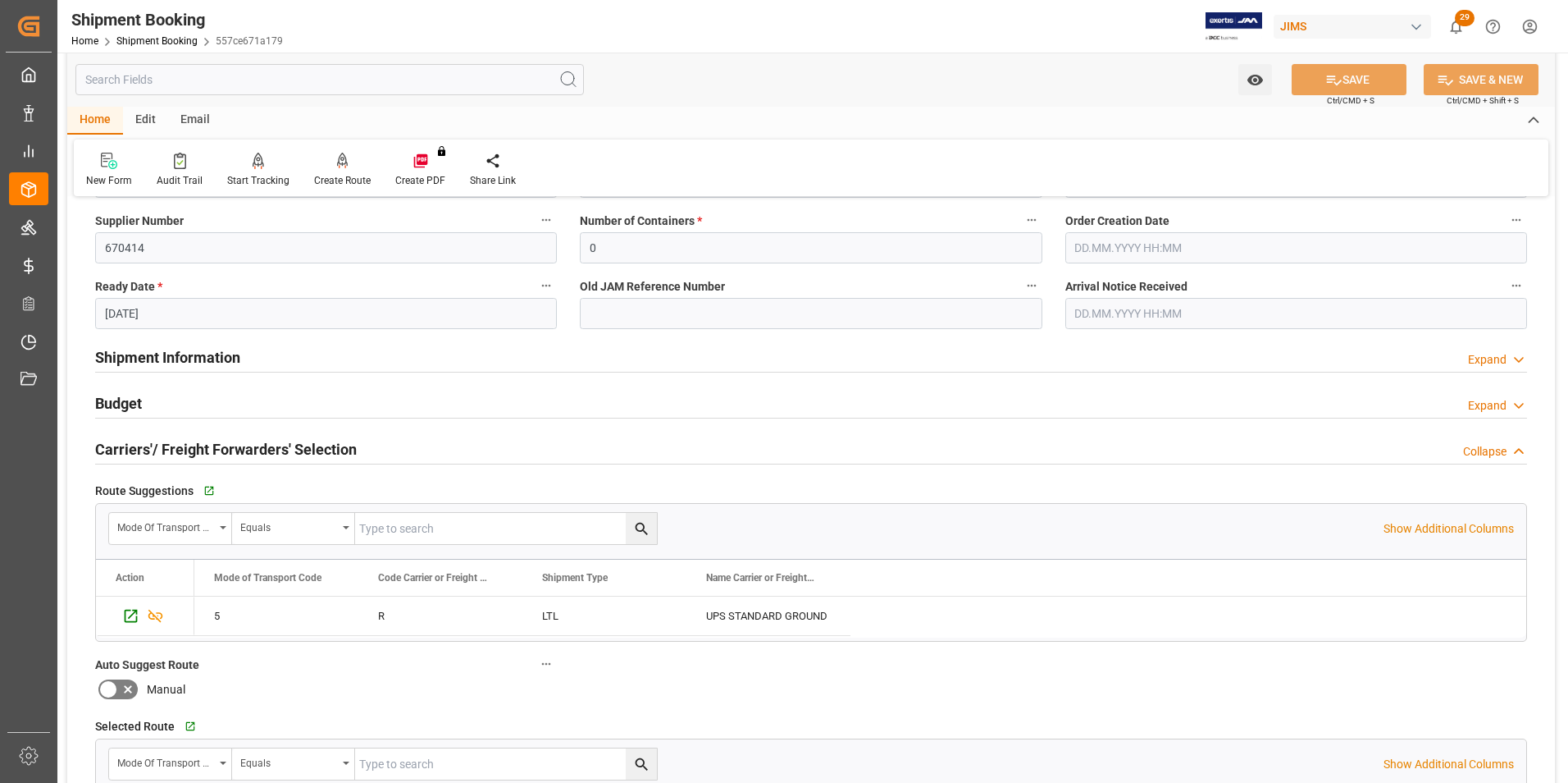
click at [168, 361] on h2 "Shipment Information" at bounding box center [167, 357] width 146 height 22
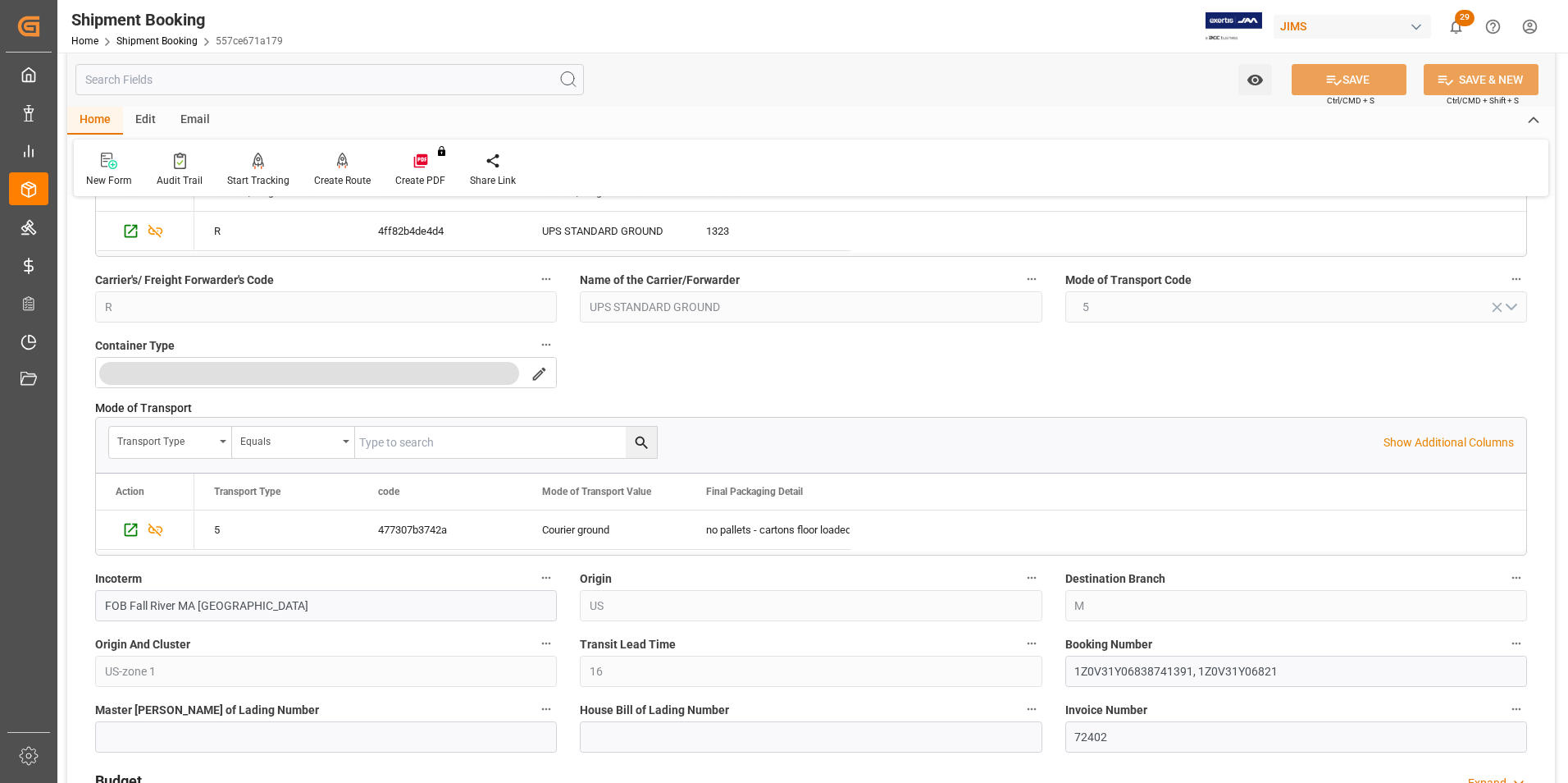
scroll to position [656, 0]
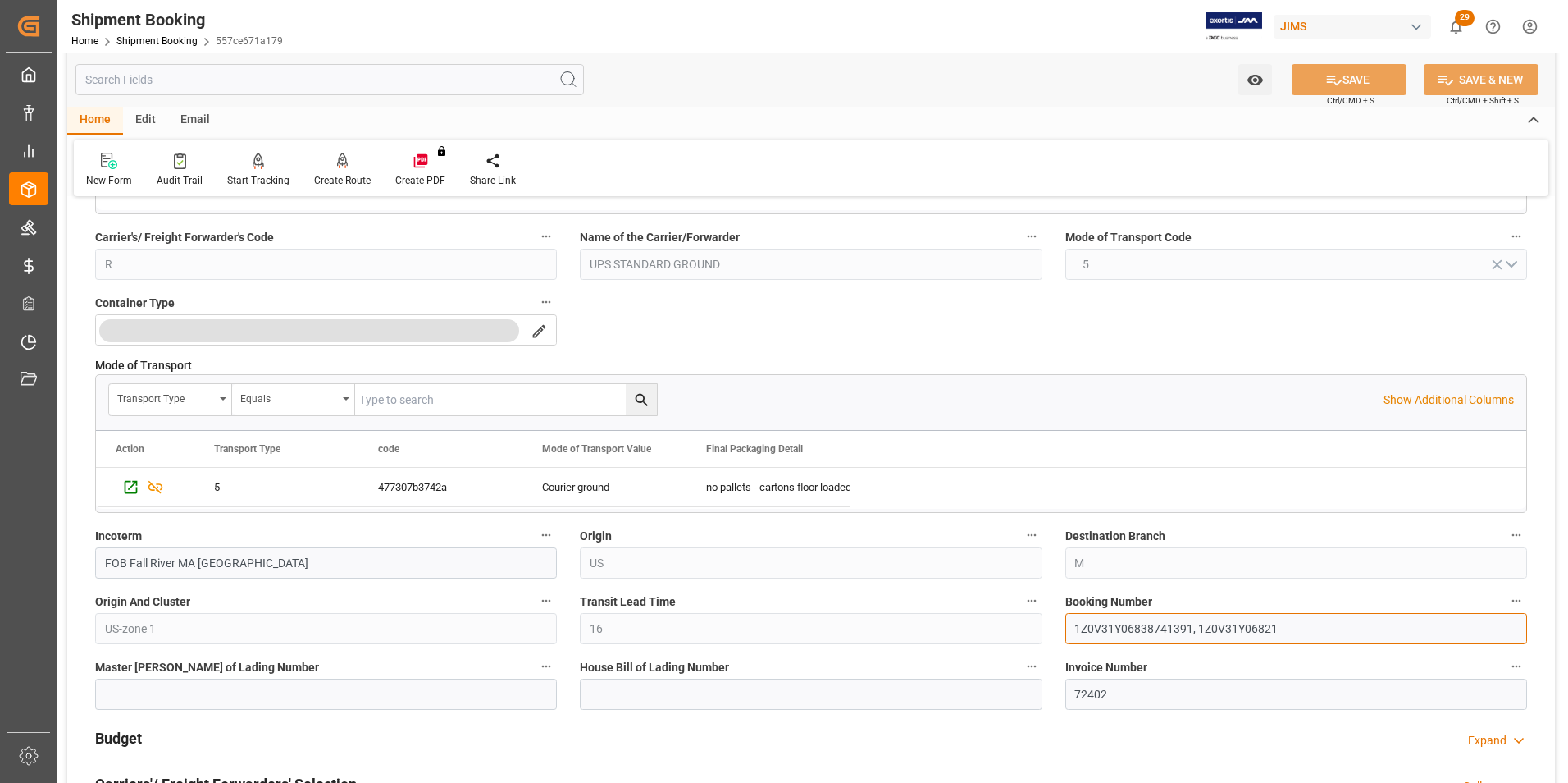
drag, startPoint x: 1193, startPoint y: 626, endPoint x: 1050, endPoint y: 626, distance: 143.0
click at [1050, 626] on div "Quote Ready In-Transit Delivered Completed Cancelled References Collapse JAM Re…" at bounding box center [811, 600] width 1488 height 2092
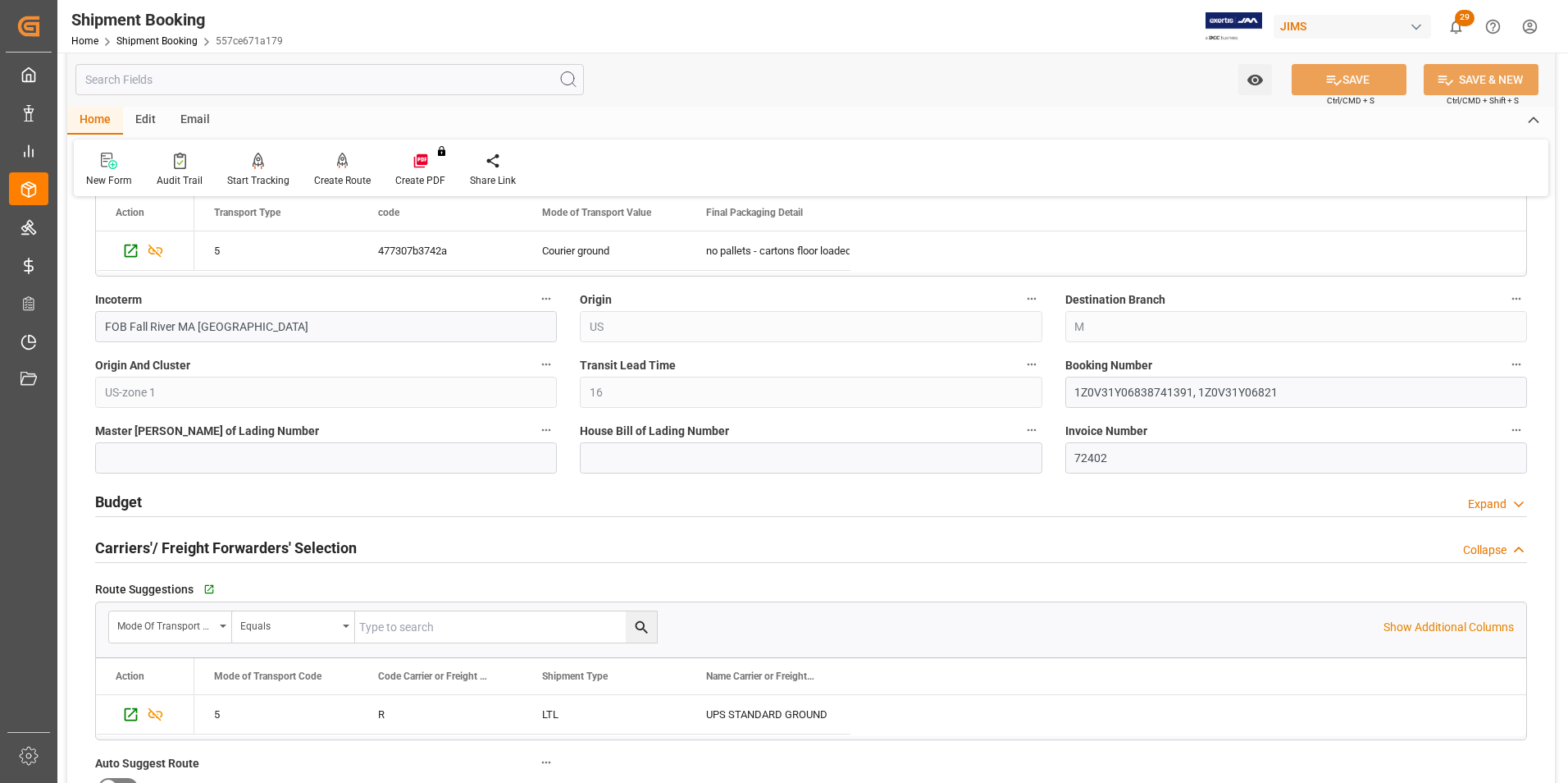
scroll to position [903, 0]
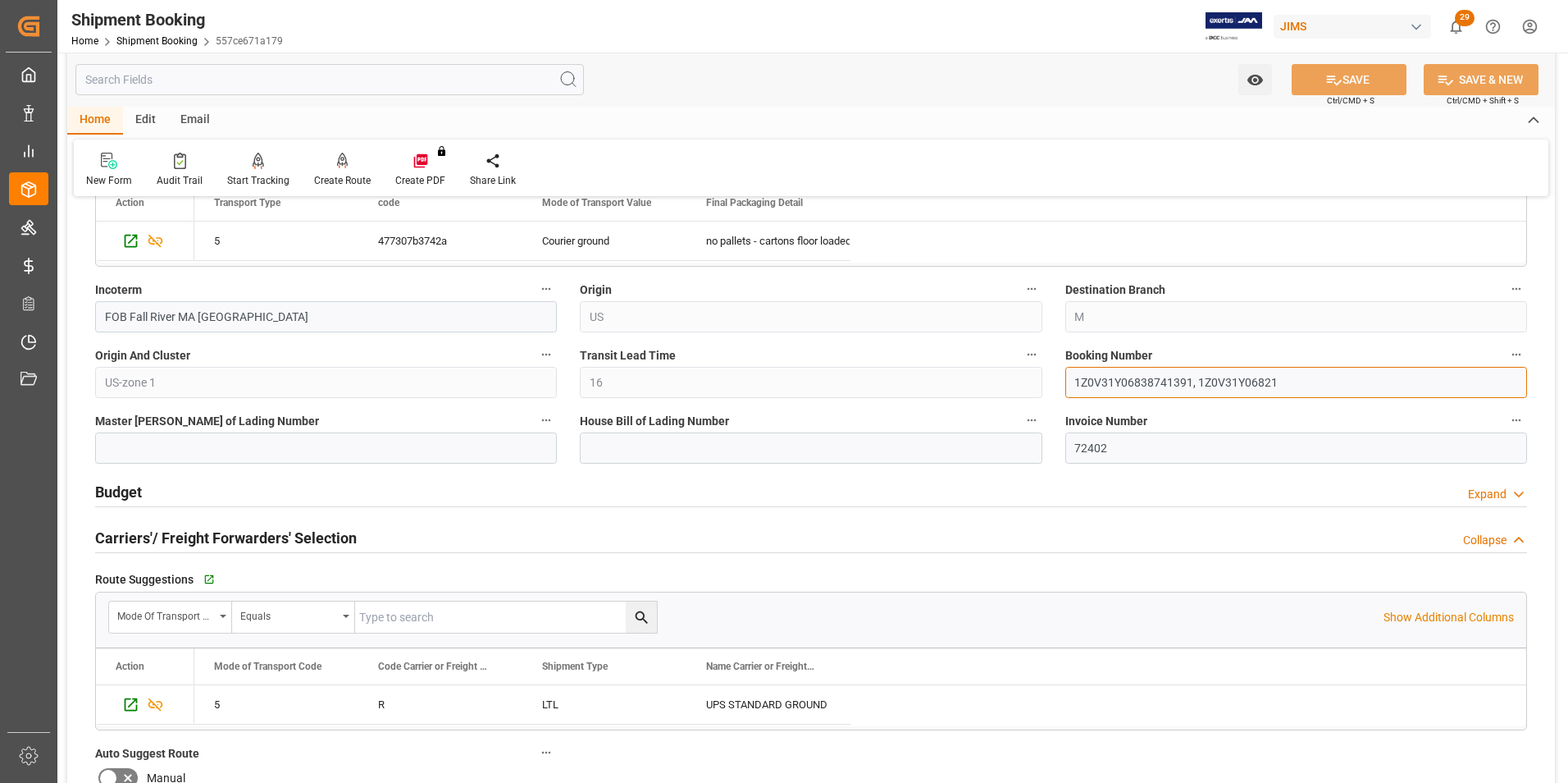
click at [1281, 383] on input "1Z0V31Y06838741391, 1Z0V31Y06821" at bounding box center [1296, 382] width 462 height 31
drag, startPoint x: 1283, startPoint y: 378, endPoint x: 1199, endPoint y: 386, distance: 84.4
click at [1199, 386] on input "1Z0V31Y06838741391, 1Z0V31Y06821" at bounding box center [1296, 382] width 462 height 31
drag, startPoint x: 1293, startPoint y: 381, endPoint x: 1311, endPoint y: 380, distance: 18.0
click at [1292, 380] on input "1Z0V31Y06838741391, 1Z0V31Y06821" at bounding box center [1296, 382] width 462 height 31
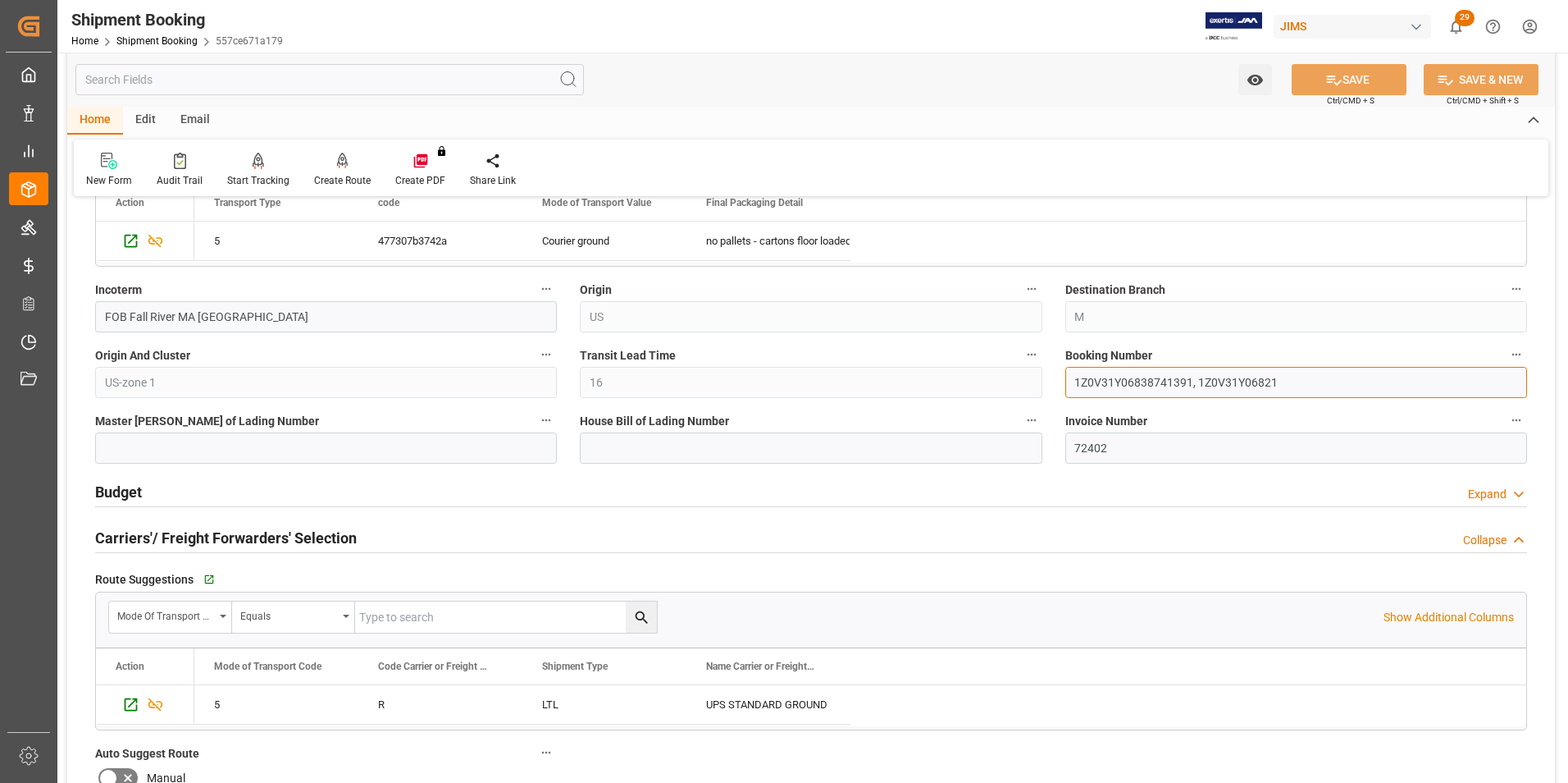
click at [1275, 385] on input "1Z0V31Y06838741391, 1Z0V31Y06821" at bounding box center [1296, 382] width 462 height 31
click at [1301, 382] on input "1Z0V31Y06838741391, 1Z0V31Y06821" at bounding box center [1296, 382] width 462 height 31
paste input "1Z0V31Y06821521605"
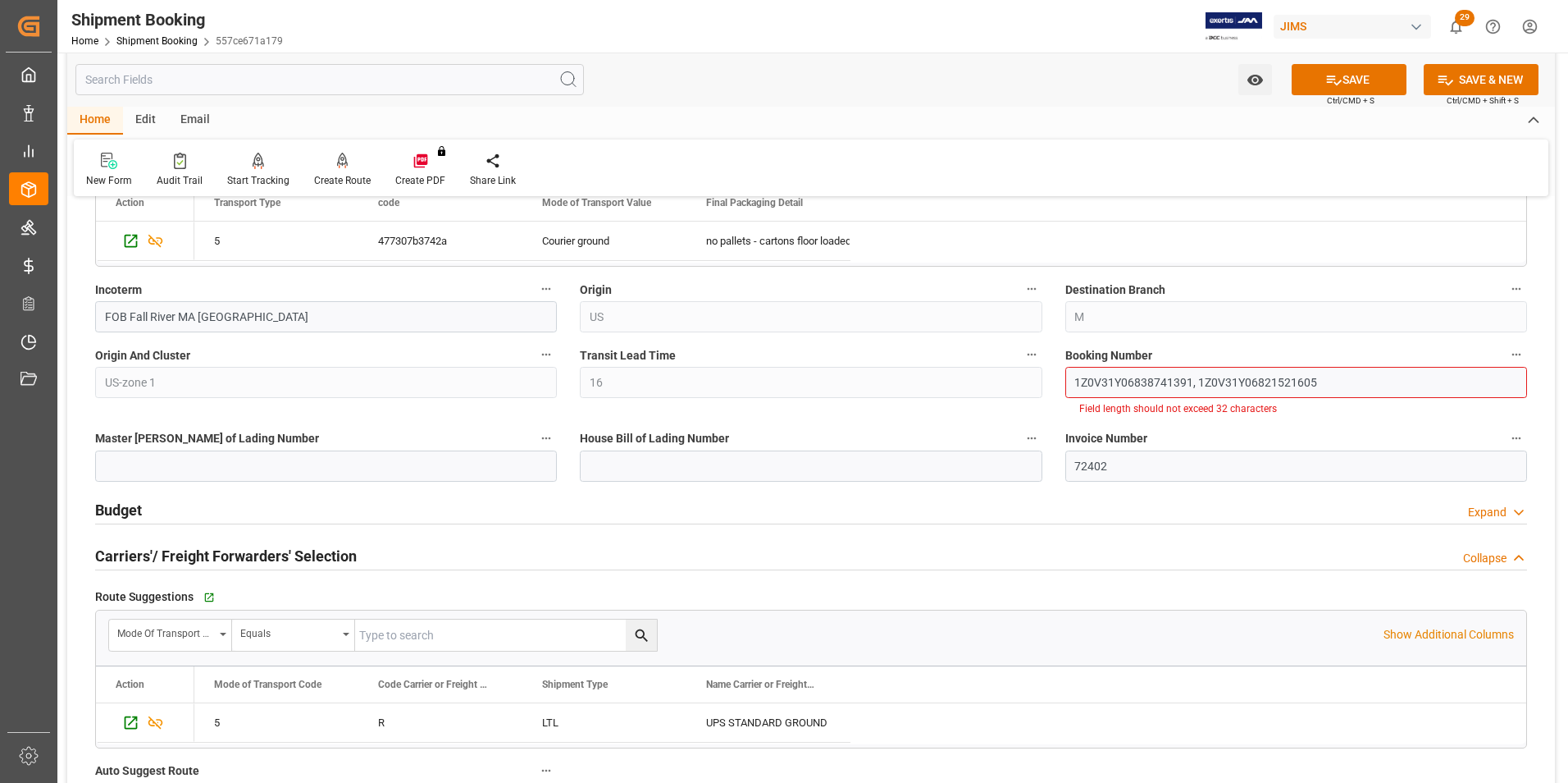
click at [1236, 435] on div "Invoice Number 72402" at bounding box center [1296, 454] width 485 height 65
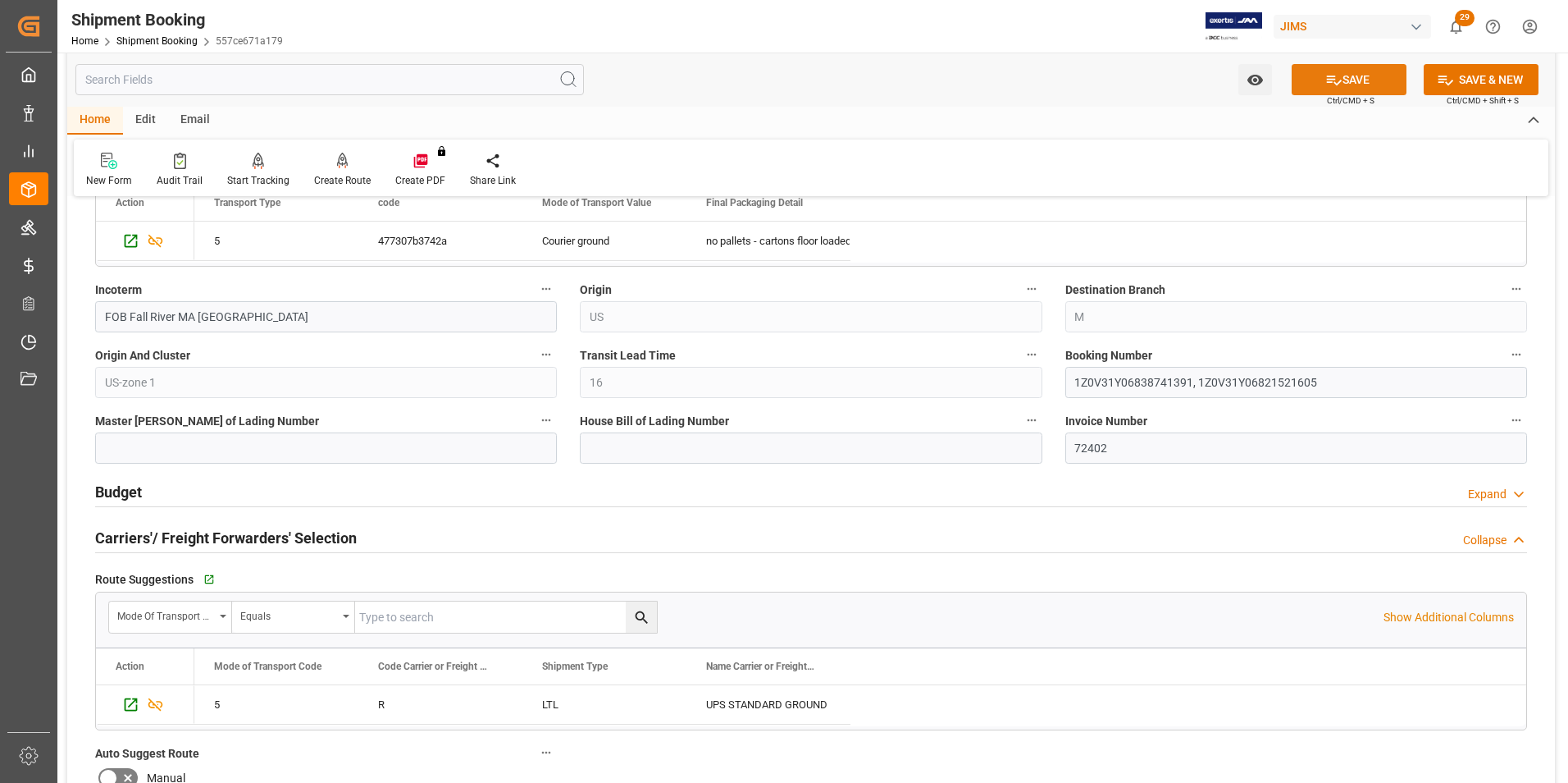
click at [1380, 79] on button "SAVE" at bounding box center [1348, 79] width 115 height 31
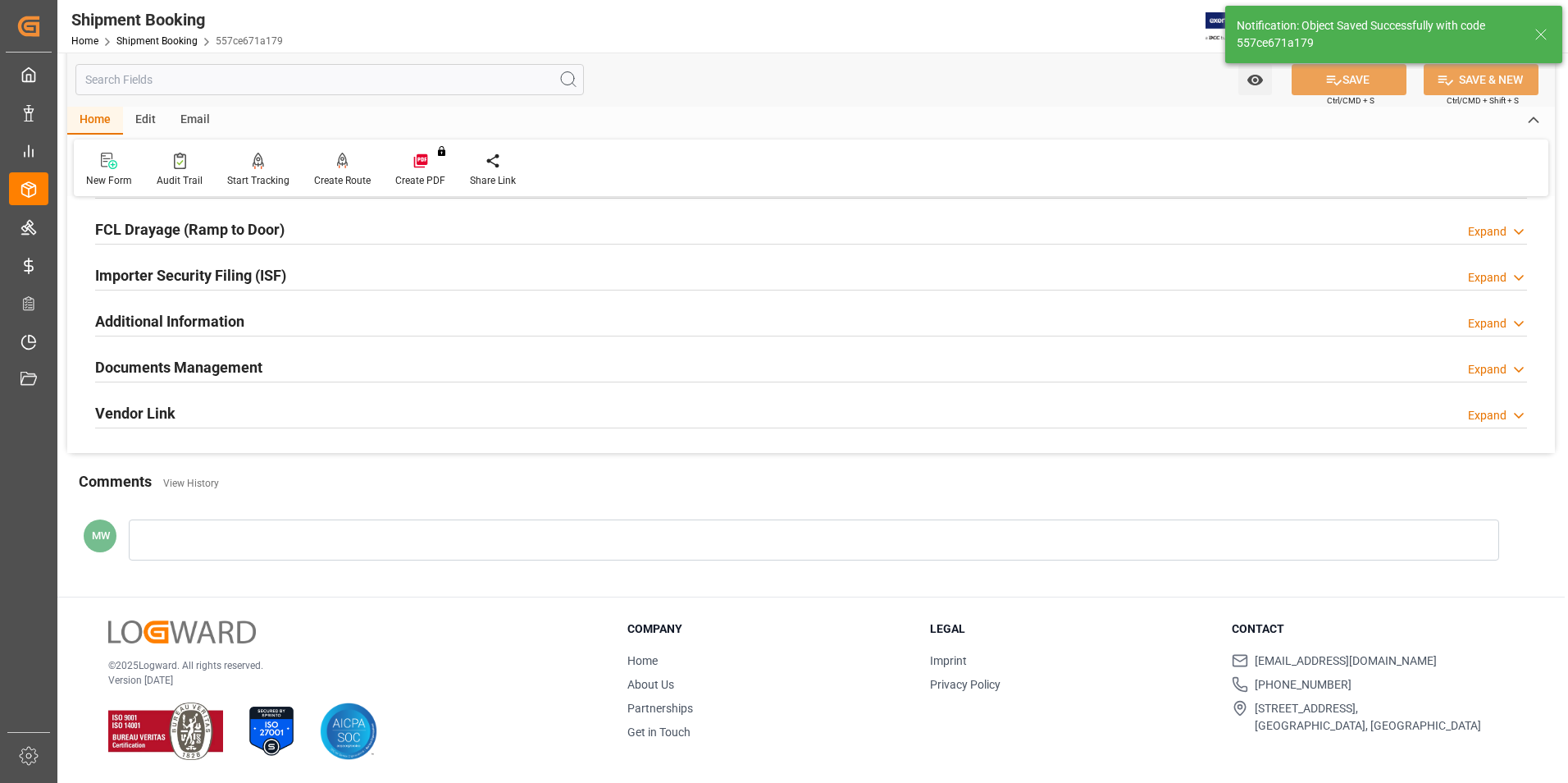
scroll to position [0, 0]
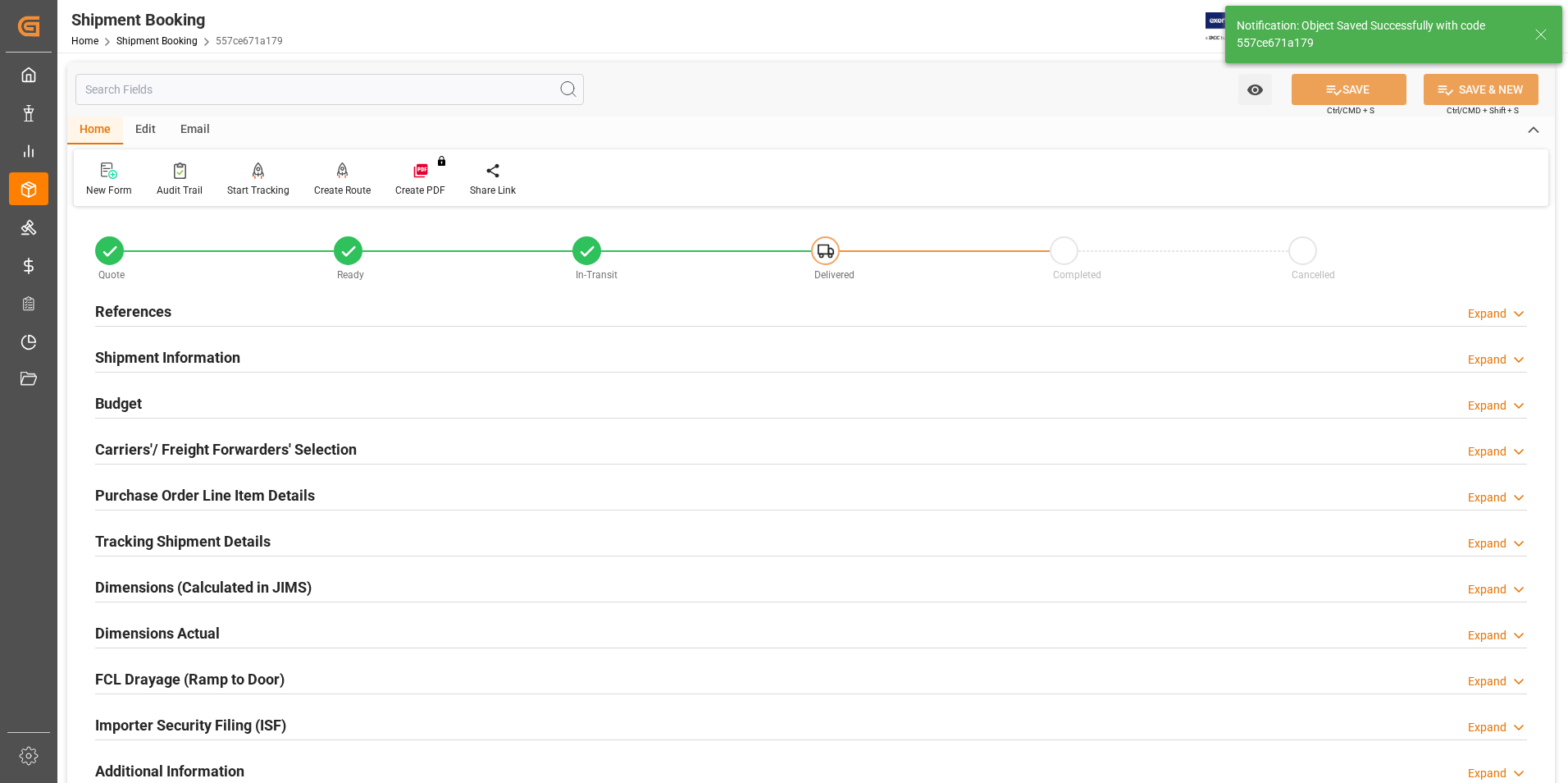
click at [121, 310] on h2 "References" at bounding box center [133, 312] width 77 height 22
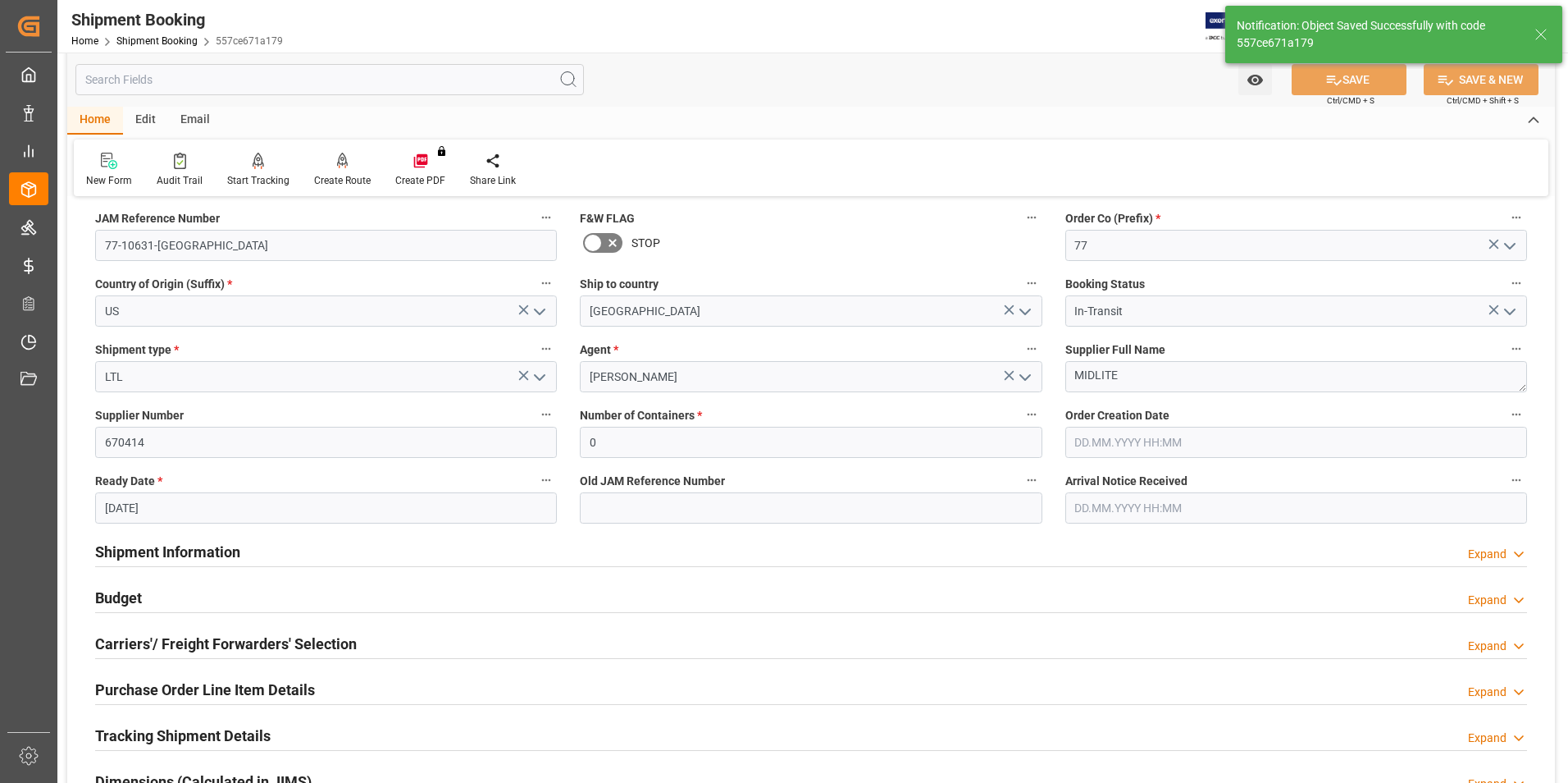
scroll to position [164, 0]
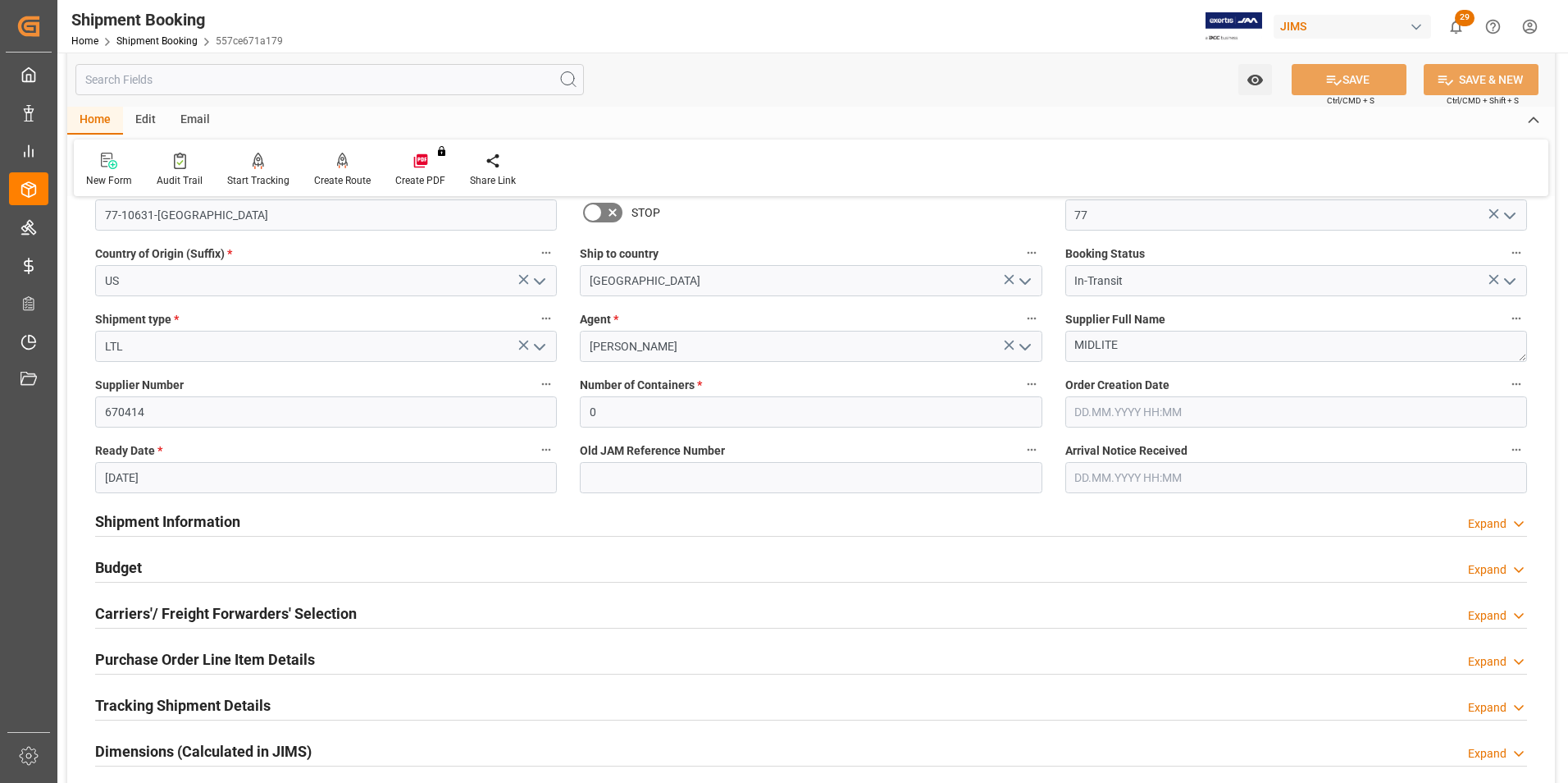
click at [147, 521] on h2 "Shipment Information" at bounding box center [167, 521] width 146 height 22
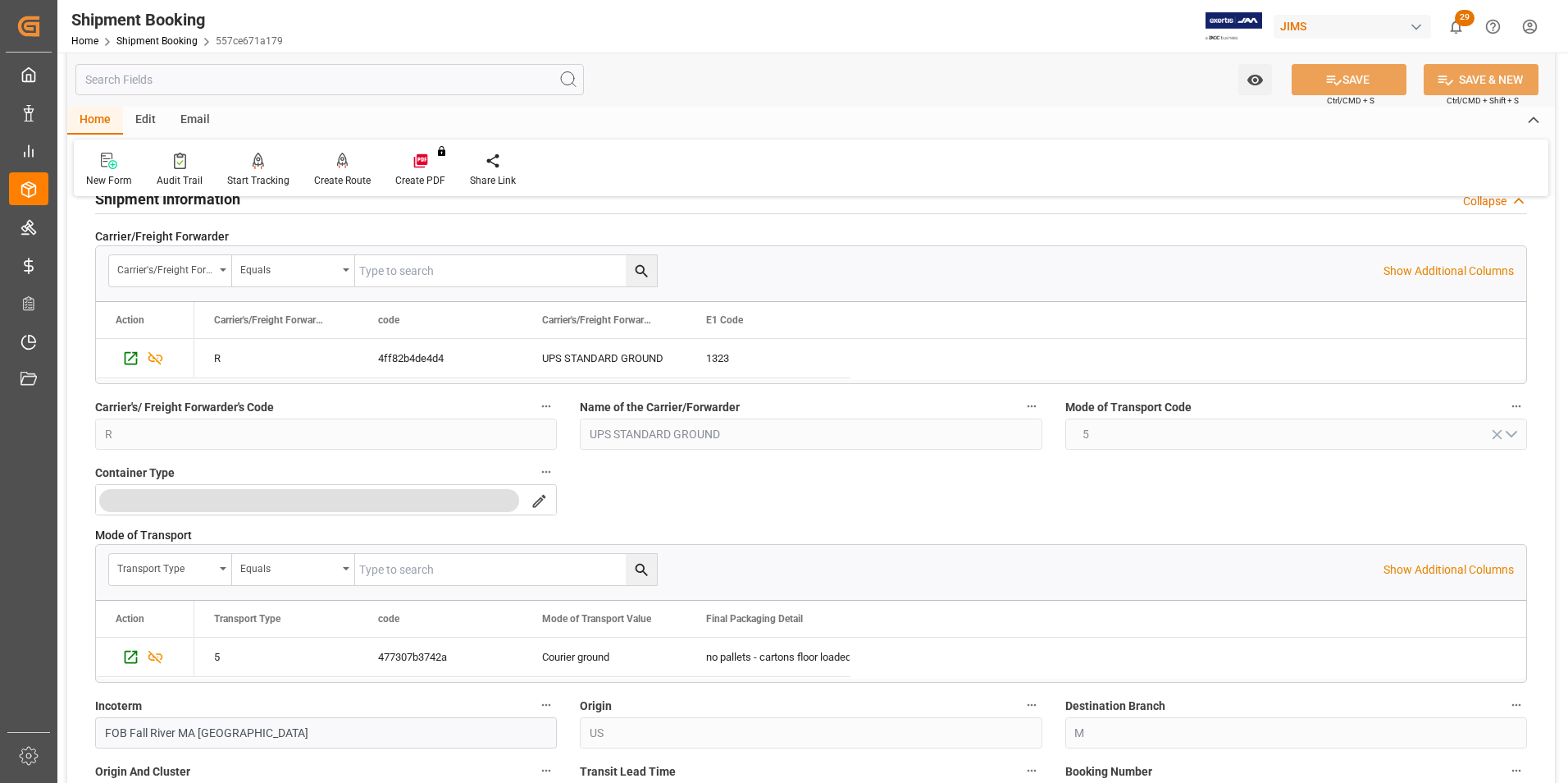
scroll to position [656, 0]
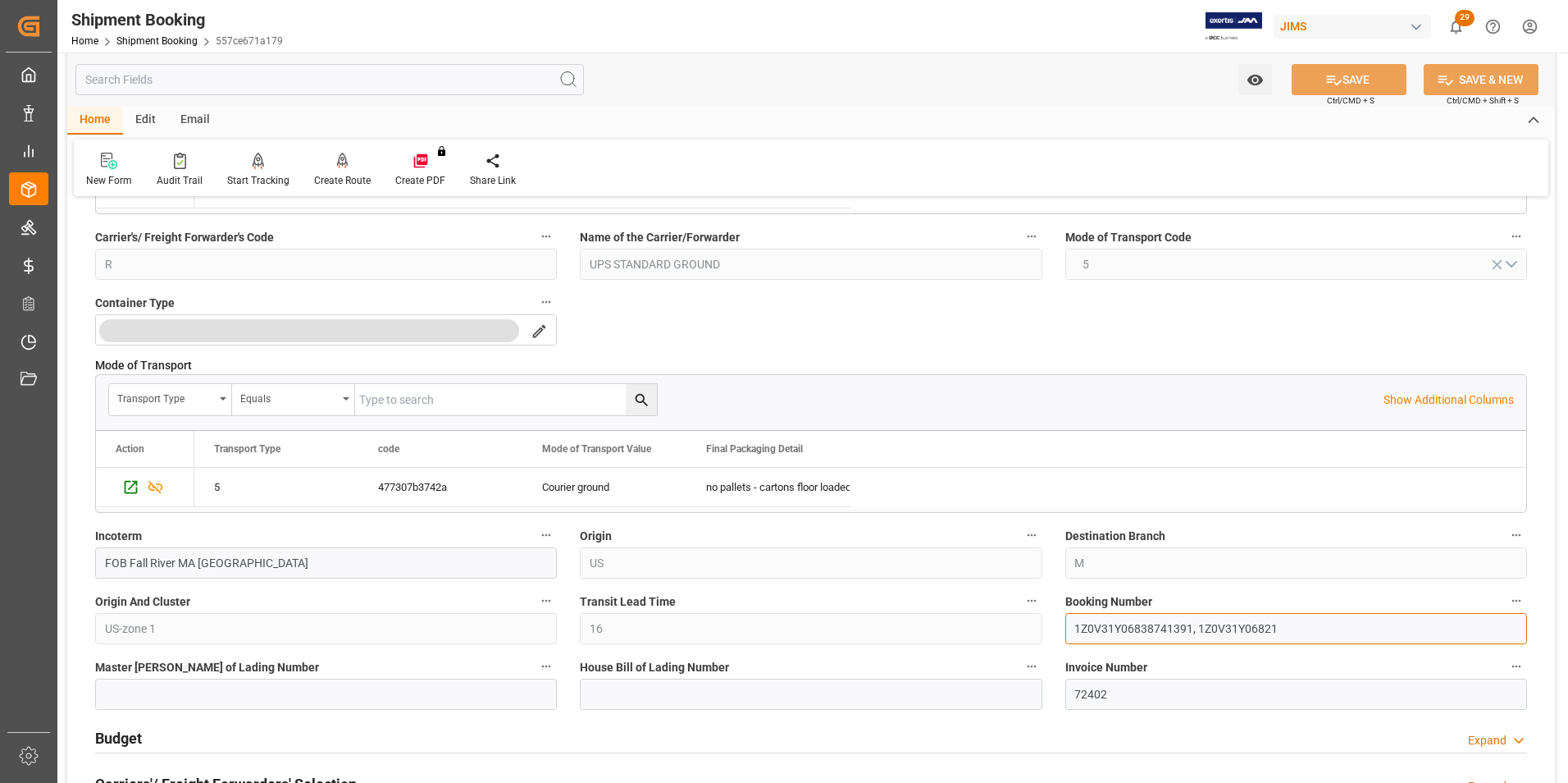
click at [1279, 635] on input "1Z0V31Y06838741391, 1Z0V31Y06821" at bounding box center [1296, 628] width 462 height 31
drag, startPoint x: 1288, startPoint y: 627, endPoint x: 1195, endPoint y: 629, distance: 93.0
click at [1195, 629] on input "1Z0V31Y06838741391, 1Z0V31Y06821" at bounding box center [1296, 628] width 462 height 31
drag, startPoint x: 1195, startPoint y: 628, endPoint x: 1042, endPoint y: 628, distance: 153.0
click at [1042, 628] on div "Quote Ready In-Transit Delivered Completed Cancelled References Collapse JAM Re…" at bounding box center [811, 395] width 1488 height 1682
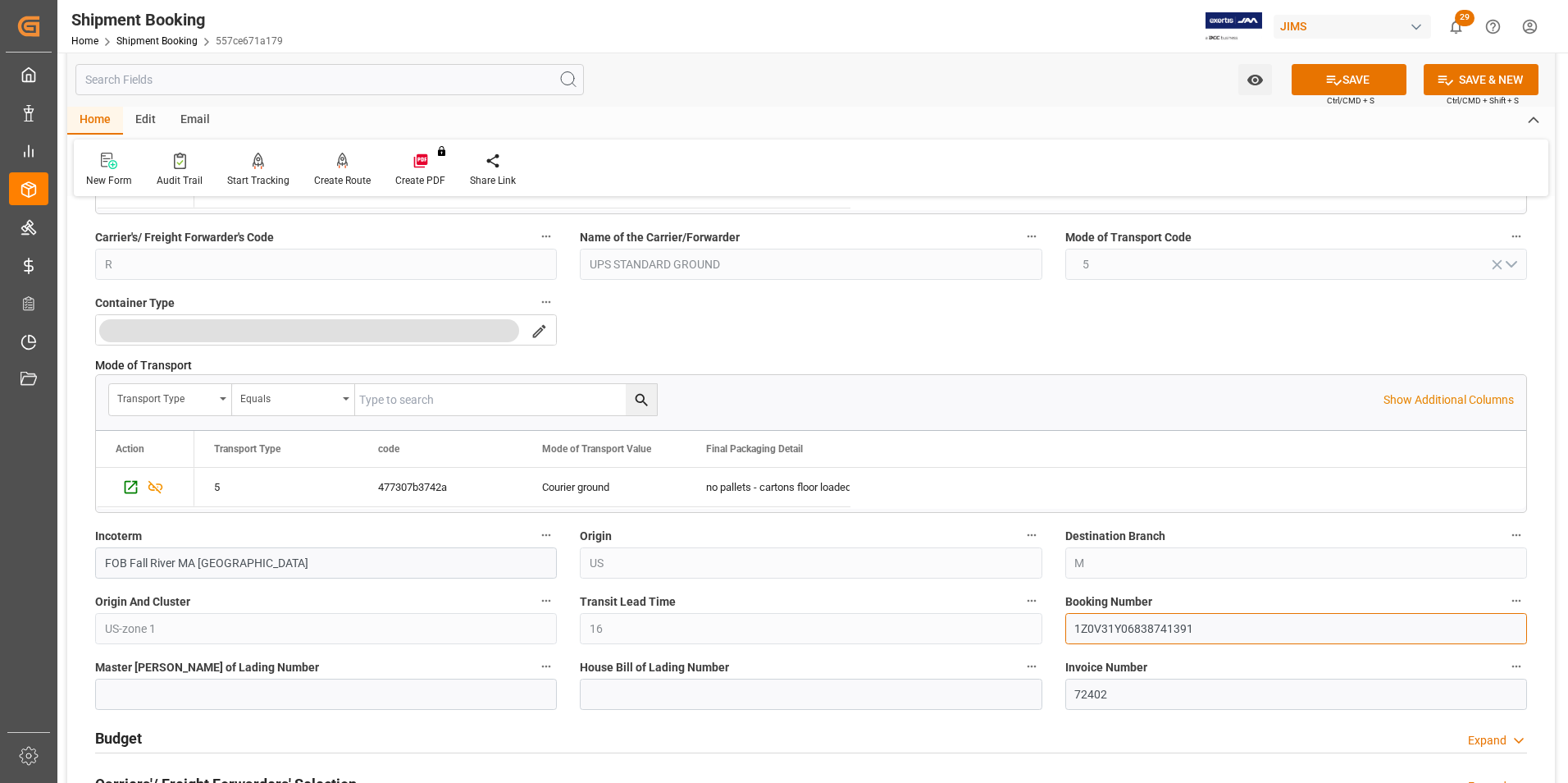
type input "1Z0V31Y06838741391"
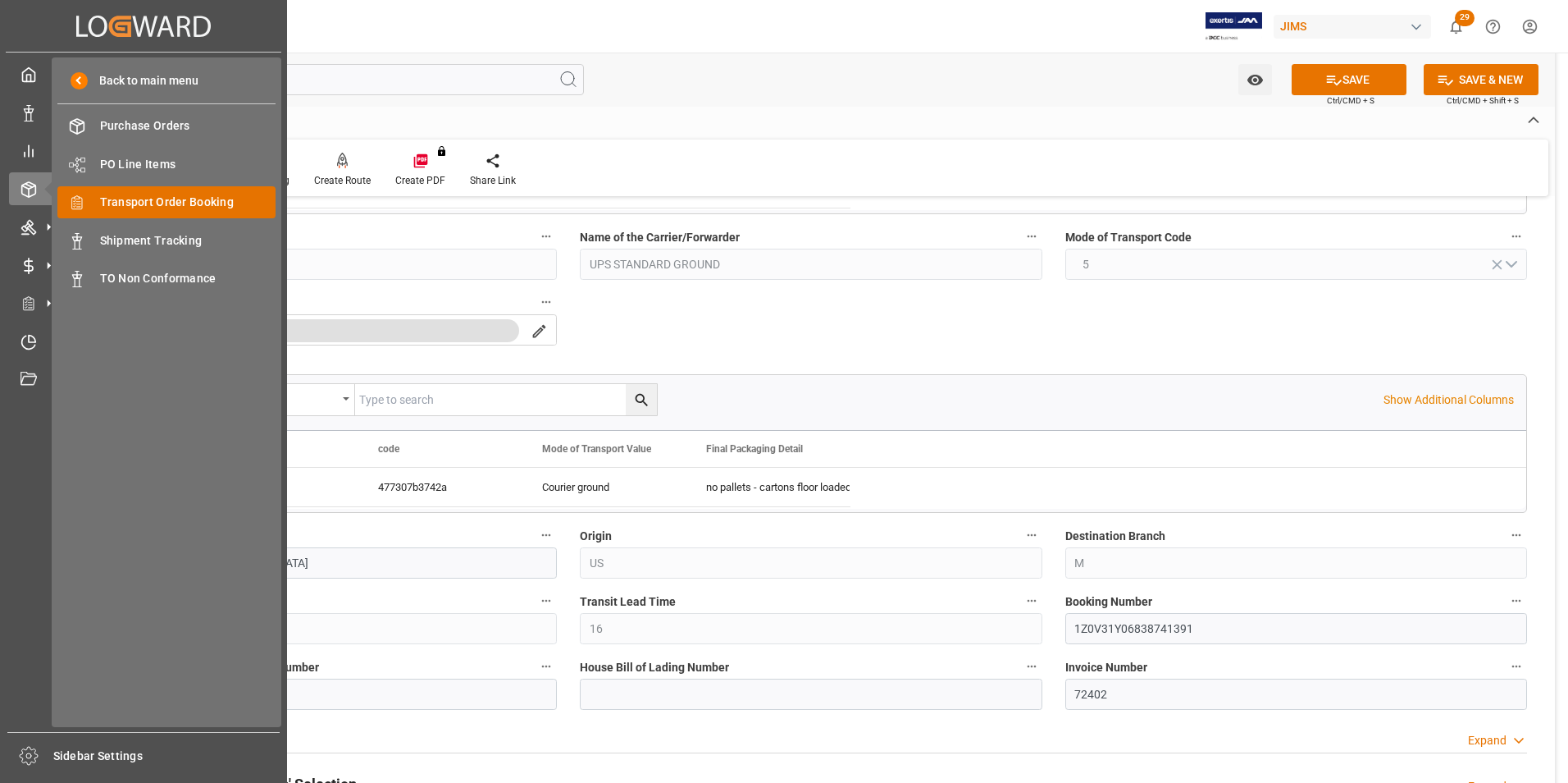
click at [140, 208] on span "Transport Order Booking" at bounding box center [188, 202] width 177 height 17
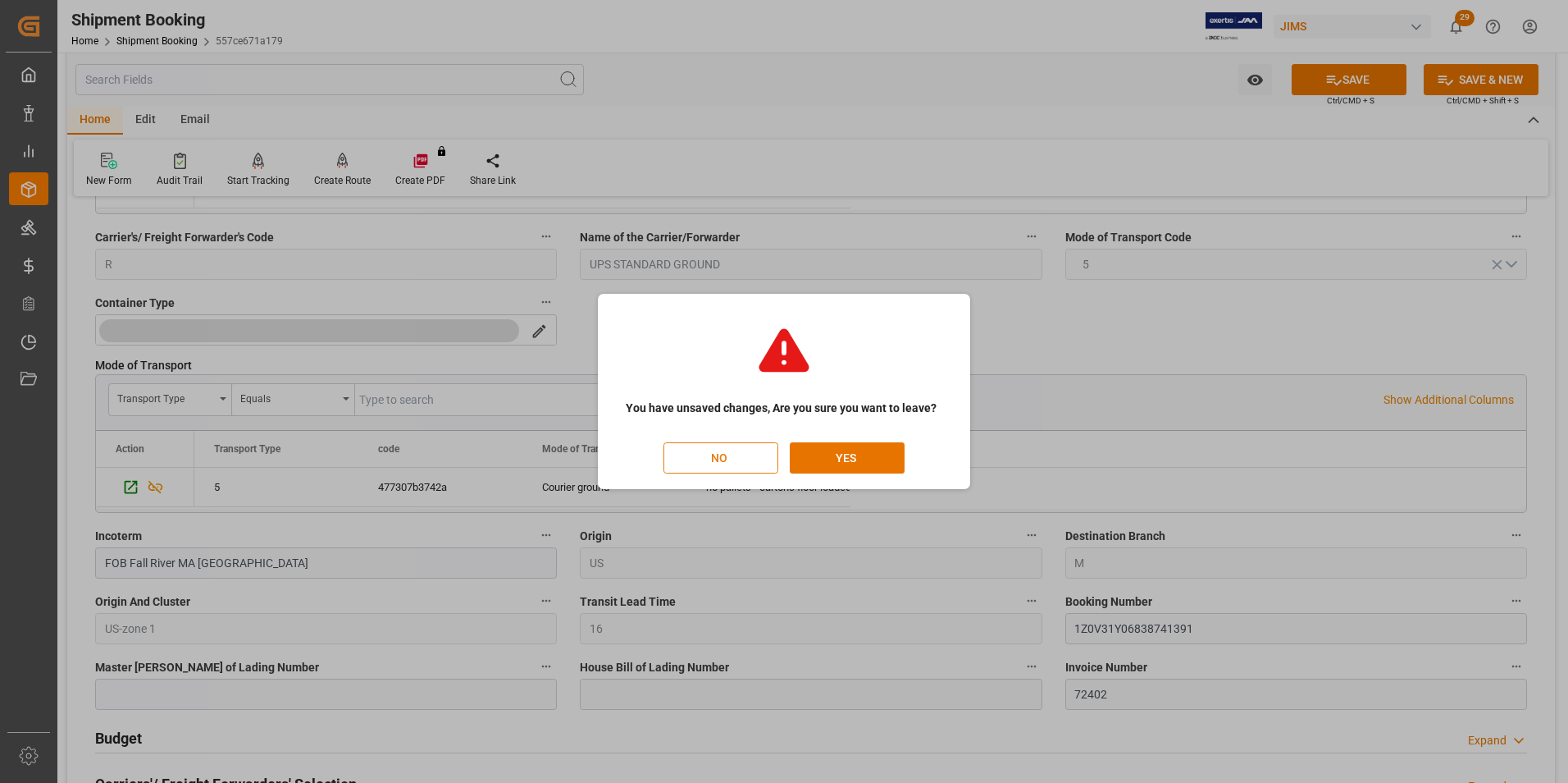
click at [719, 459] on button "NO" at bounding box center [720, 457] width 115 height 31
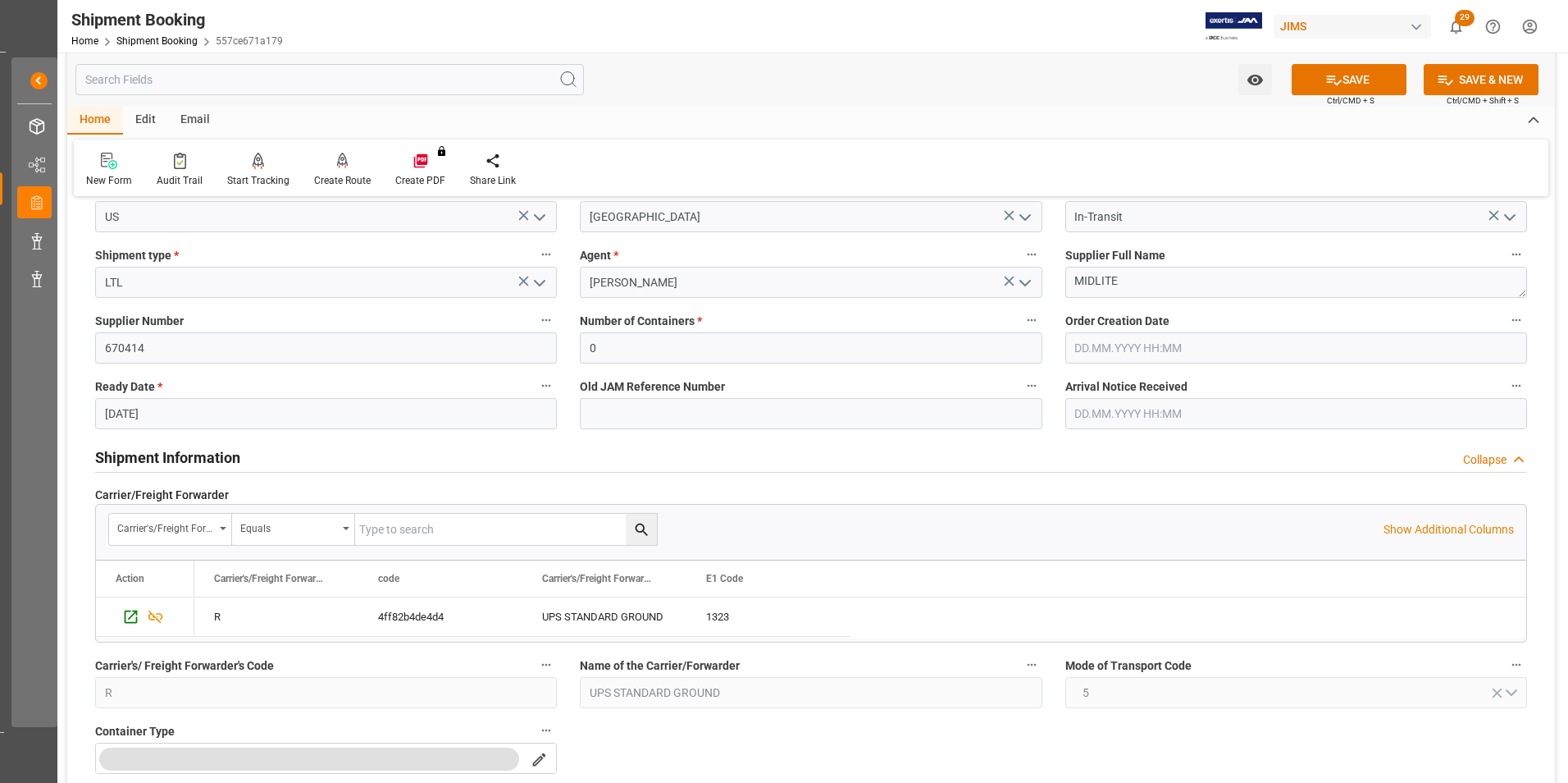
scroll to position [0, 0]
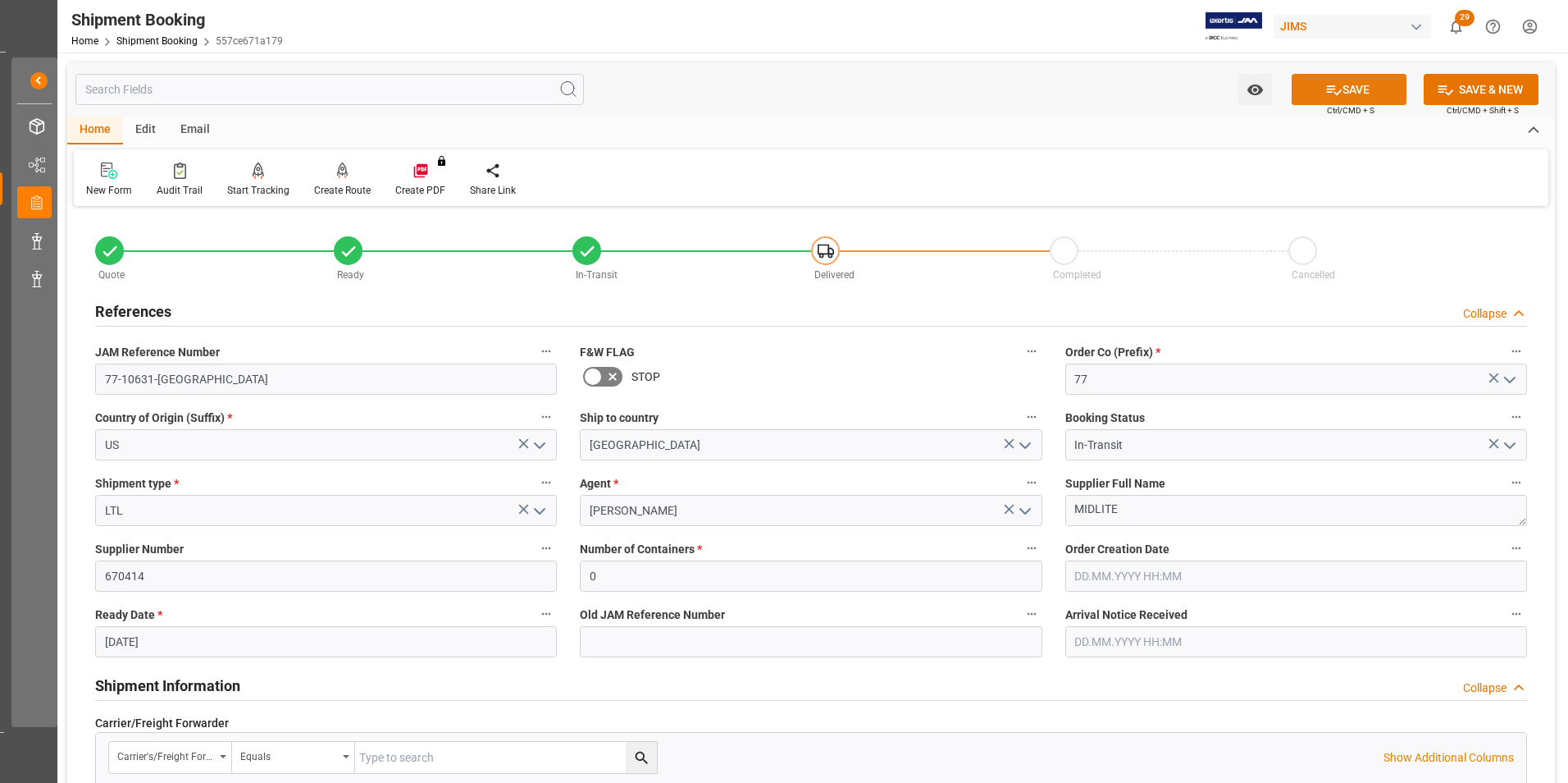
click at [1372, 86] on button "SAVE" at bounding box center [1348, 90] width 115 height 31
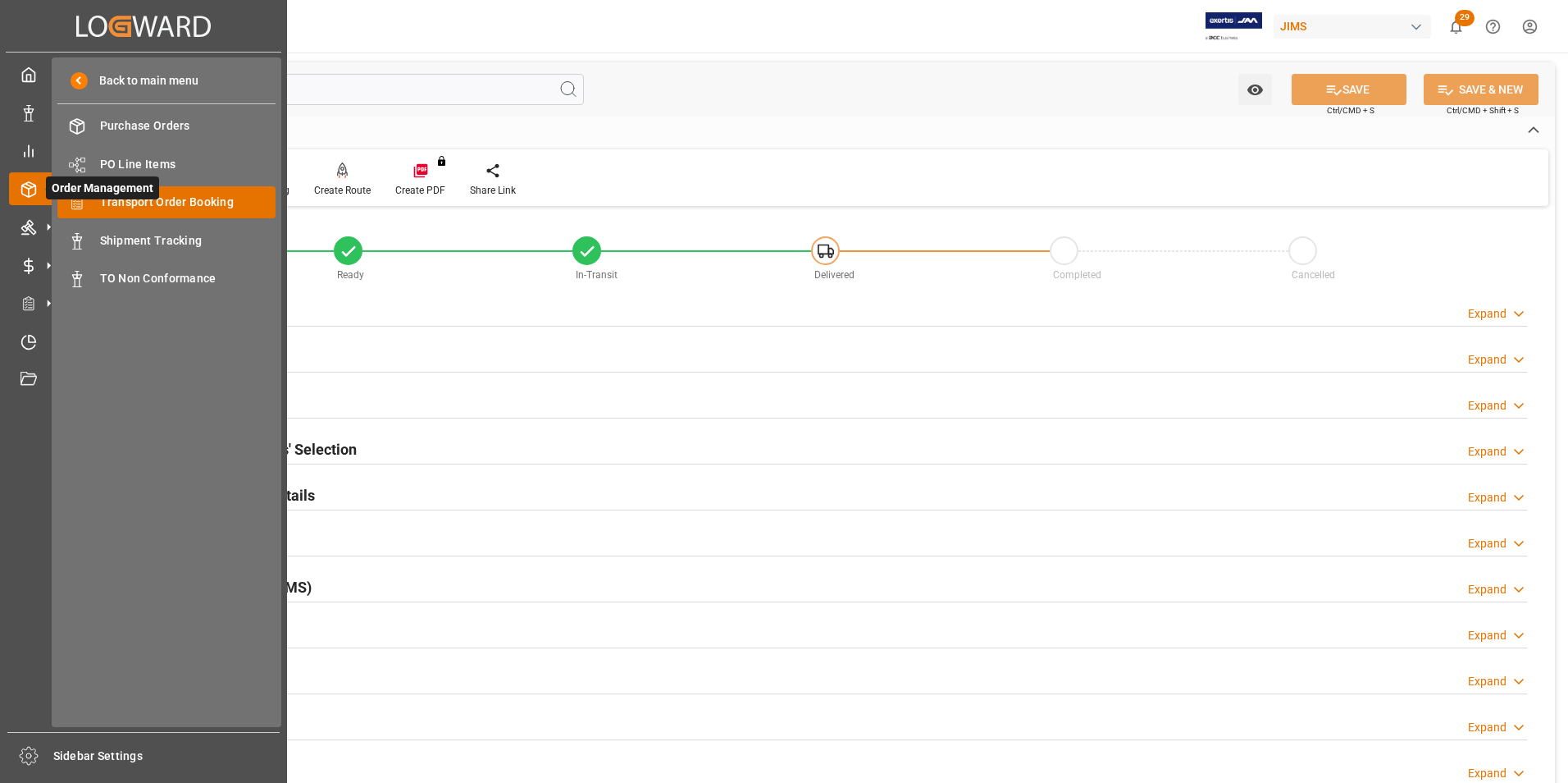
click at [167, 199] on span "Transport Order Booking" at bounding box center [188, 202] width 177 height 17
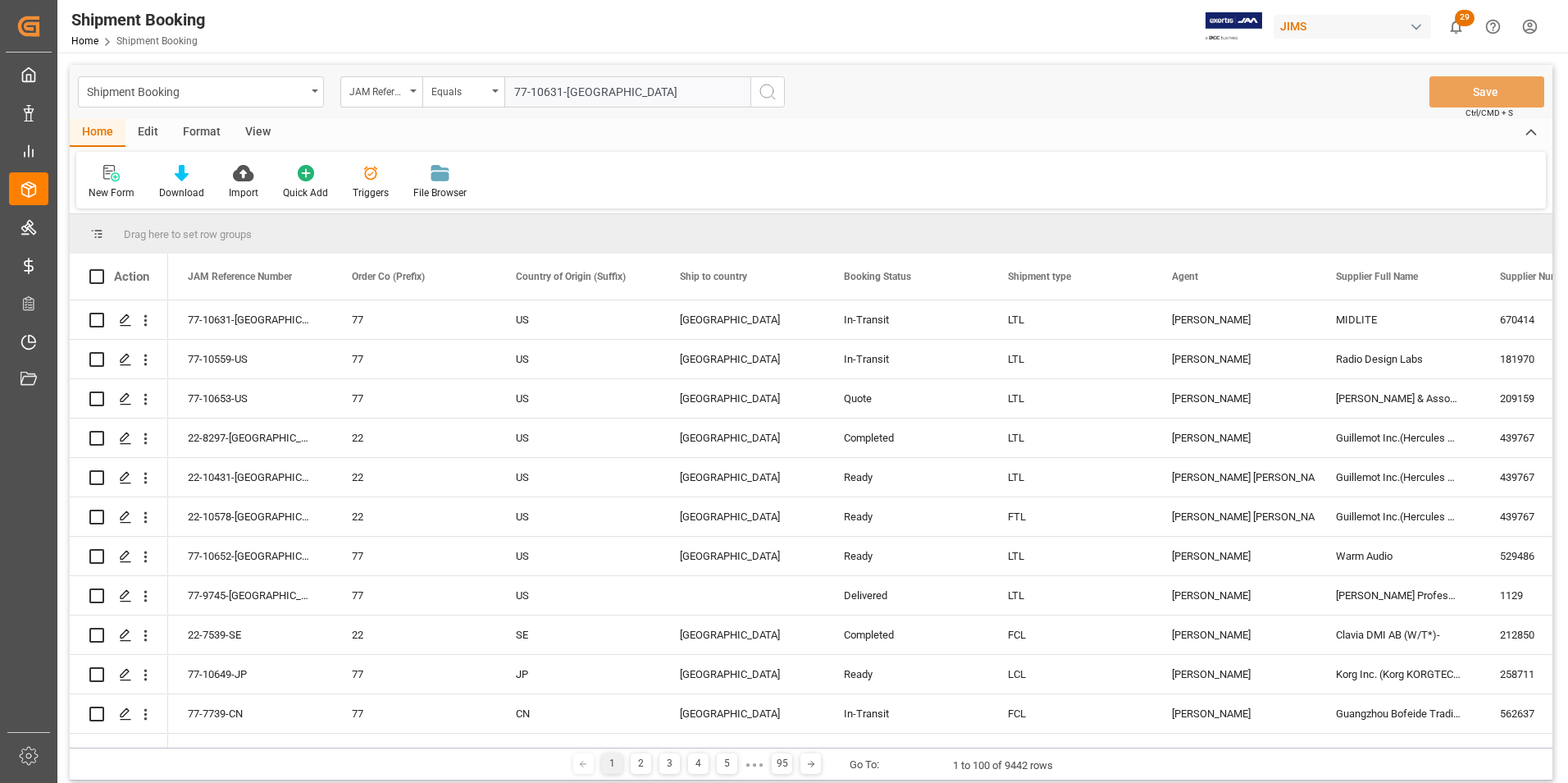
type input "77-10631-[GEOGRAPHIC_DATA]"
click at [766, 94] on icon "search button" at bounding box center [767, 91] width 20 height 20
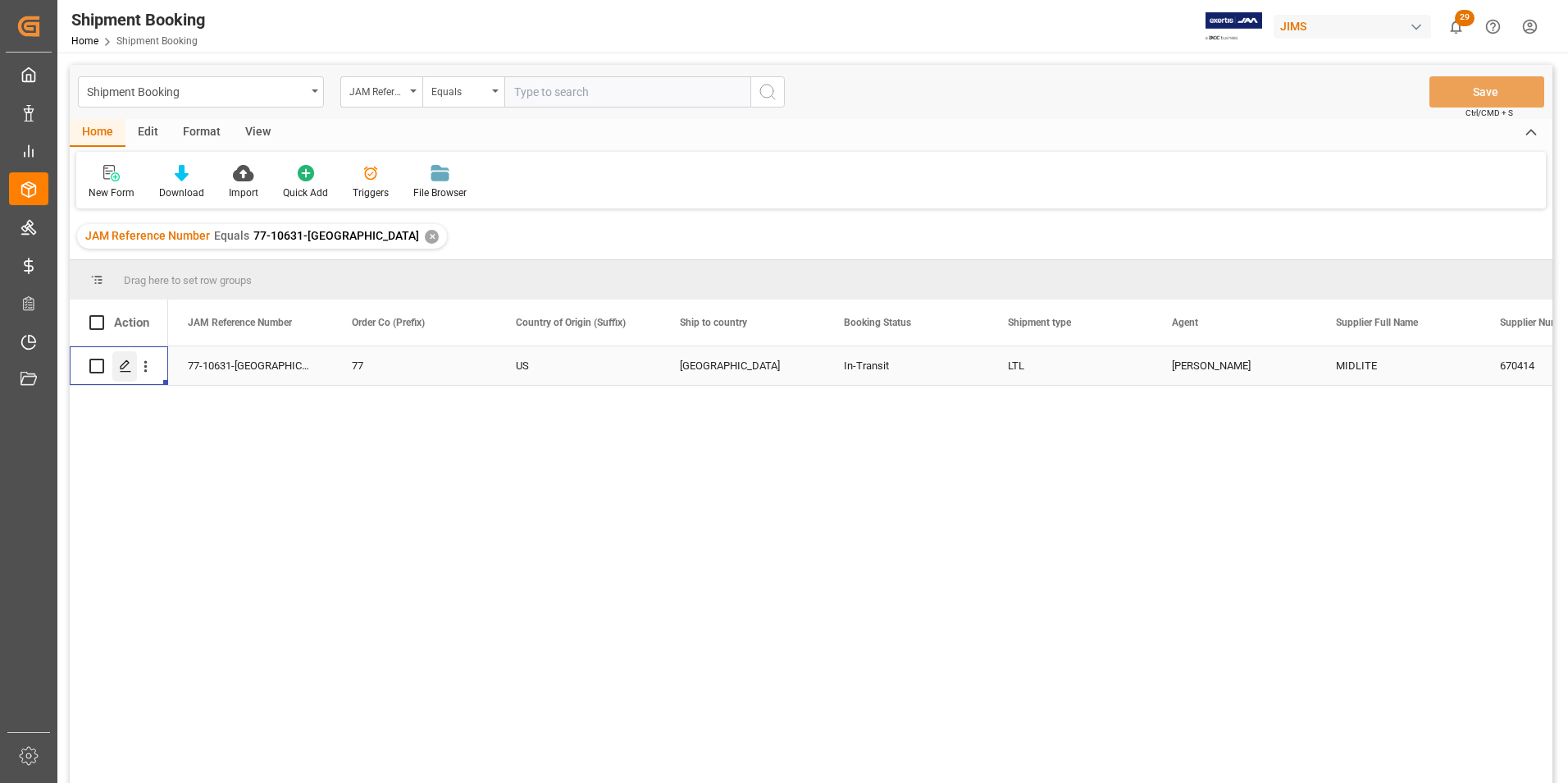
click at [121, 368] on polygon "Press SPACE to select this row." at bounding box center [125, 365] width 9 height 9
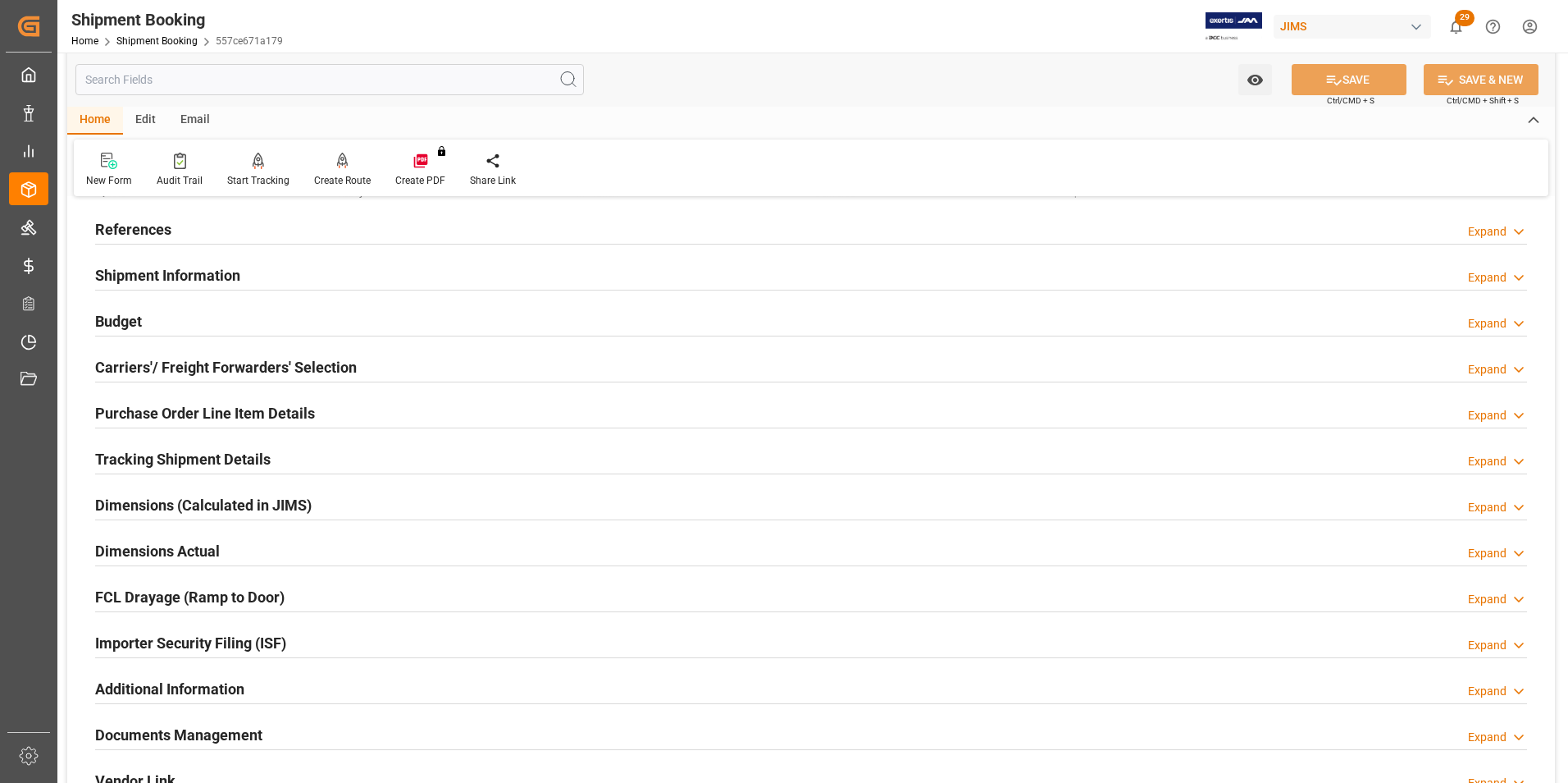
scroll to position [164, 0]
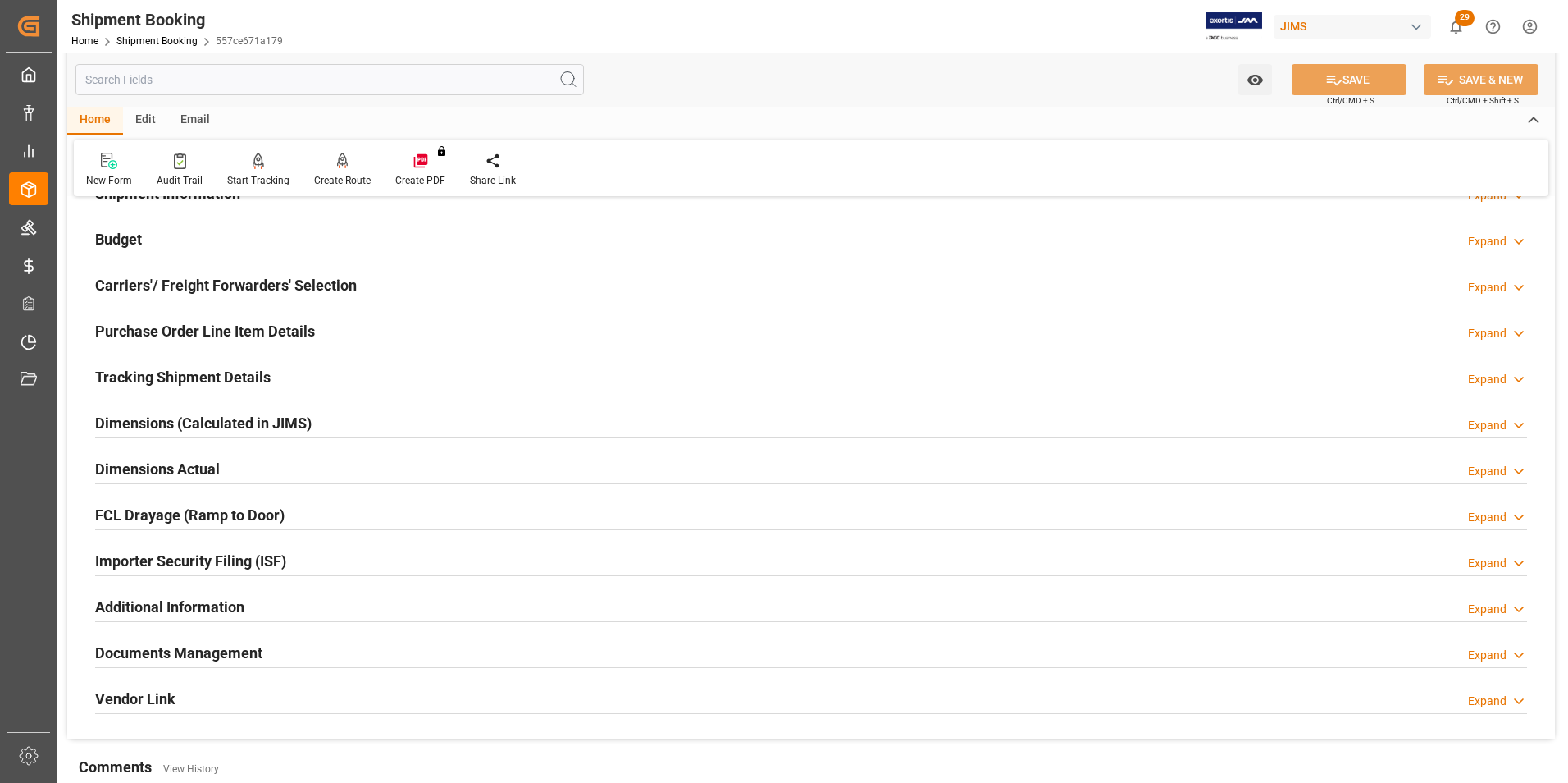
click at [204, 648] on h2 "Documents Management" at bounding box center [178, 653] width 167 height 22
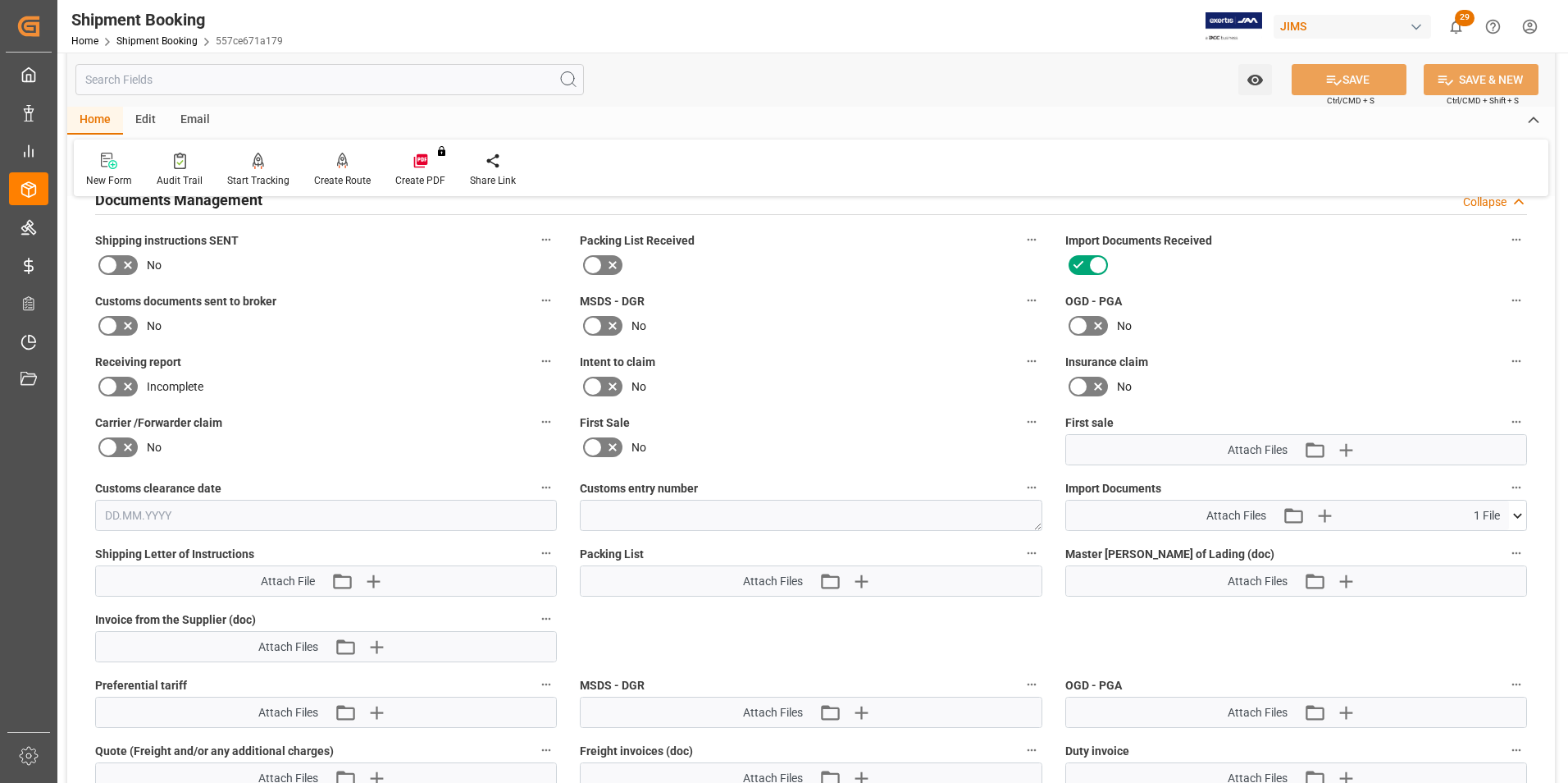
scroll to position [656, 0]
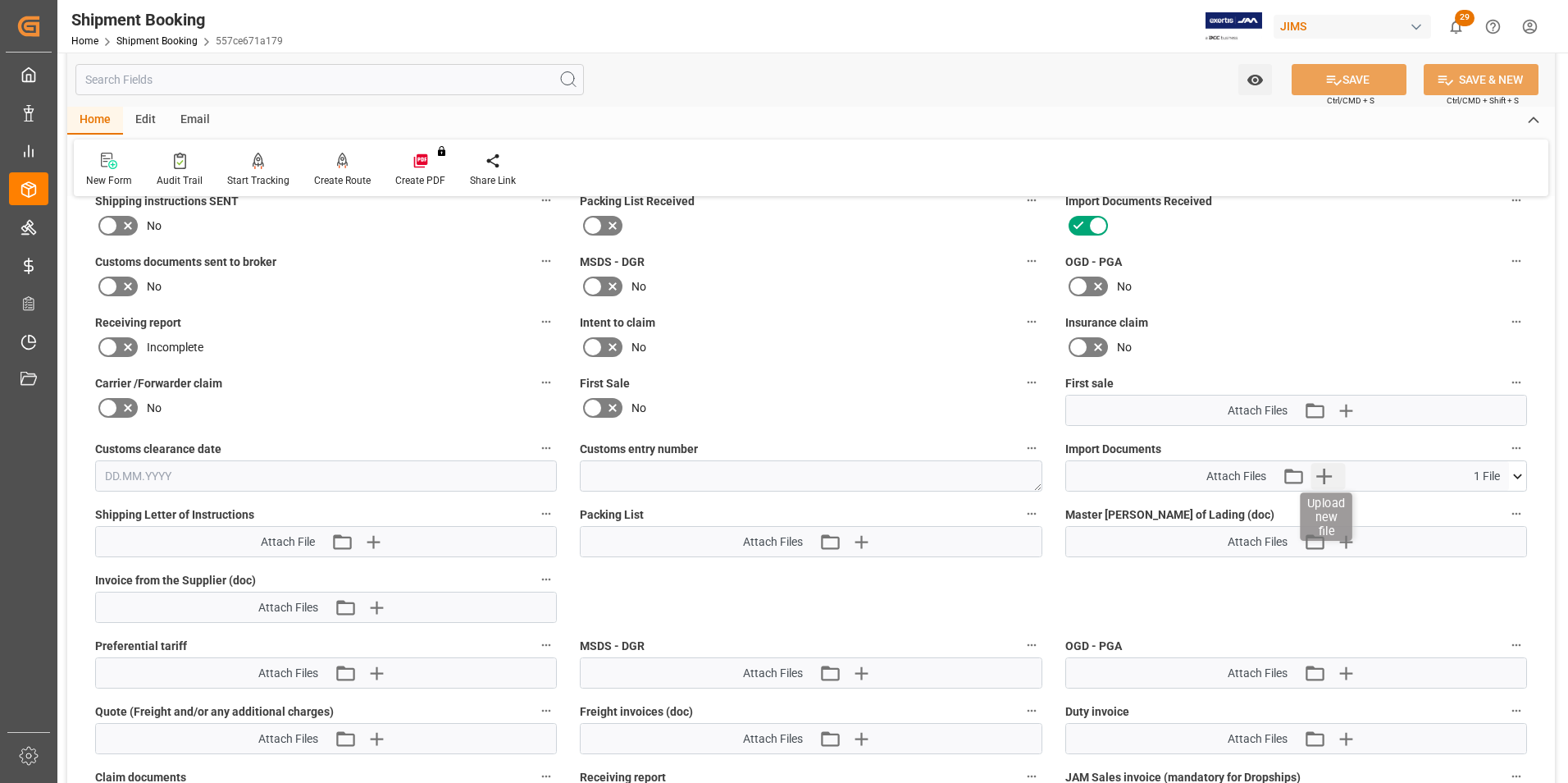
click at [1321, 473] on icon "button" at bounding box center [1323, 475] width 26 height 26
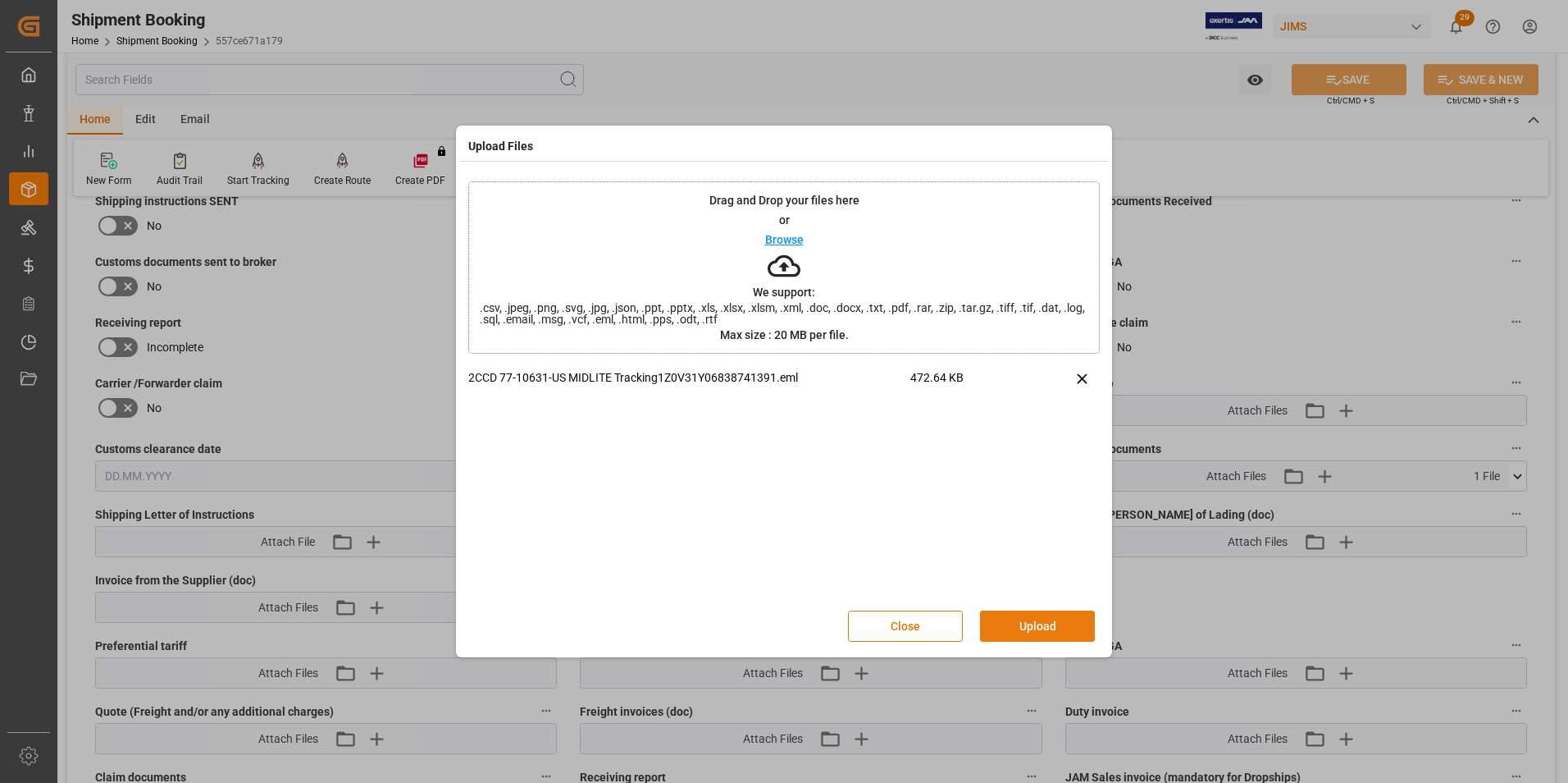
click at [1013, 616] on button "Upload" at bounding box center [1037, 626] width 115 height 31
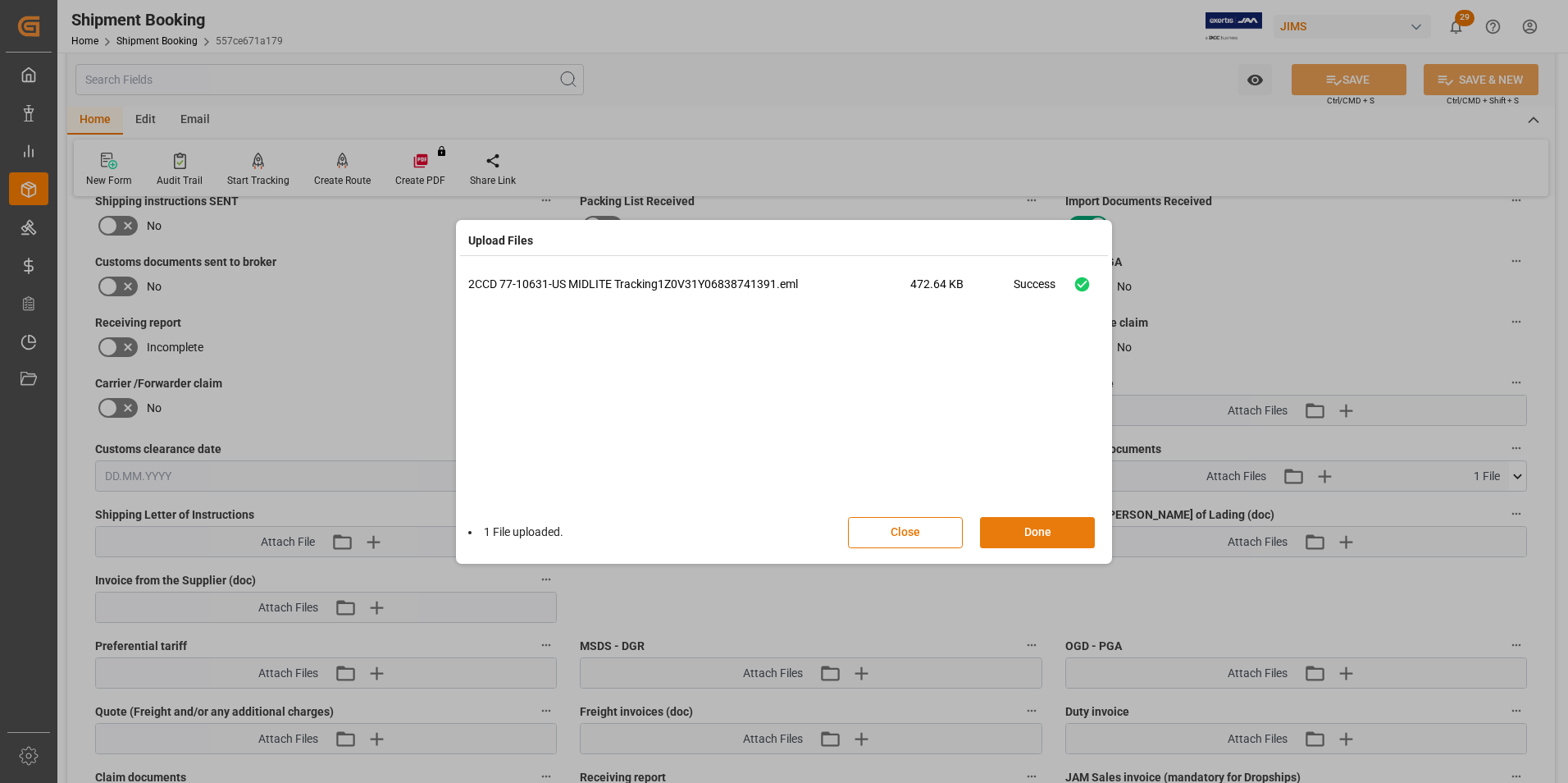
click at [1036, 531] on button "Done" at bounding box center [1037, 532] width 115 height 31
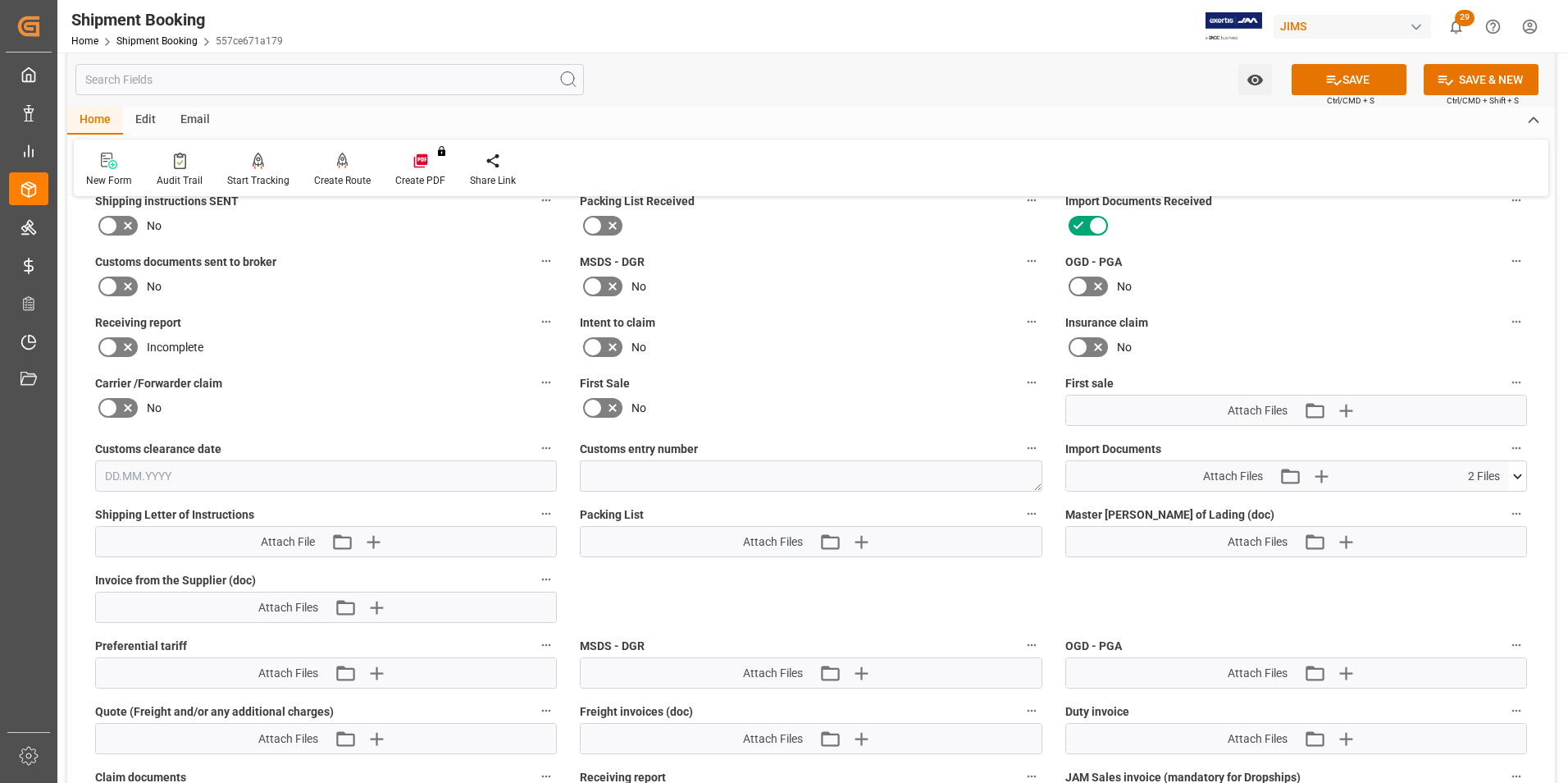
click at [1518, 472] on icon at bounding box center [1517, 476] width 17 height 17
click at [1366, 81] on button "SAVE" at bounding box center [1348, 79] width 115 height 31
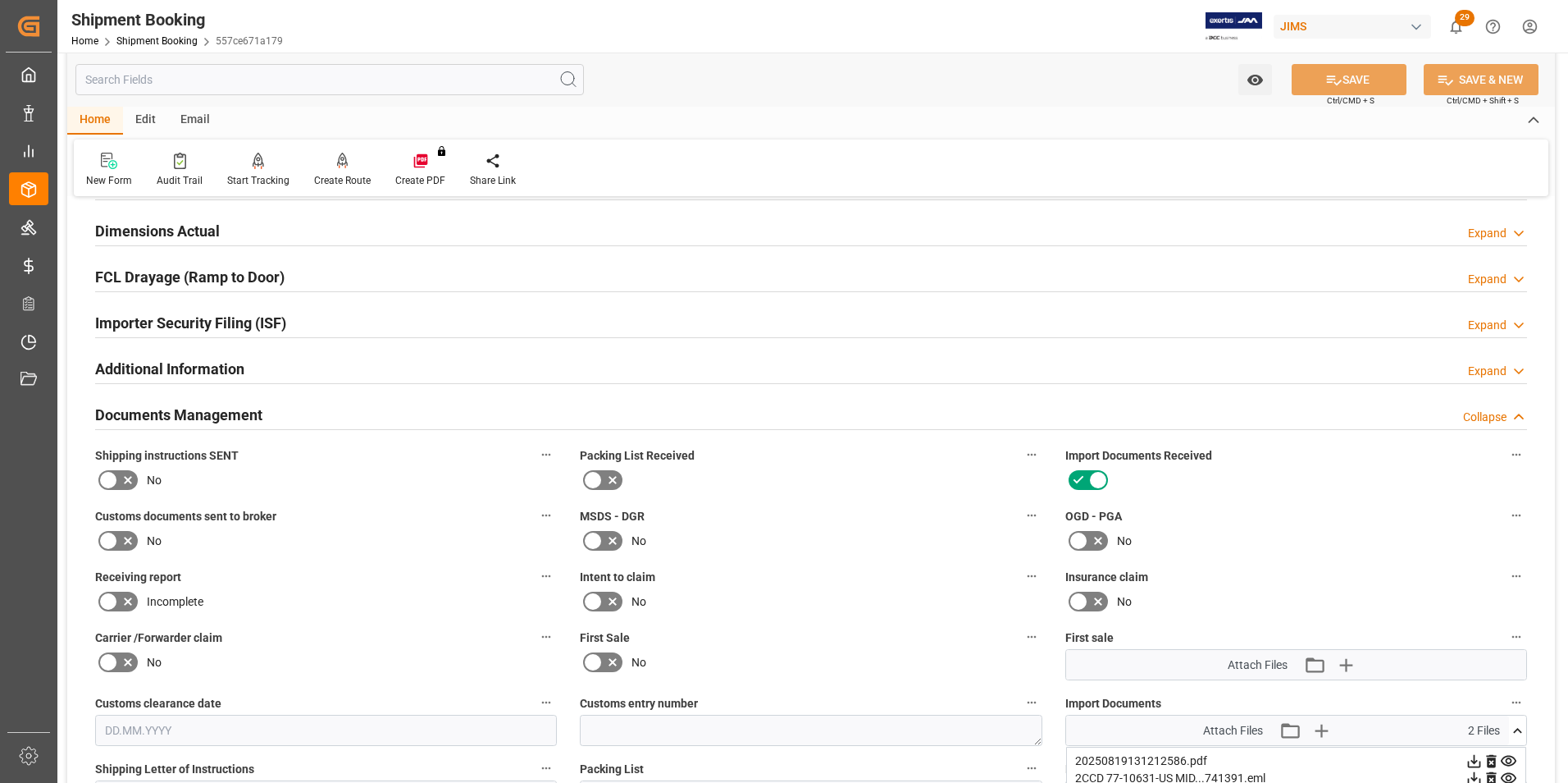
scroll to position [328, 0]
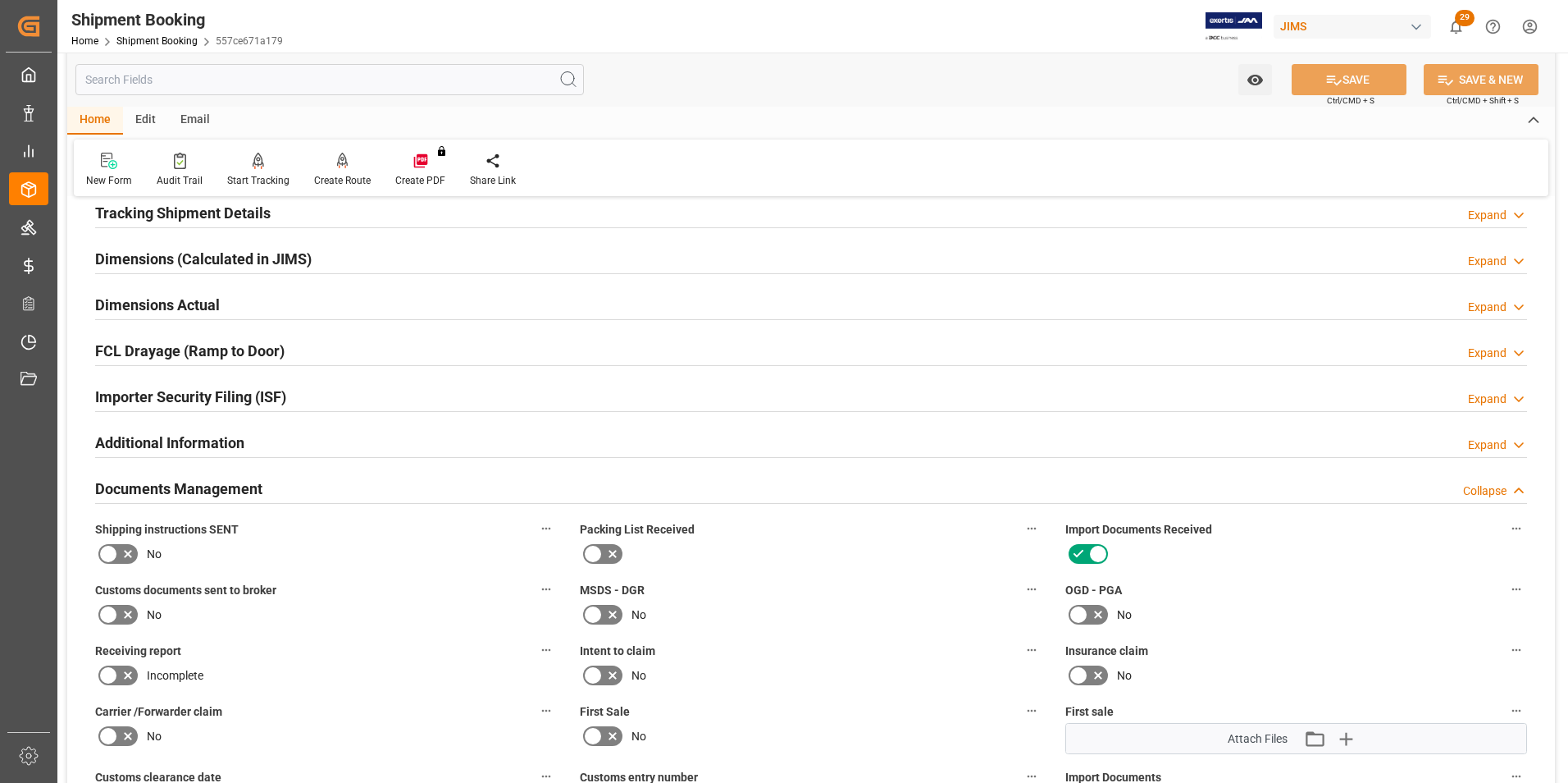
click at [137, 308] on h2 "Dimensions Actual" at bounding box center [157, 305] width 125 height 22
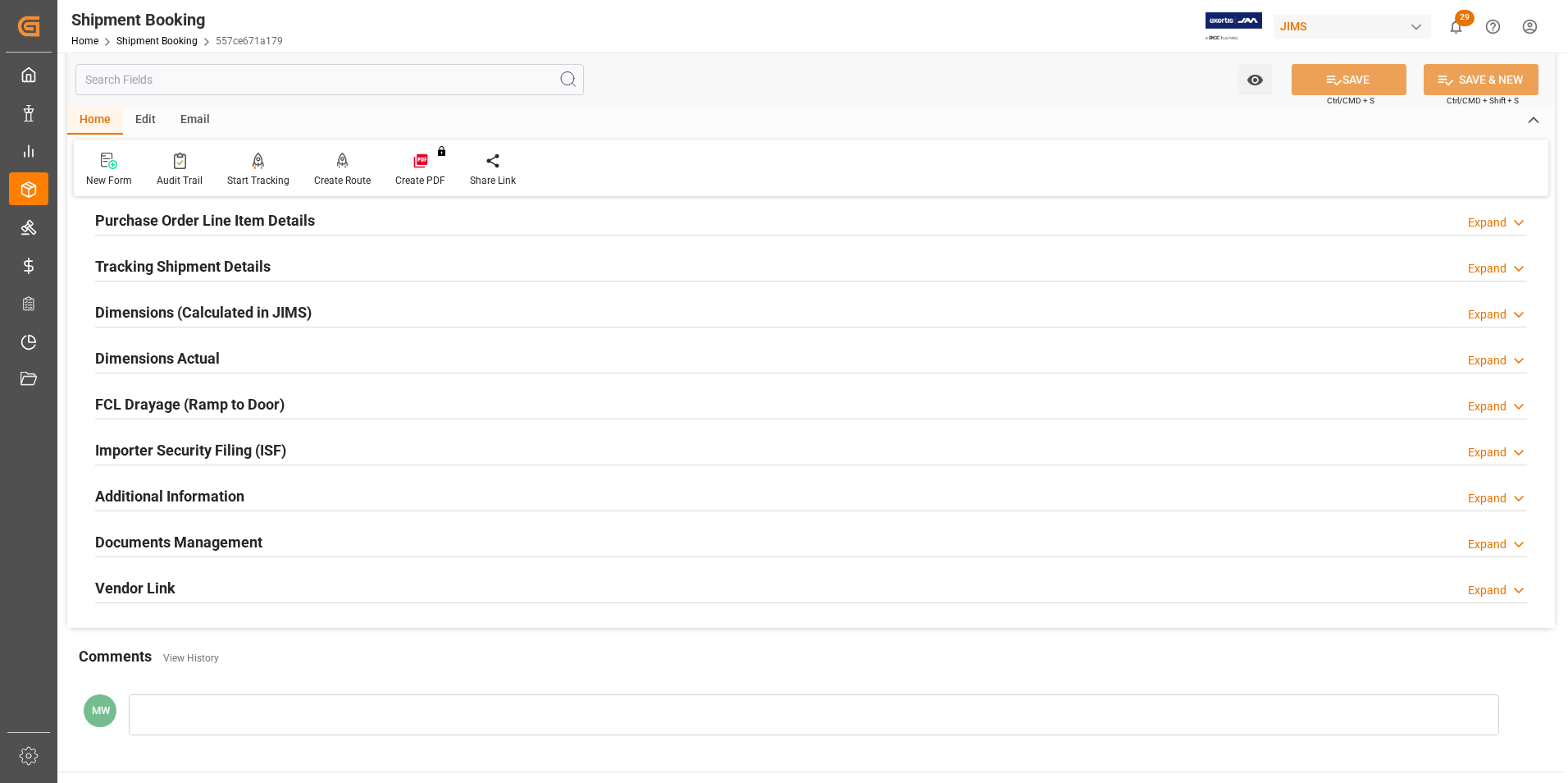
scroll to position [246, 0]
